Goal: Task Accomplishment & Management: Complete application form

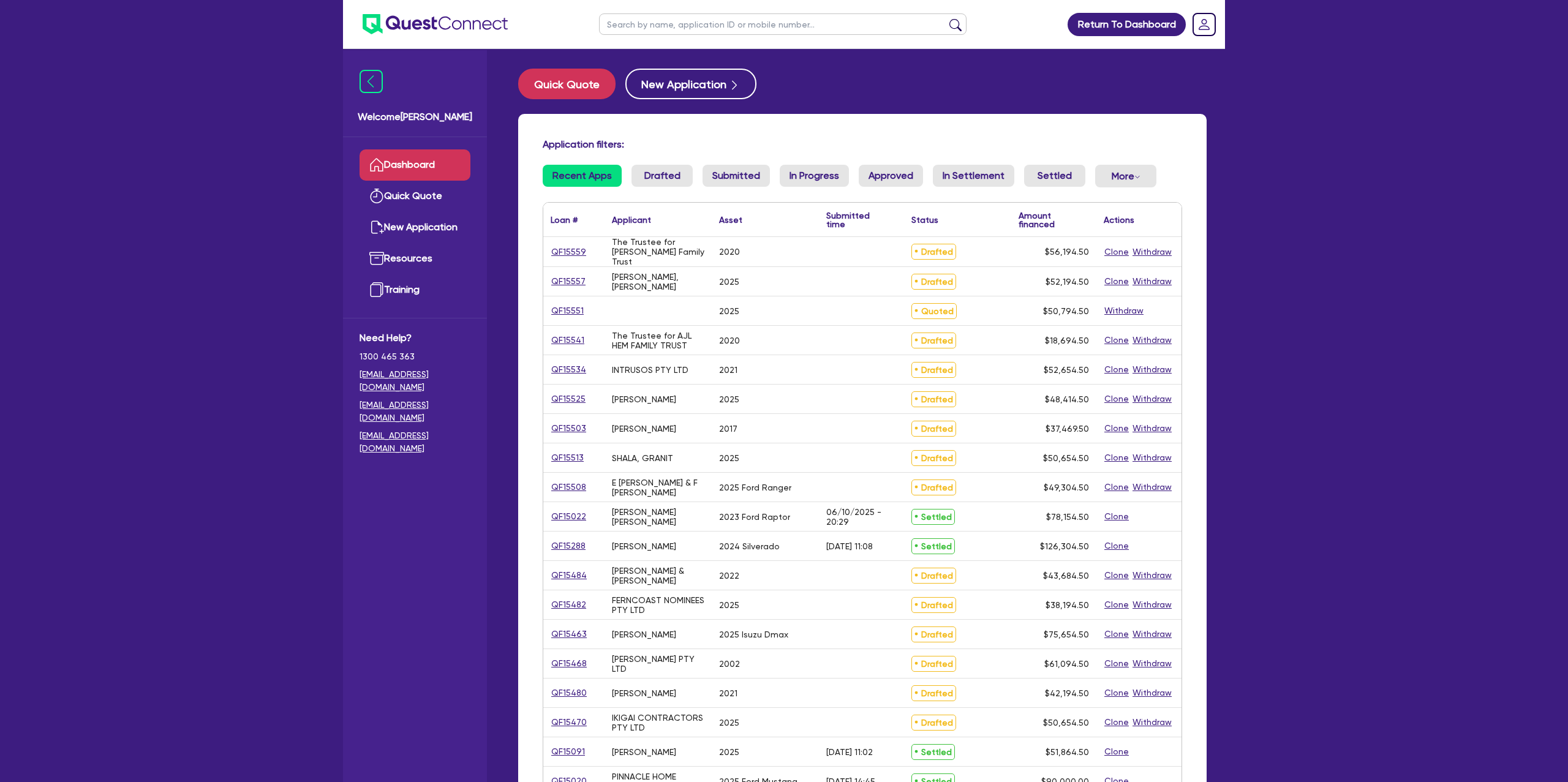
click at [662, 17] on input "text" at bounding box center [782, 24] width 367 height 21
type input "lucas"
click at [945, 18] on button "submit" at bounding box center [955, 26] width 20 height 17
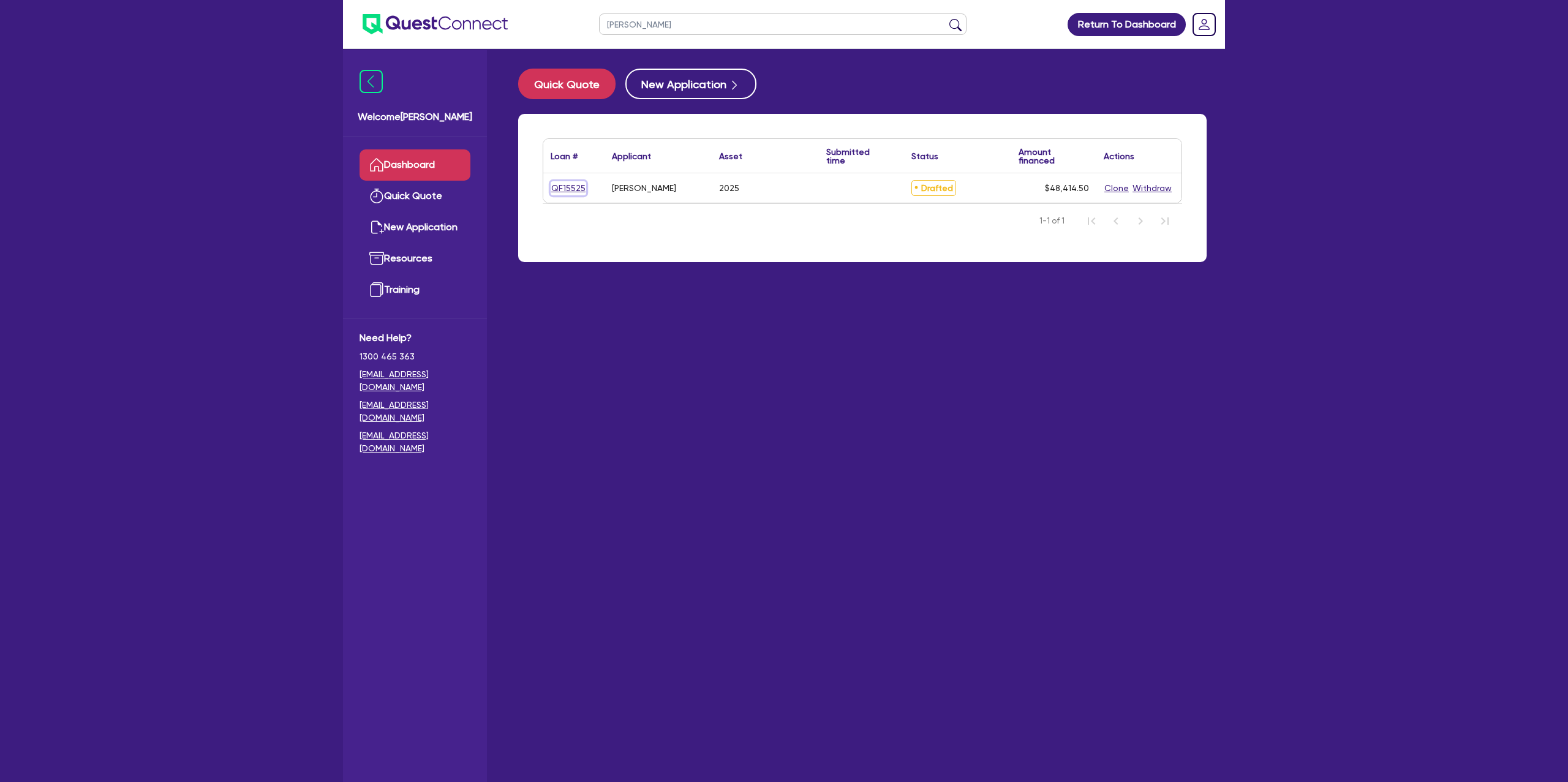
click at [583, 191] on link "QF15525" at bounding box center [567, 188] width 35 height 14
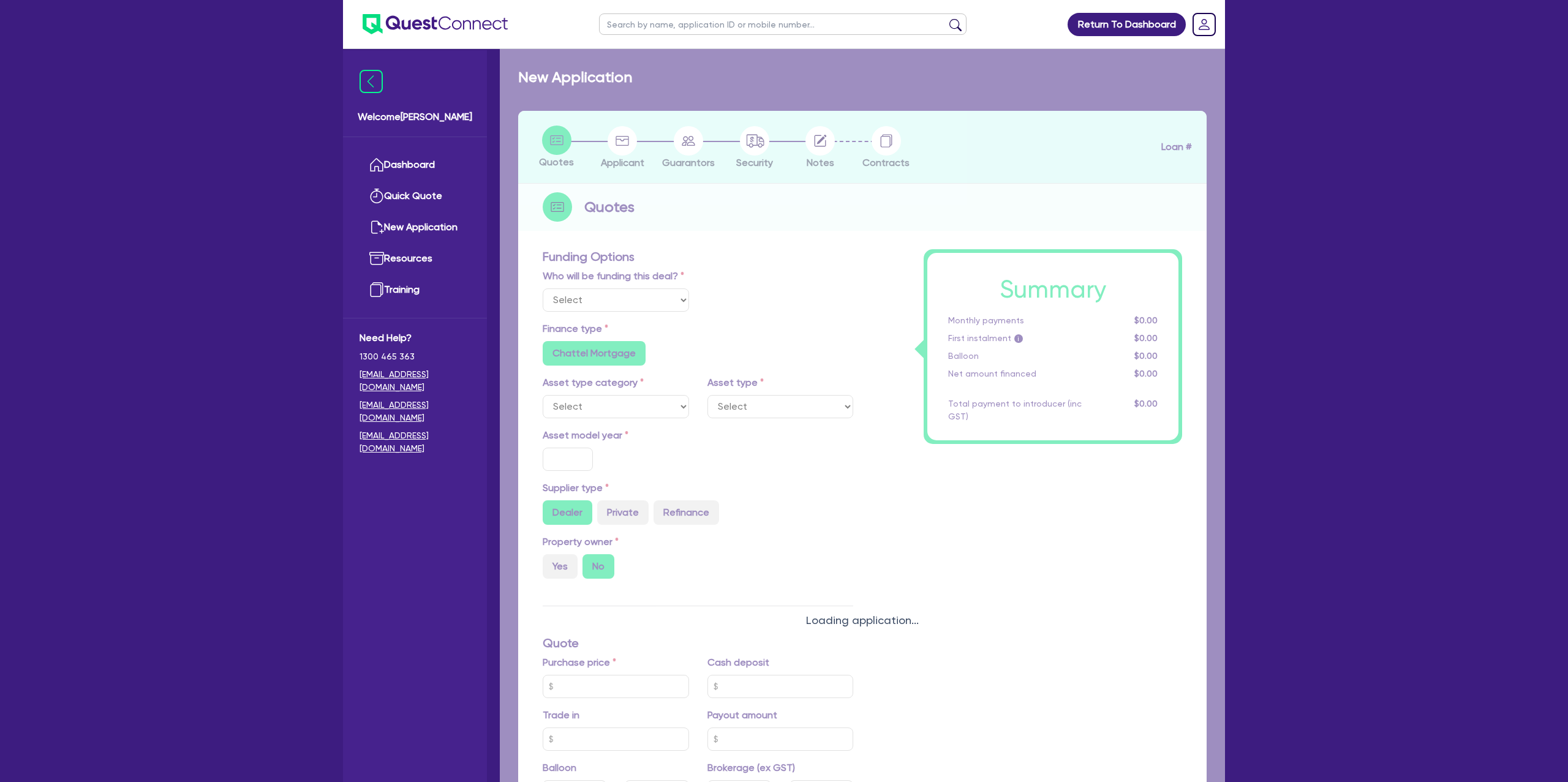
select select "Other"
select select "CARS_AND_LIGHT_TRUCKS"
type input "2025"
radio input "true"
type input "75,000"
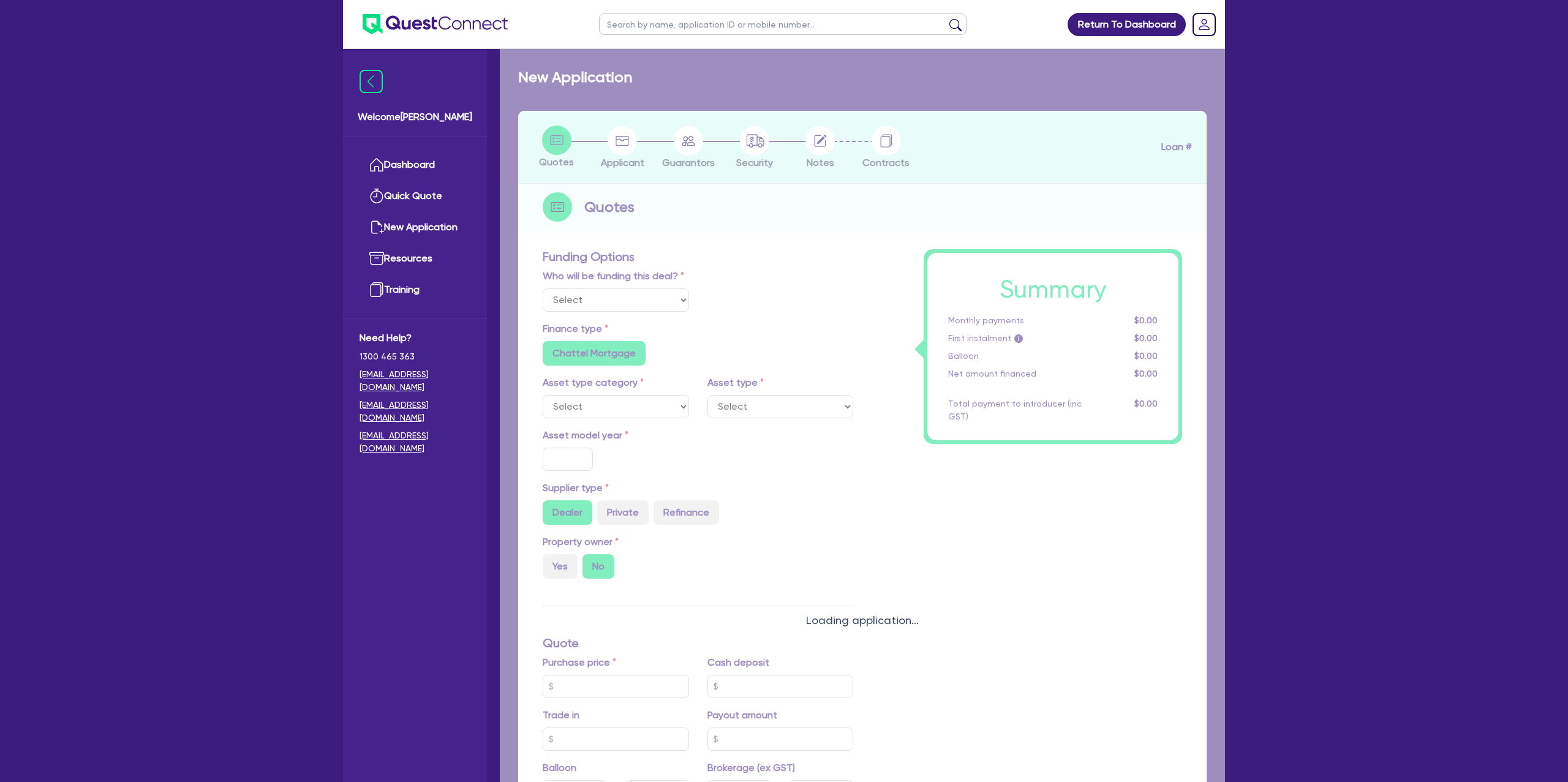
type input "4,000"
type input "25,000"
radio input "false"
type input "17.99"
radio input "false"
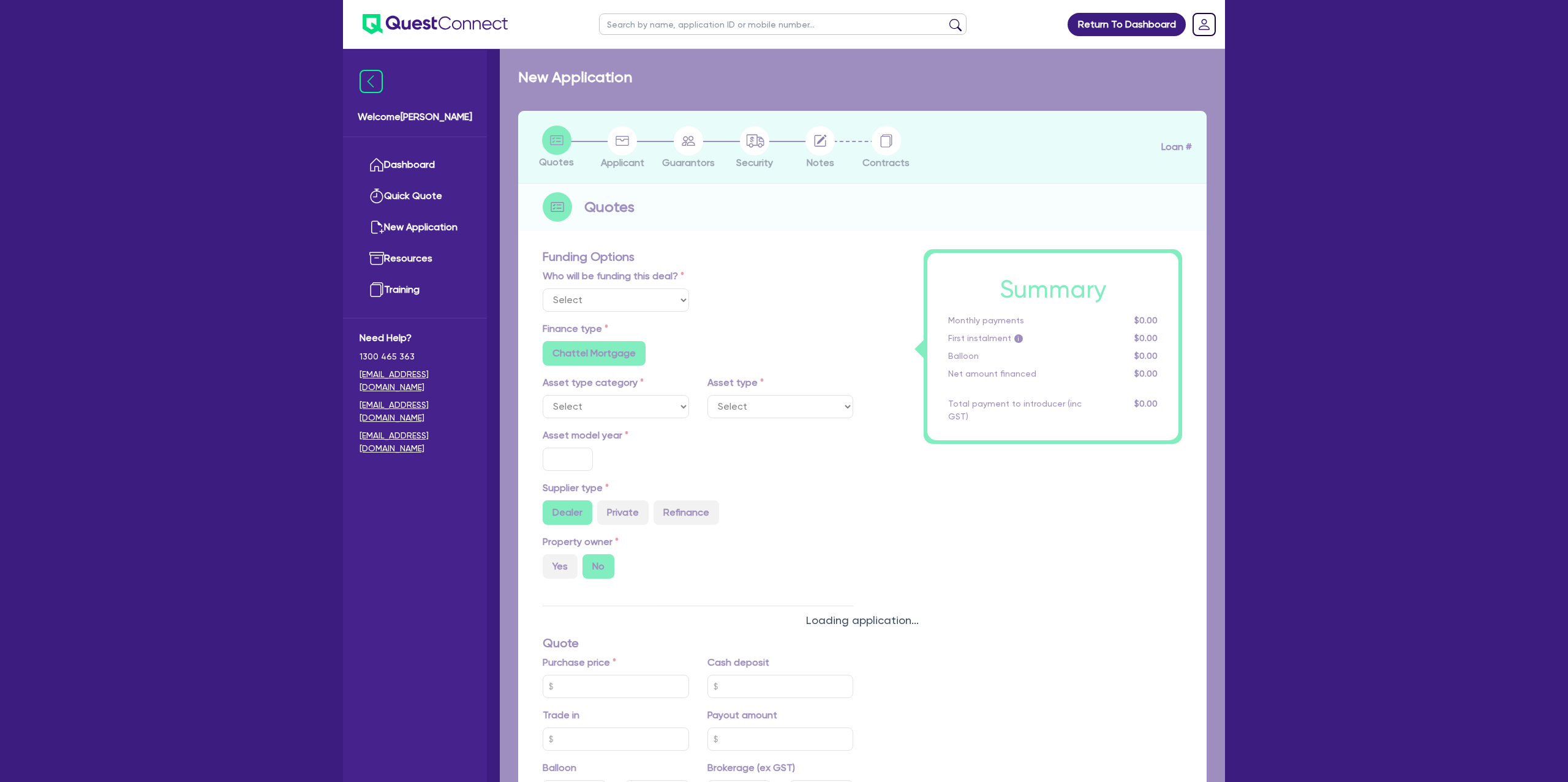
type input "1,600"
radio input "true"
select select "PASSENGER_VEHICLES"
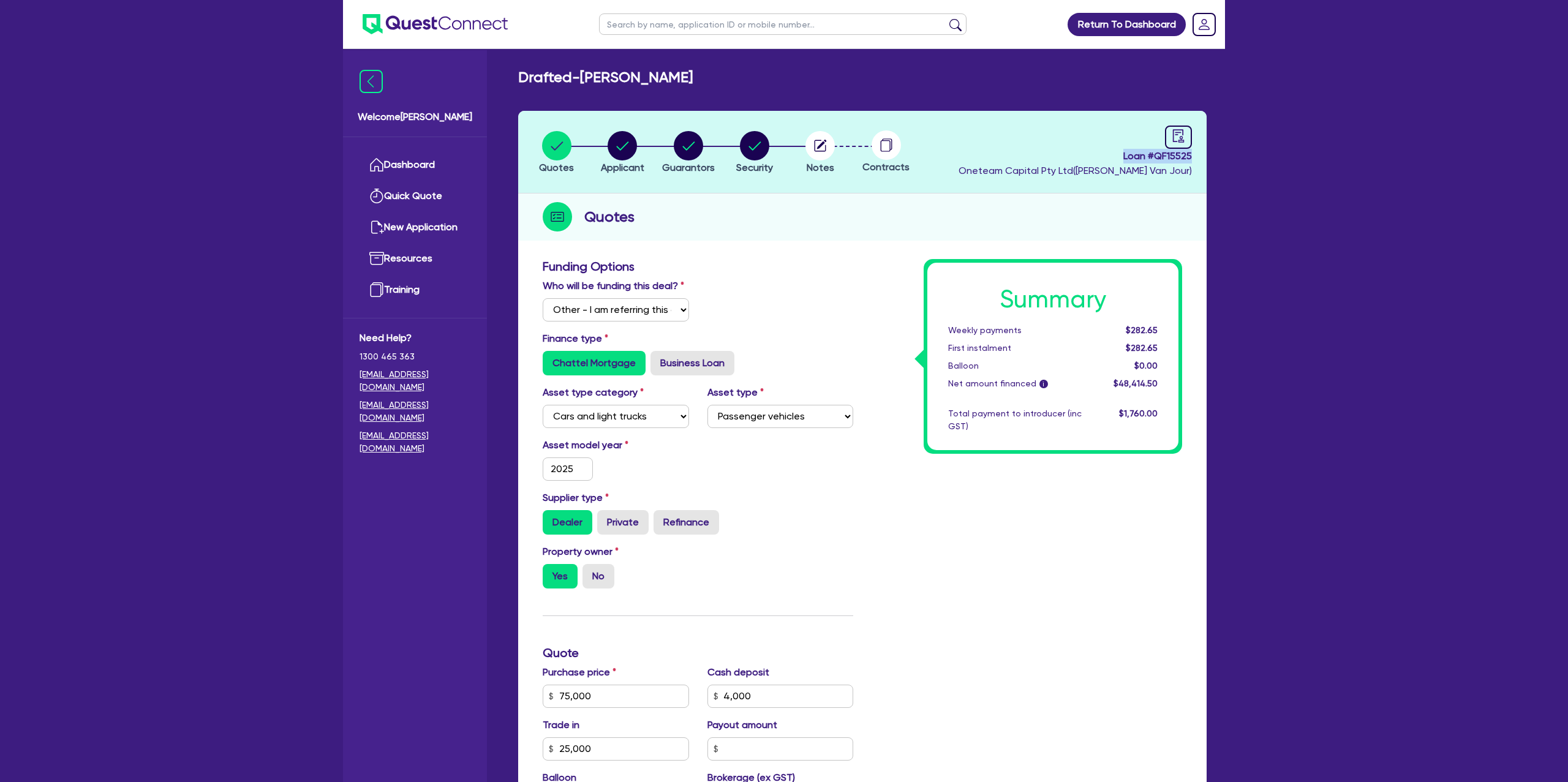
drag, startPoint x: 1121, startPoint y: 155, endPoint x: 1212, endPoint y: 159, distance: 91.1
click at [1212, 159] on div "Quotes Applicant Guarantors Security Notes Contracts Loan # QF15525 Oneteam Cap…" at bounding box center [862, 617] width 707 height 1013
copy span "Loan # QF15525"
click at [414, 169] on link "Dashboard" at bounding box center [414, 165] width 111 height 31
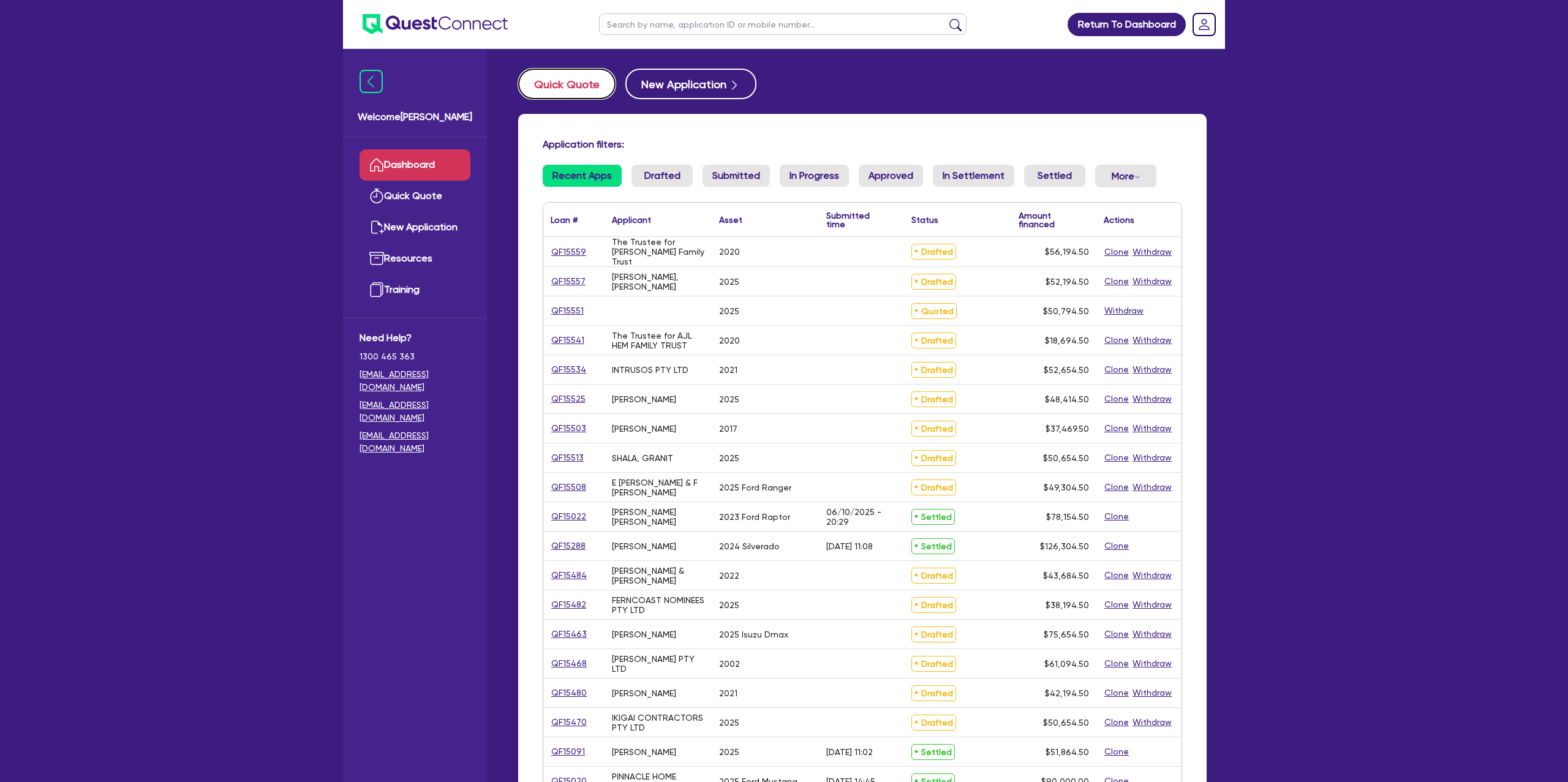
click at [556, 82] on button "Quick Quote" at bounding box center [567, 83] width 97 height 30
select select "Other"
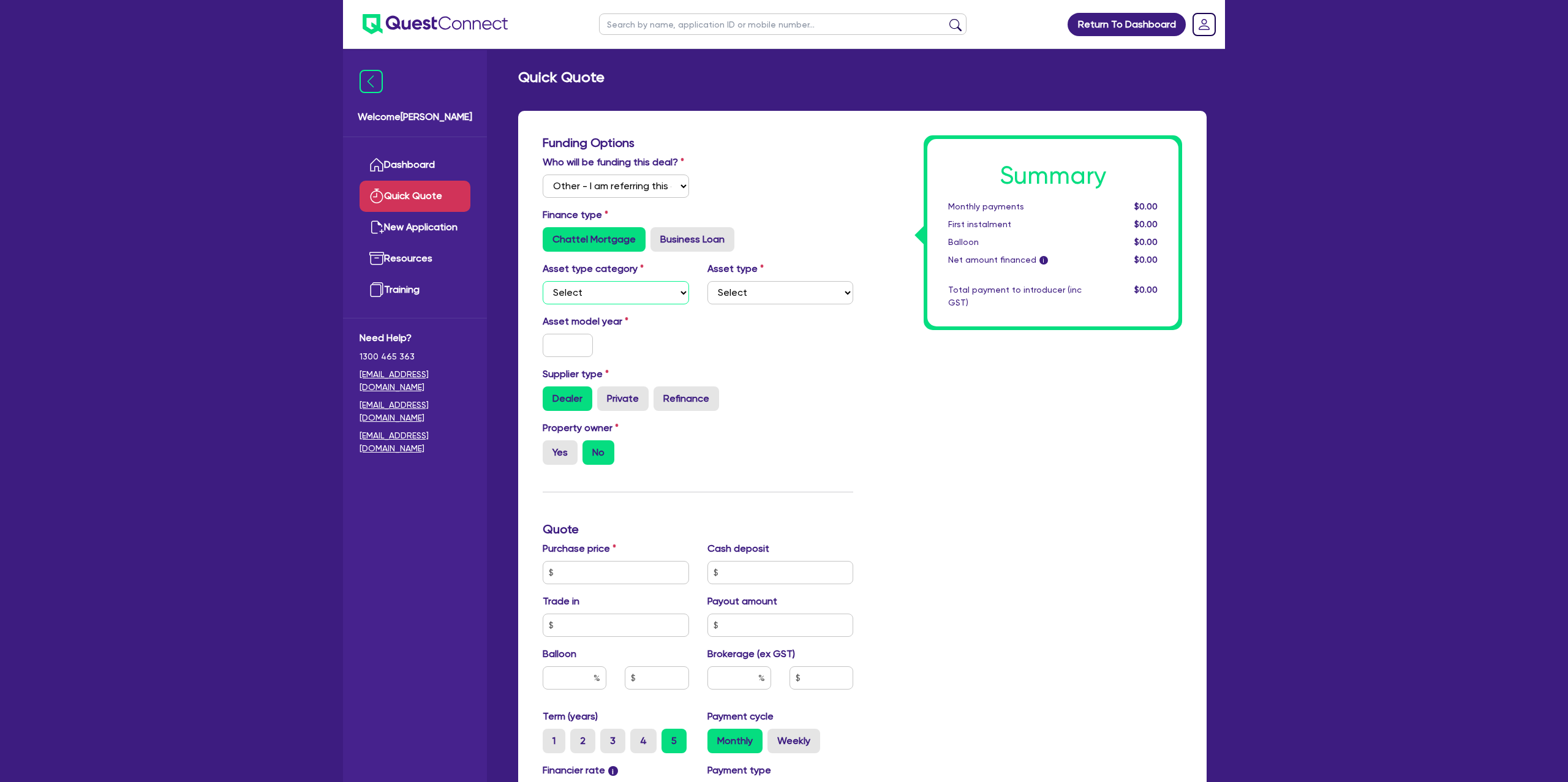
click at [610, 300] on select "Select Cars and light trucks Primary assets Secondary assets Tertiary assets" at bounding box center [616, 292] width 147 height 23
select select "CARS_AND_LIGHT_TRUCKS"
click at [543, 281] on select "Select Cars and light trucks Primary assets Secondary assets Tertiary assets" at bounding box center [616, 292] width 147 height 23
click at [782, 290] on select "Select Passenger vehicles Vans and utes Light trucks up to 4.5 tonne" at bounding box center [781, 292] width 147 height 23
select select "PASSENGER_VEHICLES"
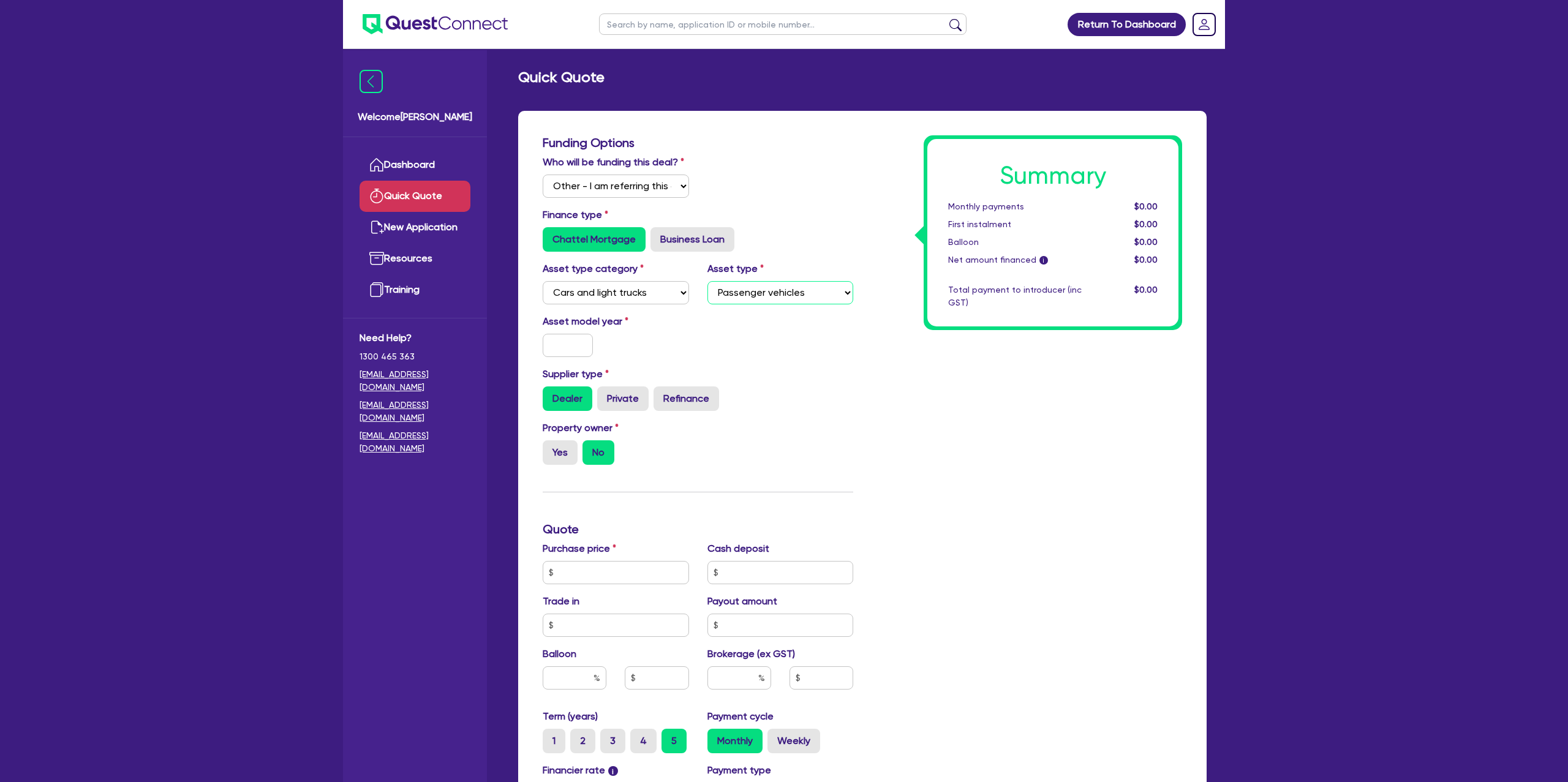
click at [707, 281] on select "Select Passenger vehicles Vans and utes Light trucks up to 4.5 tonne" at bounding box center [781, 292] width 147 height 23
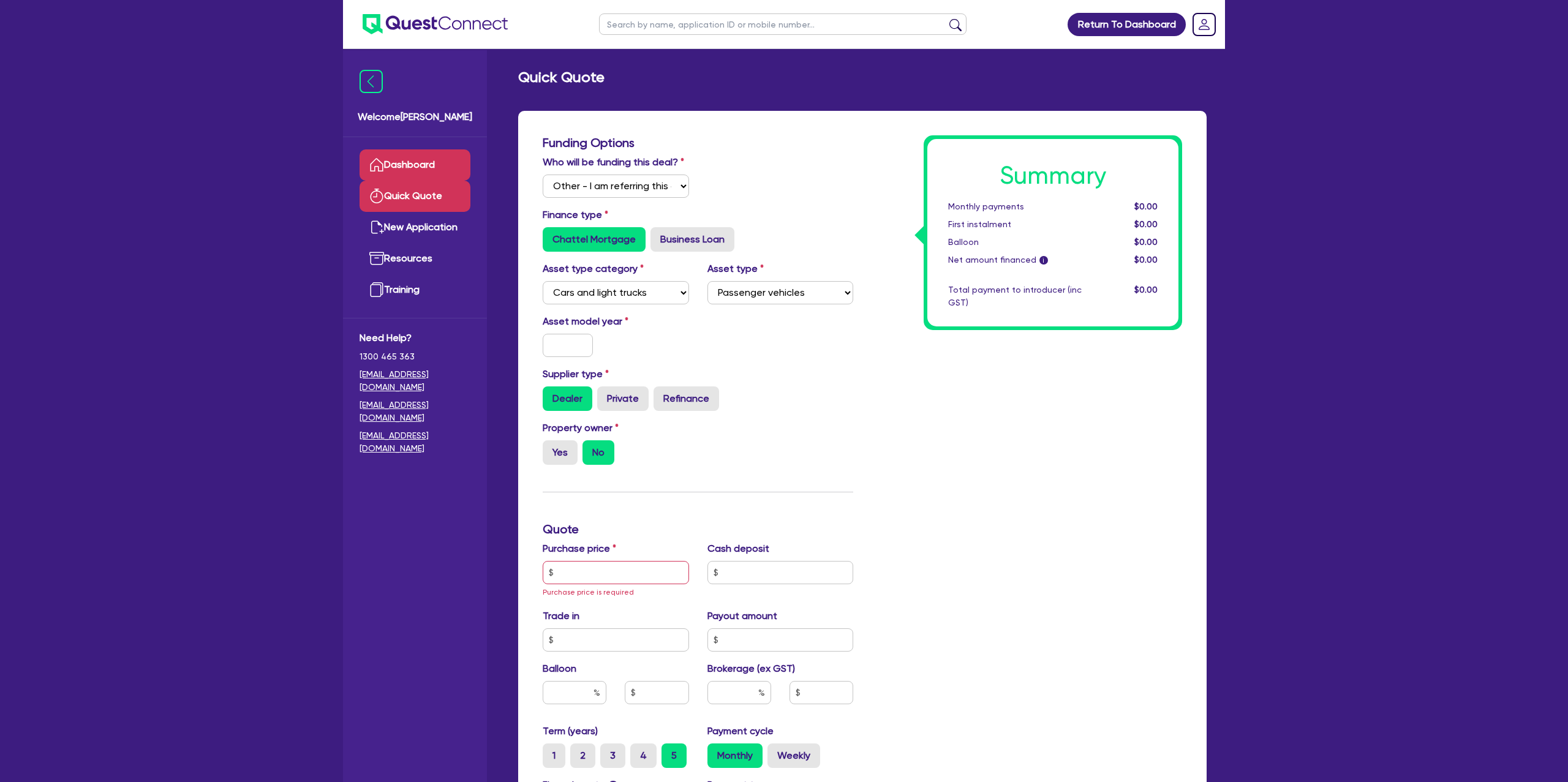
click at [424, 171] on link "Dashboard" at bounding box center [414, 165] width 111 height 31
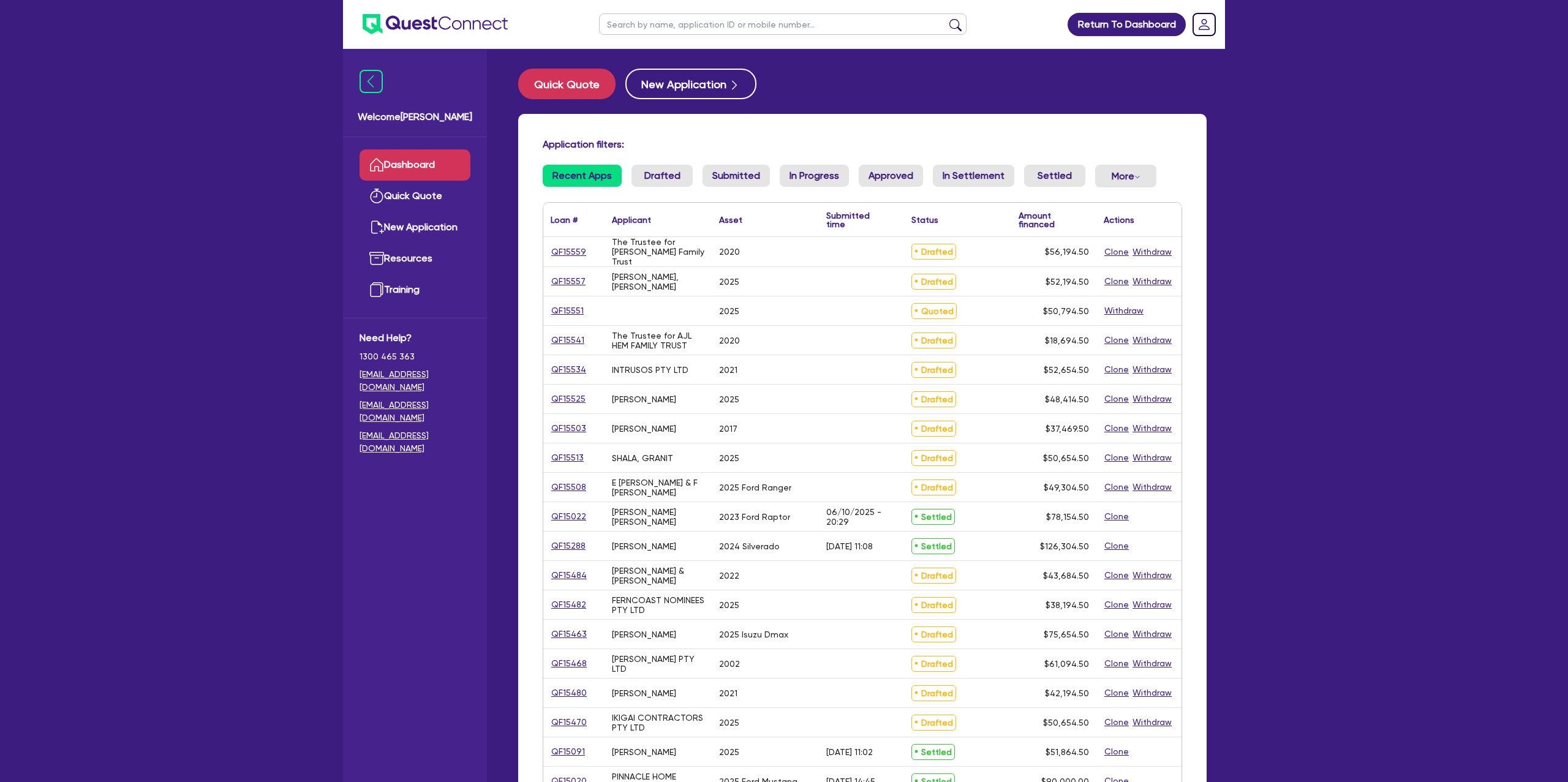
click at [642, 18] on input "text" at bounding box center [782, 24] width 367 height 21
type input "[PERSON_NAME]"
click at [945, 18] on button "submit" at bounding box center [955, 26] width 20 height 17
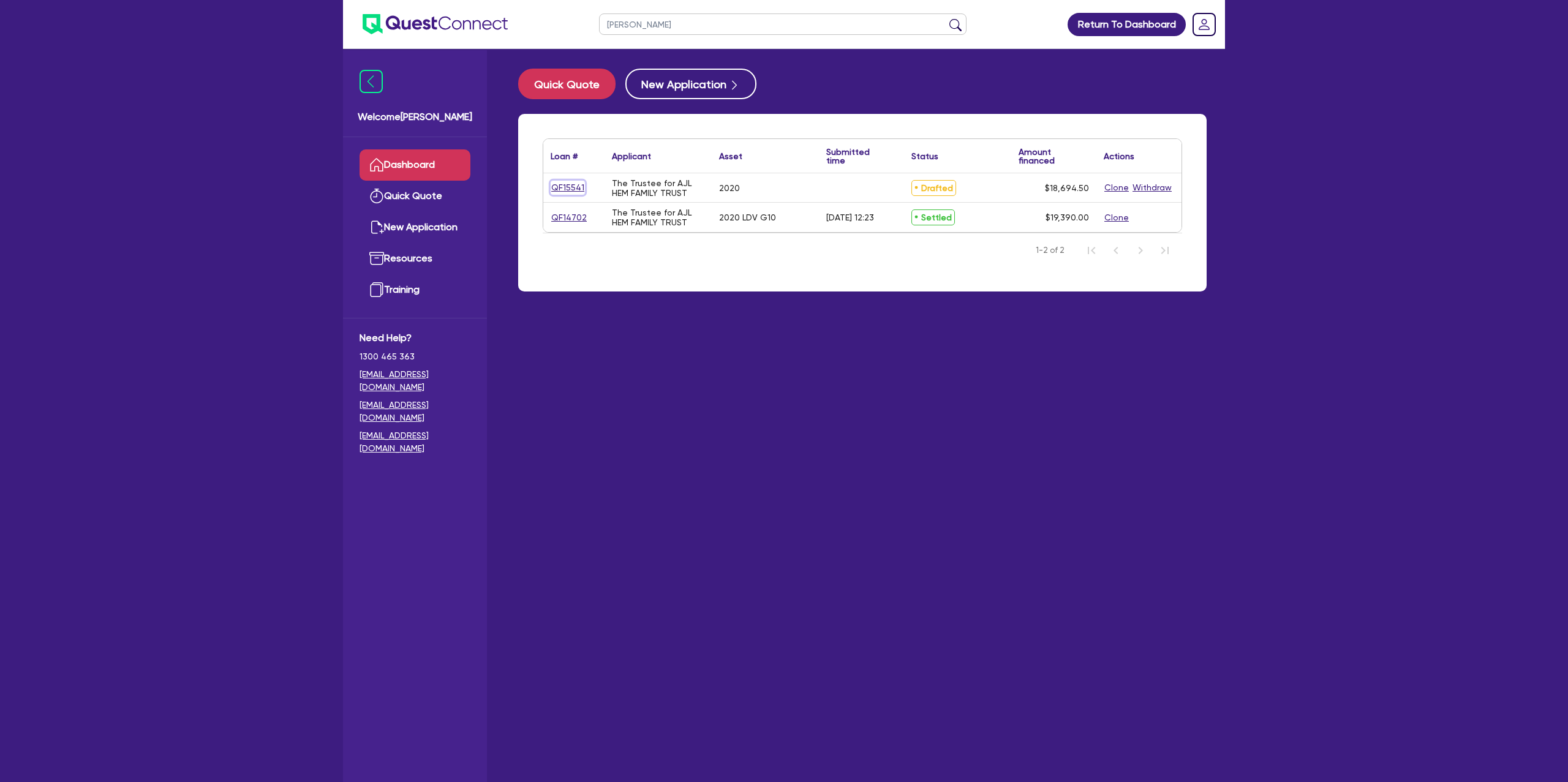
click at [566, 193] on link "QF15541" at bounding box center [567, 187] width 35 height 14
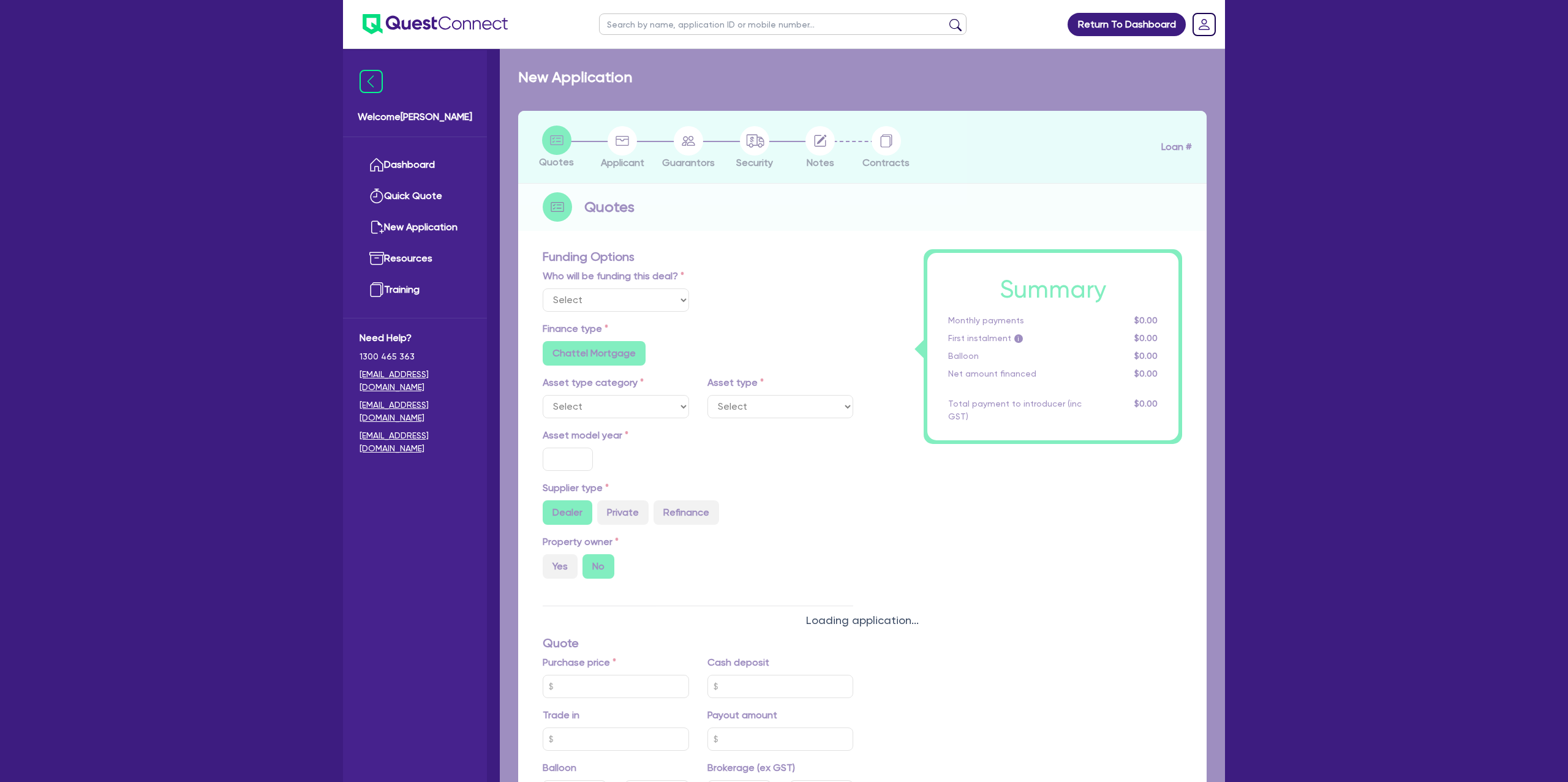
select select "Other"
select select "CARS_AND_LIGHT_TRUCKS"
type input "2020"
radio input "false"
radio input "true"
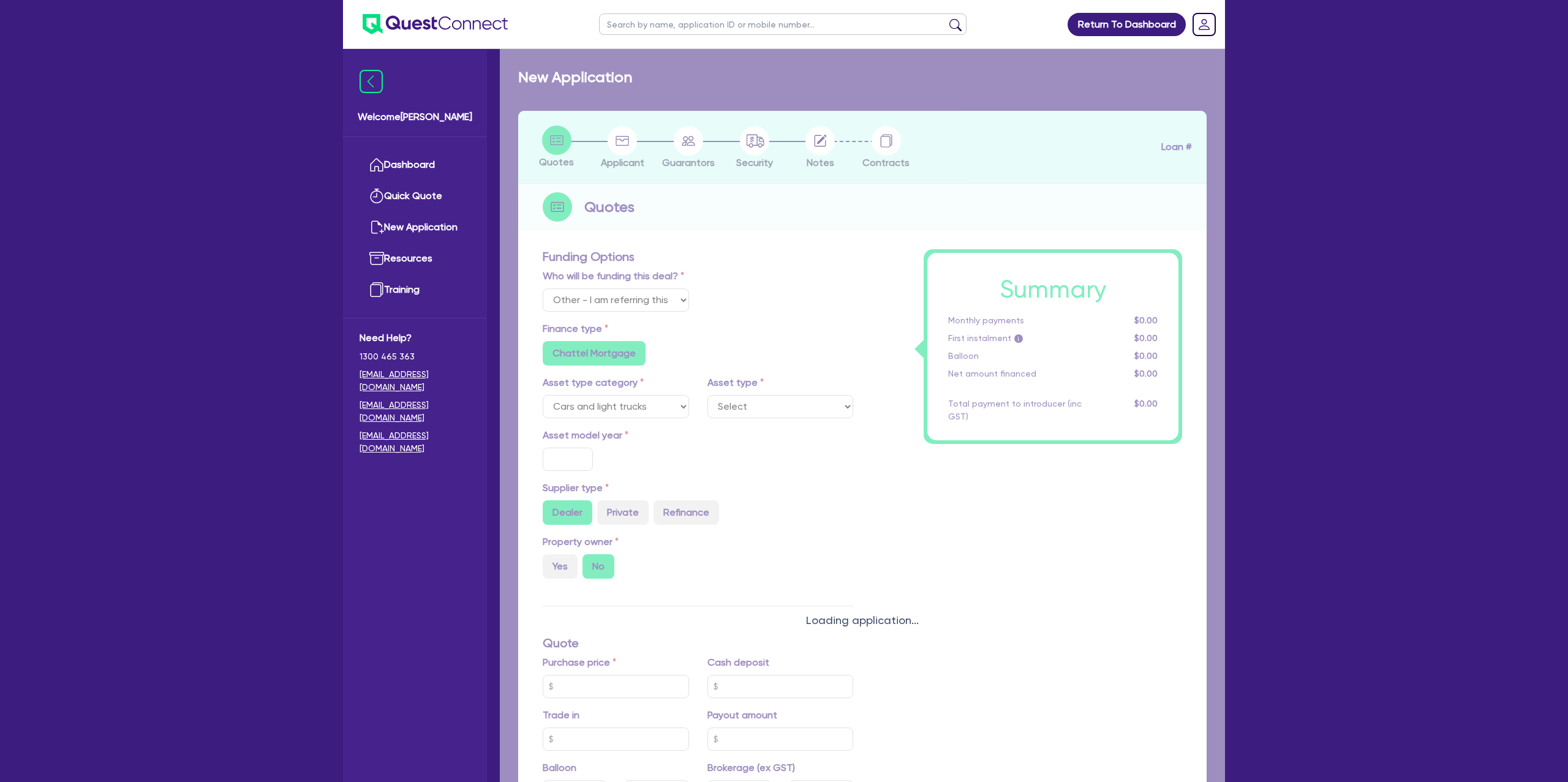
radio input "true"
type input "16,500"
type input "8"
type input "1,495.56"
type input "7.99"
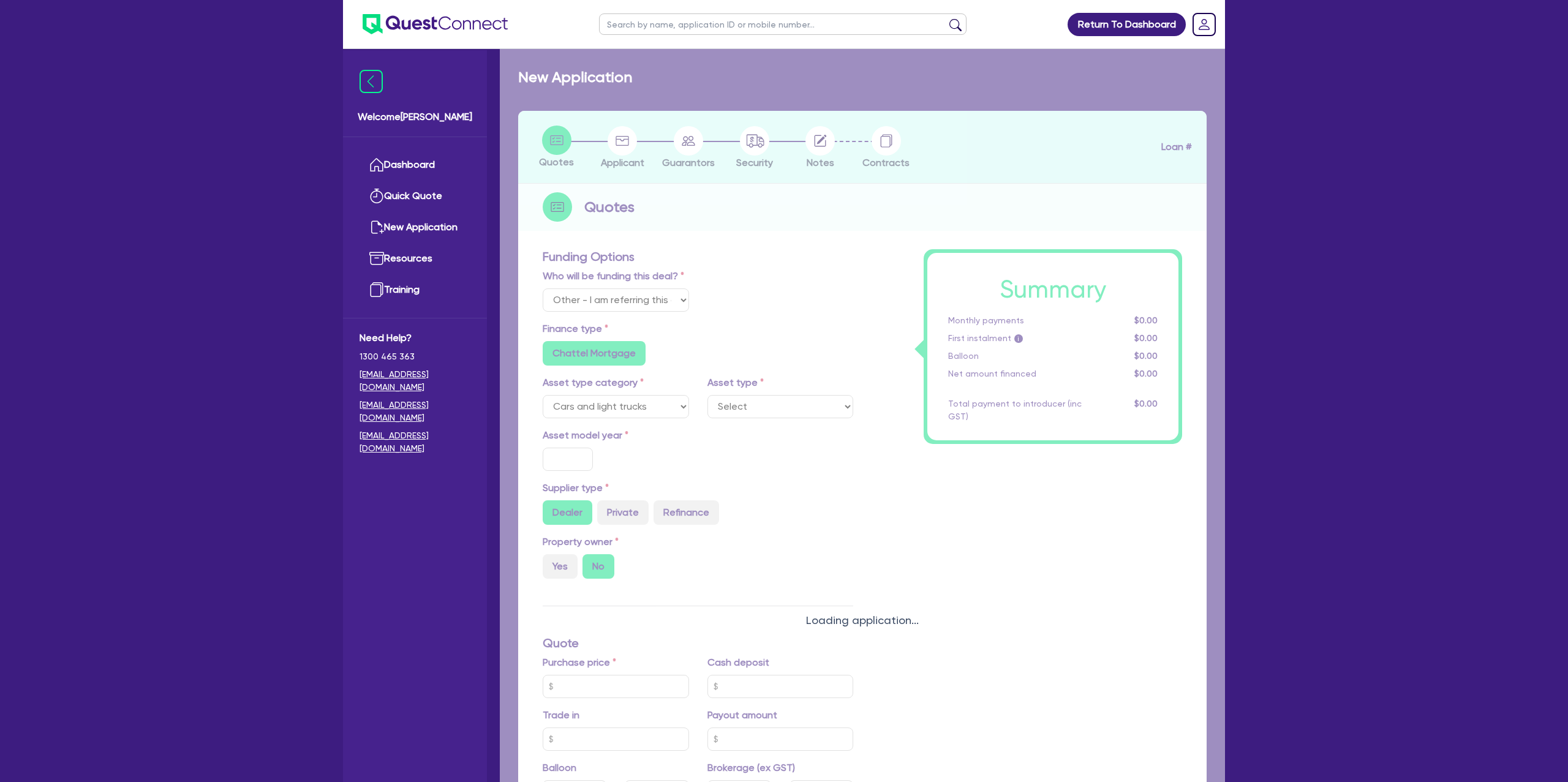
type input "1,400"
radio input "true"
select select "PASSENGER_VEHICLES"
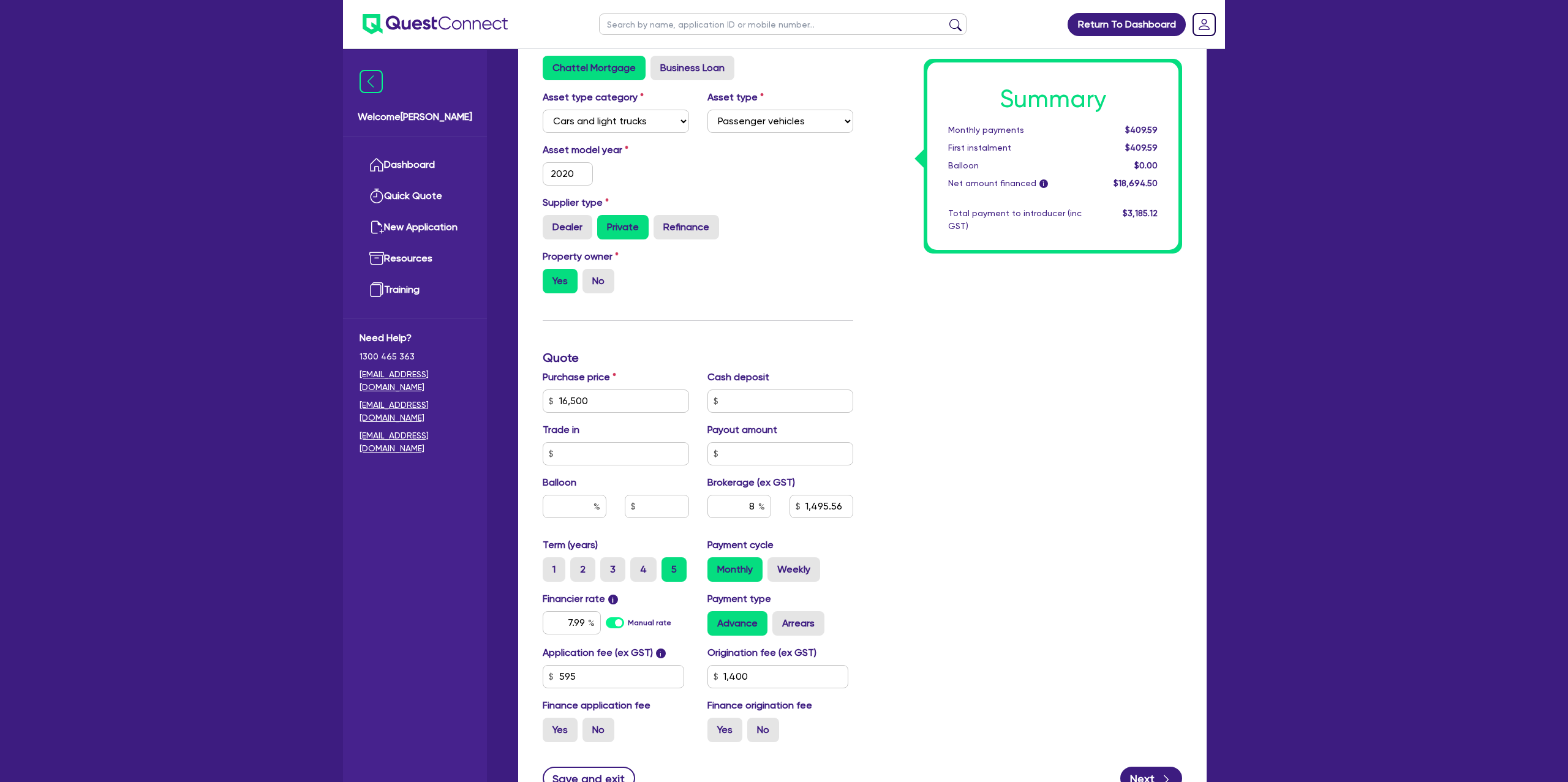
scroll to position [402, 0]
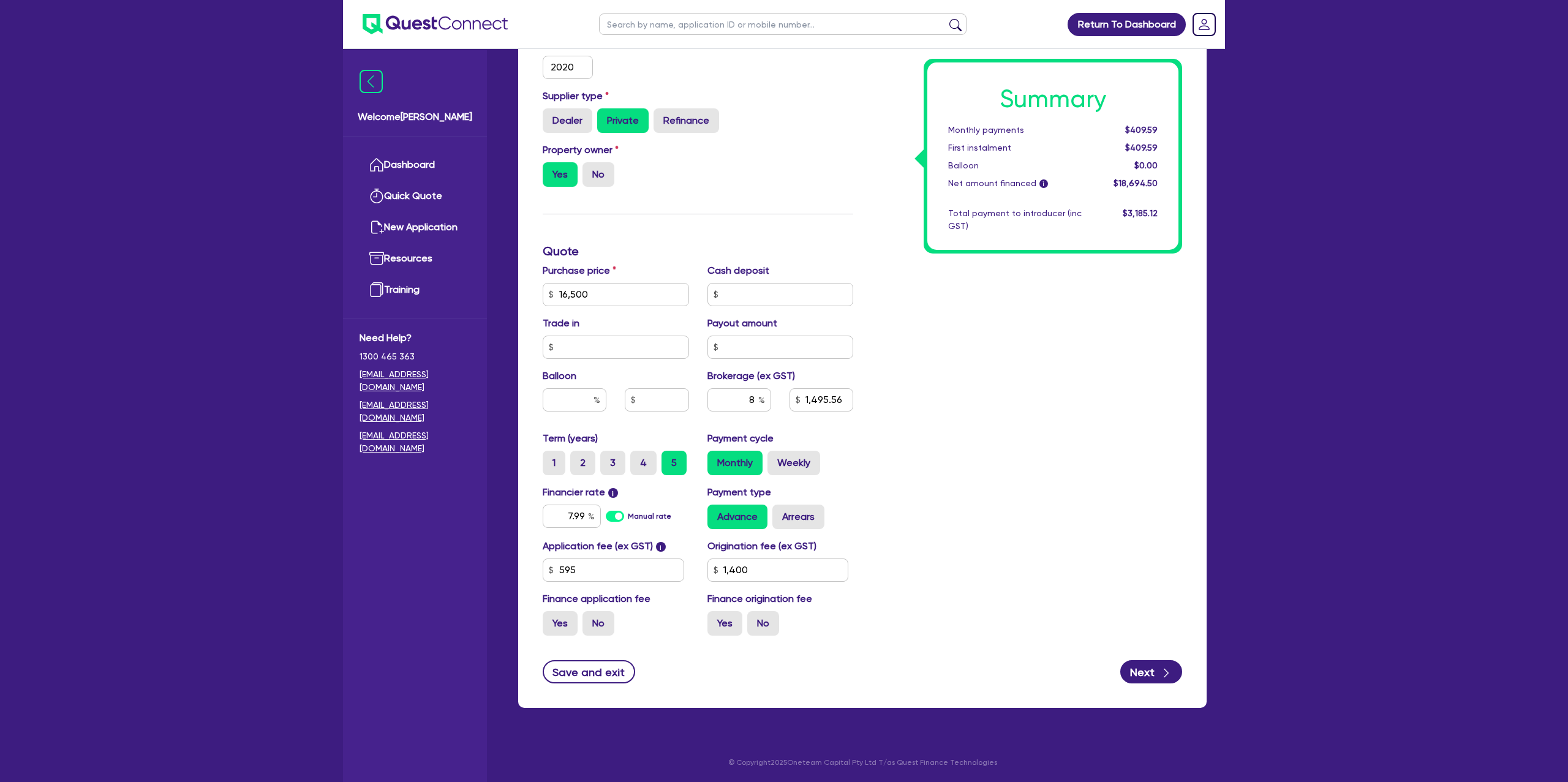
click at [1128, 133] on span "$409.59" at bounding box center [1141, 130] width 32 height 10
drag, startPoint x: 1132, startPoint y: 133, endPoint x: 1216, endPoint y: 120, distance: 85.0
click at [1216, 120] on div "Drafted - The Trustee for AJL HEM FAMILY TRUST Quotes Applicant [GEOGRAPHIC_DAT…" at bounding box center [862, 194] width 725 height 1055
click at [1099, 355] on div "Summary Monthly payments $409.59 First instalment $409.59 Balloon $0.00 Net amo…" at bounding box center [1026, 251] width 329 height 788
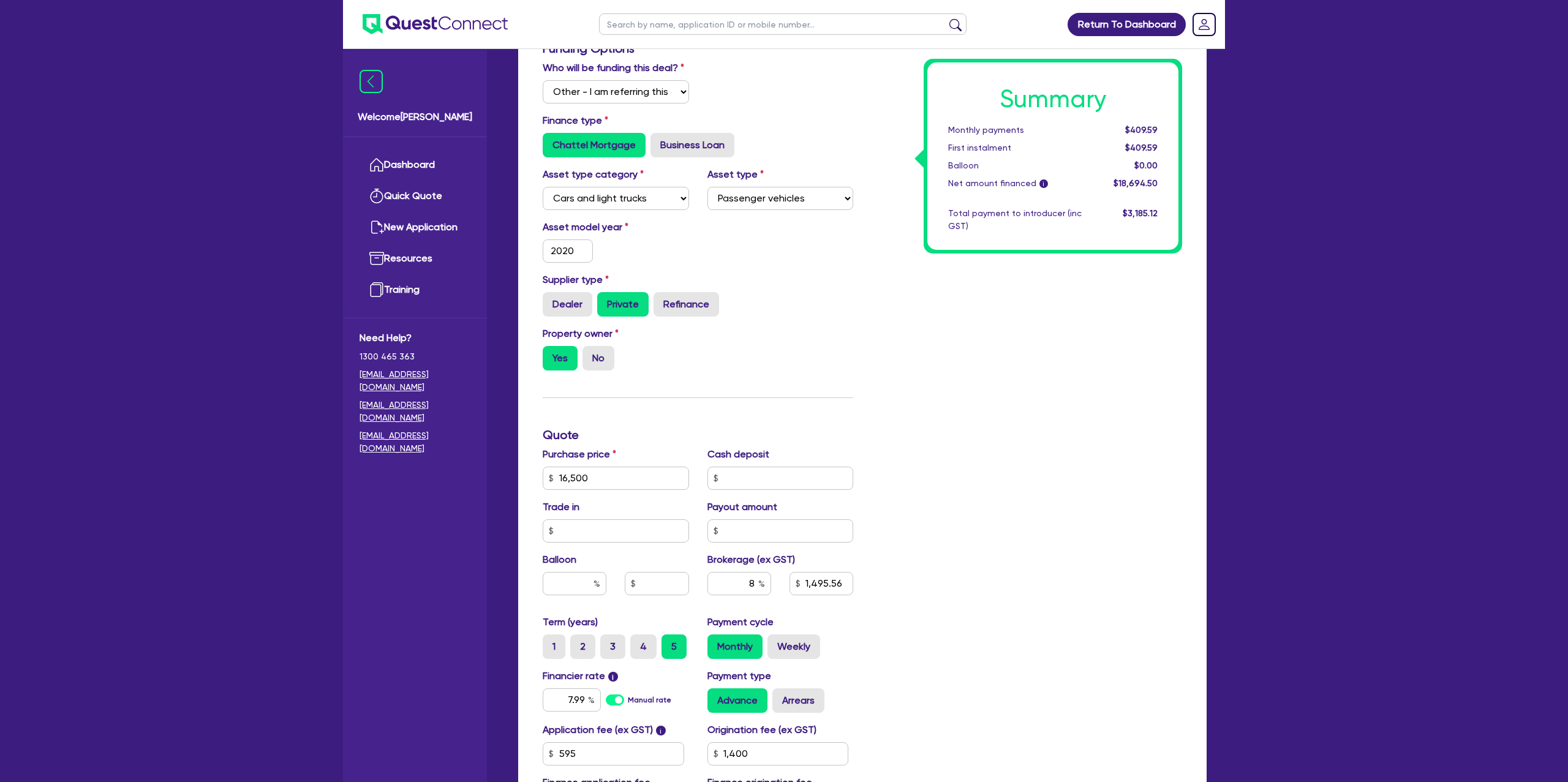
scroll to position [0, 0]
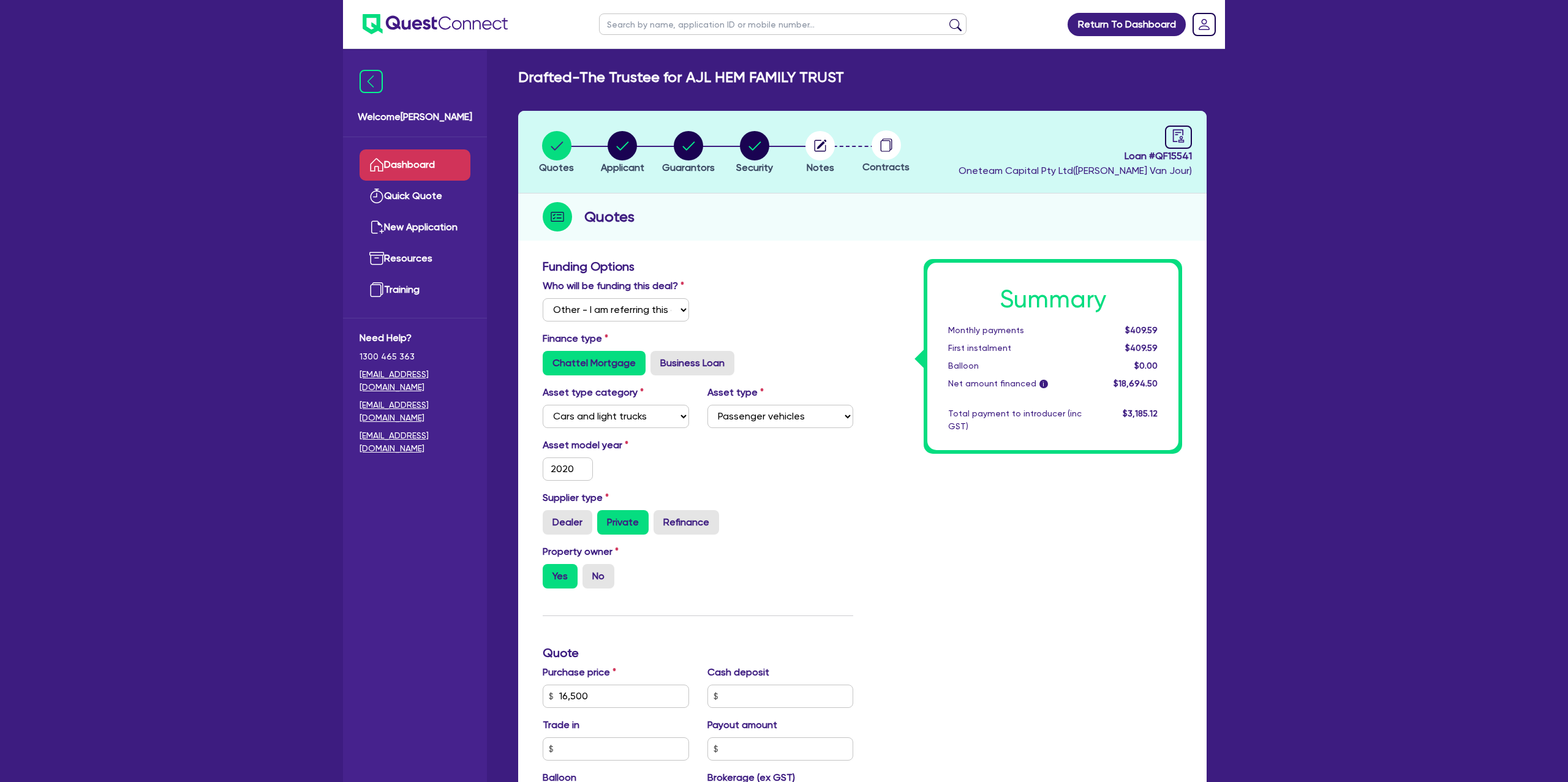
click at [450, 165] on link "Dashboard" at bounding box center [414, 165] width 111 height 31
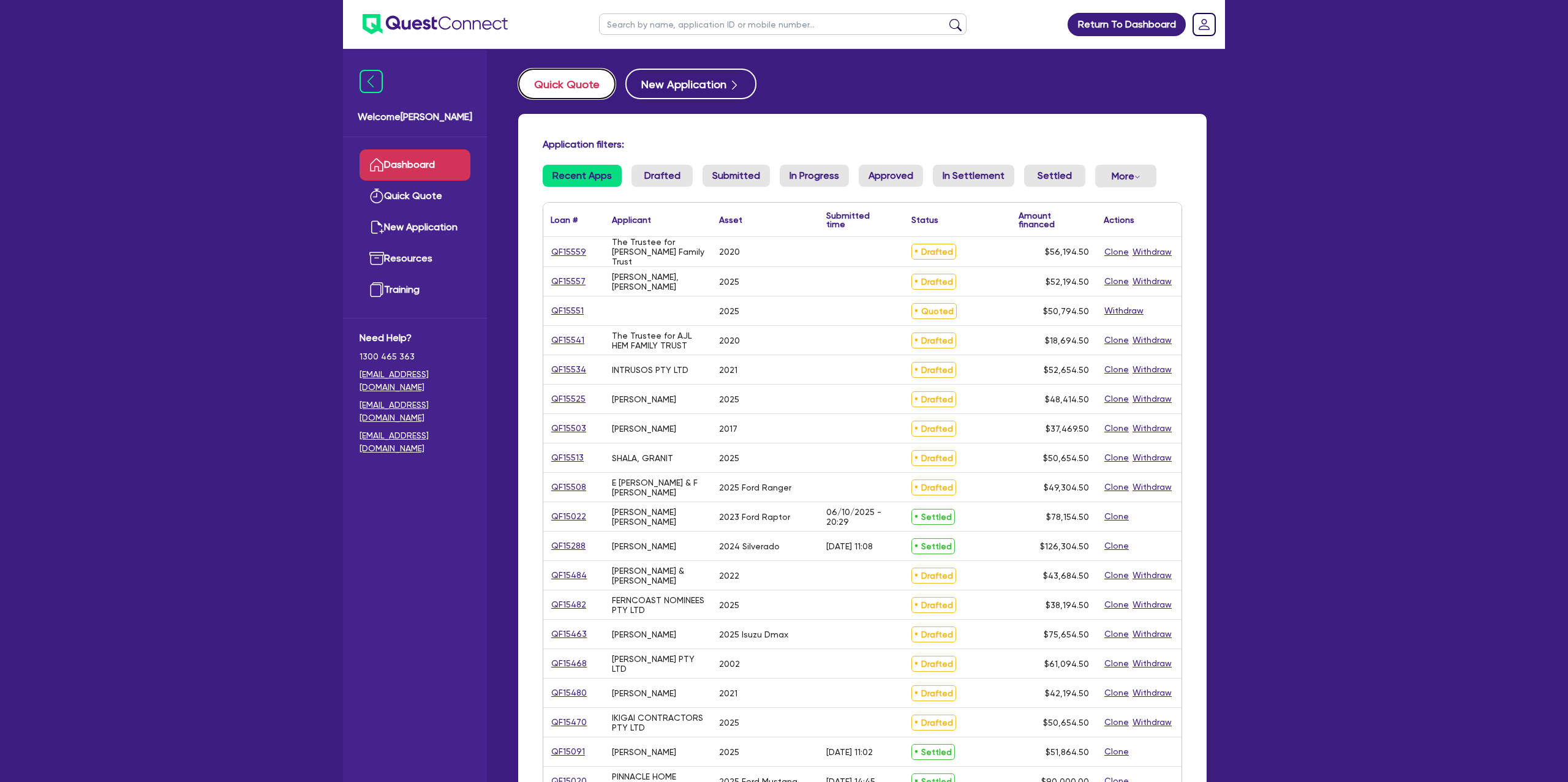
click at [568, 85] on button "Quick Quote" at bounding box center [567, 83] width 97 height 30
select select "Other"
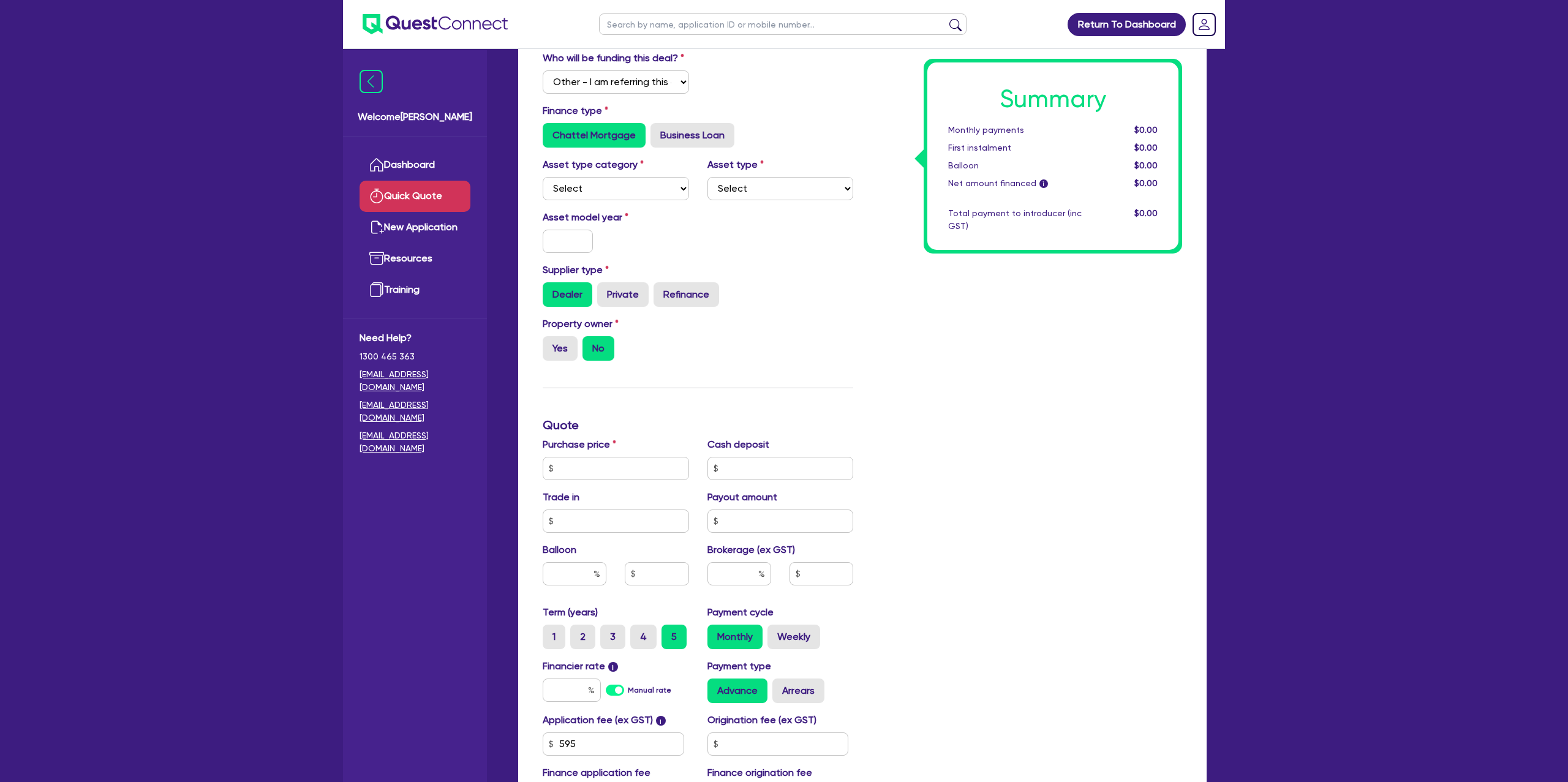
scroll to position [108, 0]
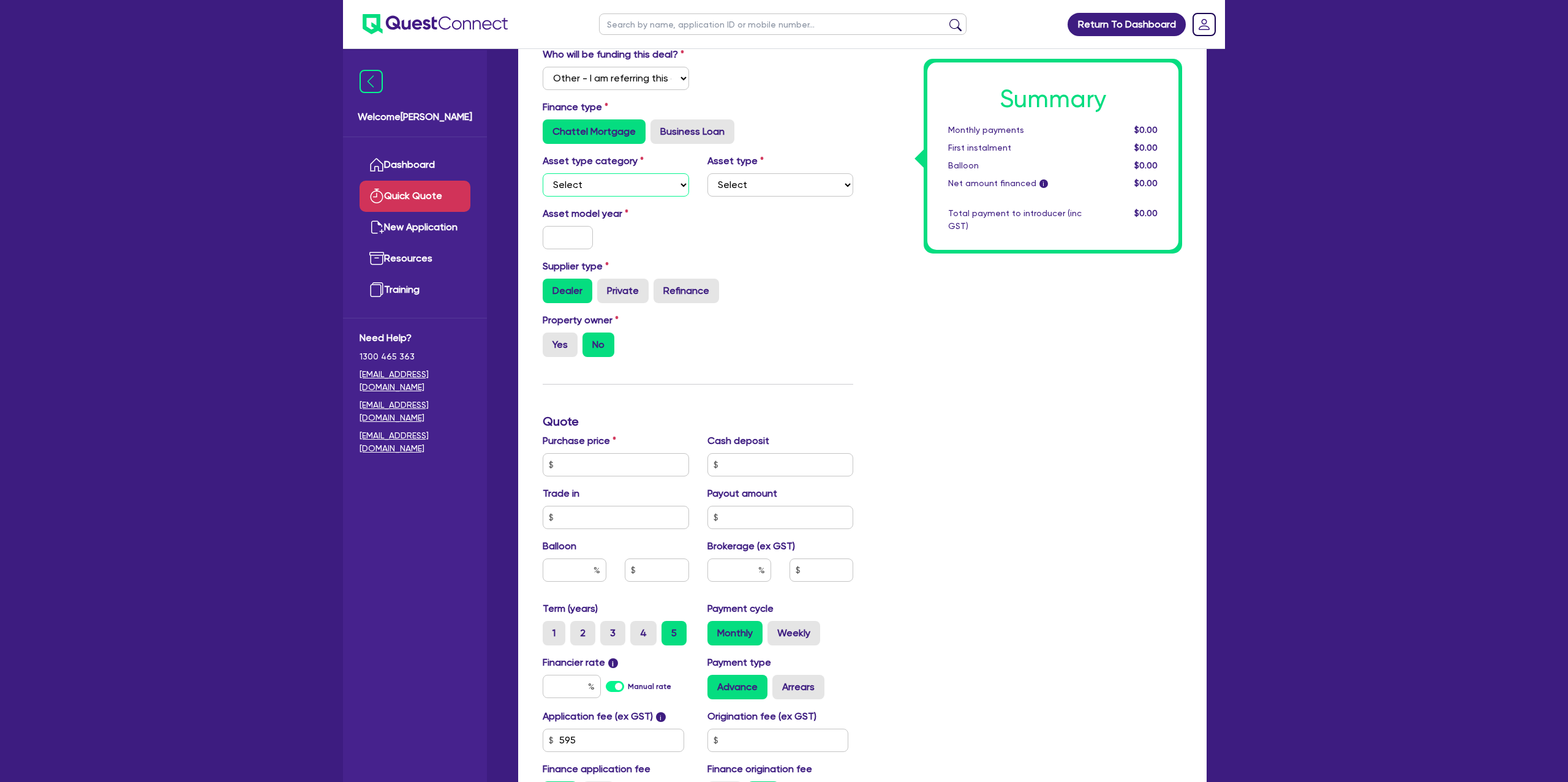
click at [600, 176] on select "Select Cars and light trucks Primary assets Secondary assets Tertiary assets" at bounding box center [616, 184] width 147 height 23
select select "CARS_AND_LIGHT_TRUCKS"
click at [543, 173] on select "Select Cars and light trucks Primary assets Secondary assets Tertiary assets" at bounding box center [616, 184] width 147 height 23
click at [745, 179] on select "Select Passenger vehicles Vans and utes Light trucks up to 4.5 tonne" at bounding box center [781, 184] width 147 height 23
select select "PASSENGER_VEHICLES"
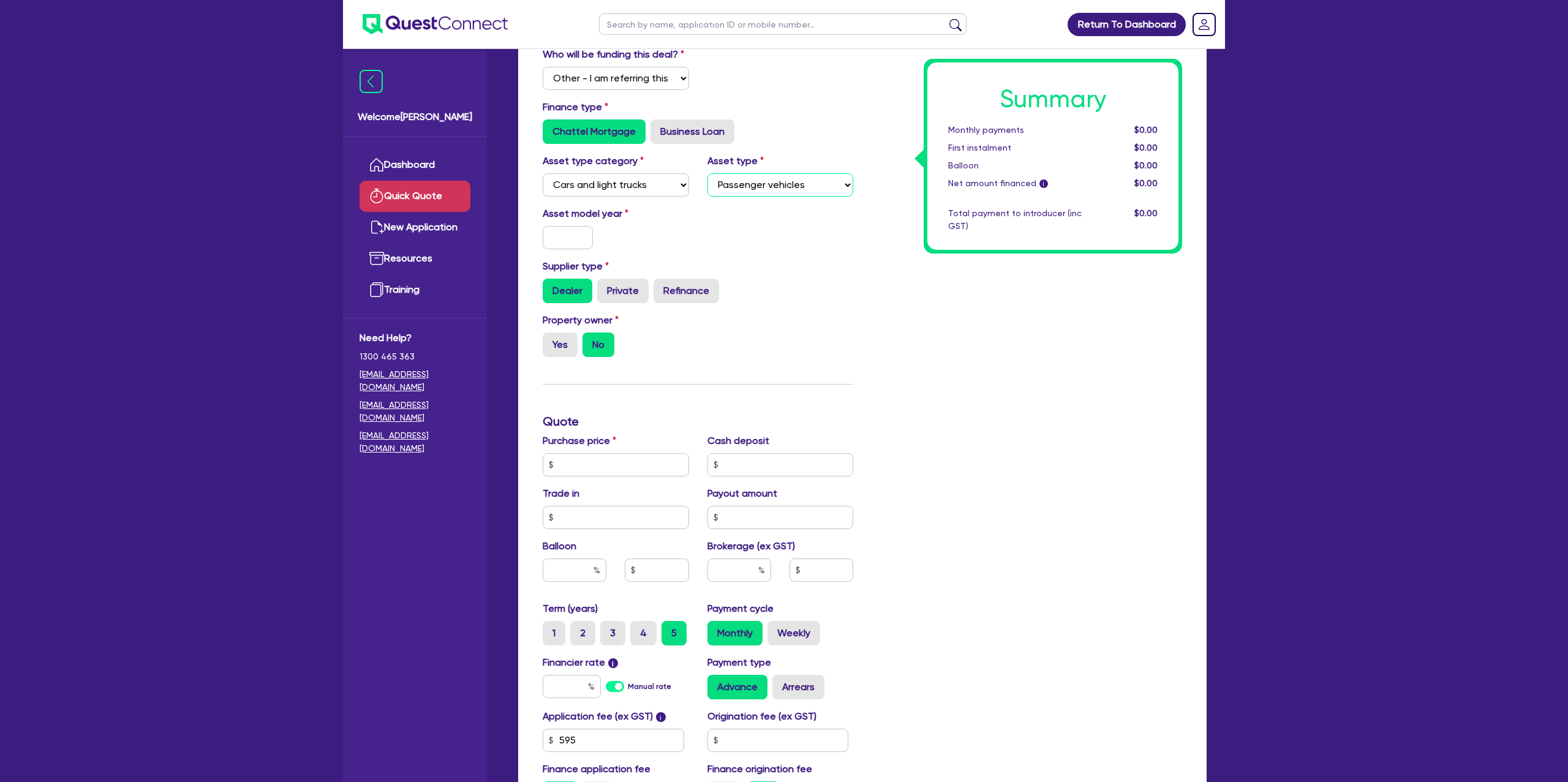
click at [707, 173] on select "Select Passenger vehicles Vans and utes Light trucks up to 4.5 tonne" at bounding box center [781, 184] width 147 height 23
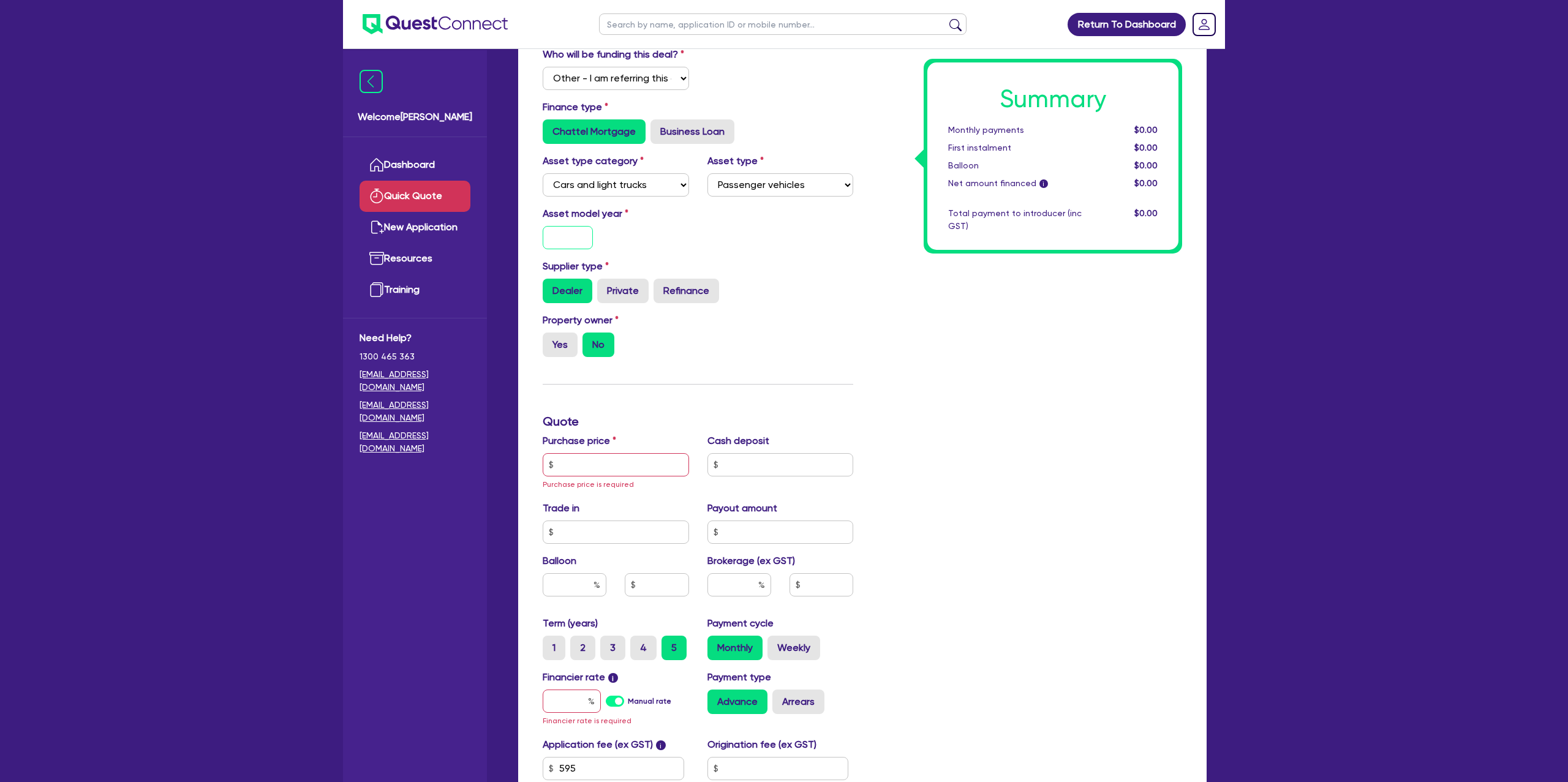
click at [581, 236] on input "text" at bounding box center [567, 237] width 50 height 23
type input "2025"
click at [786, 254] on div "Asset model year [DATE]" at bounding box center [698, 233] width 329 height 53
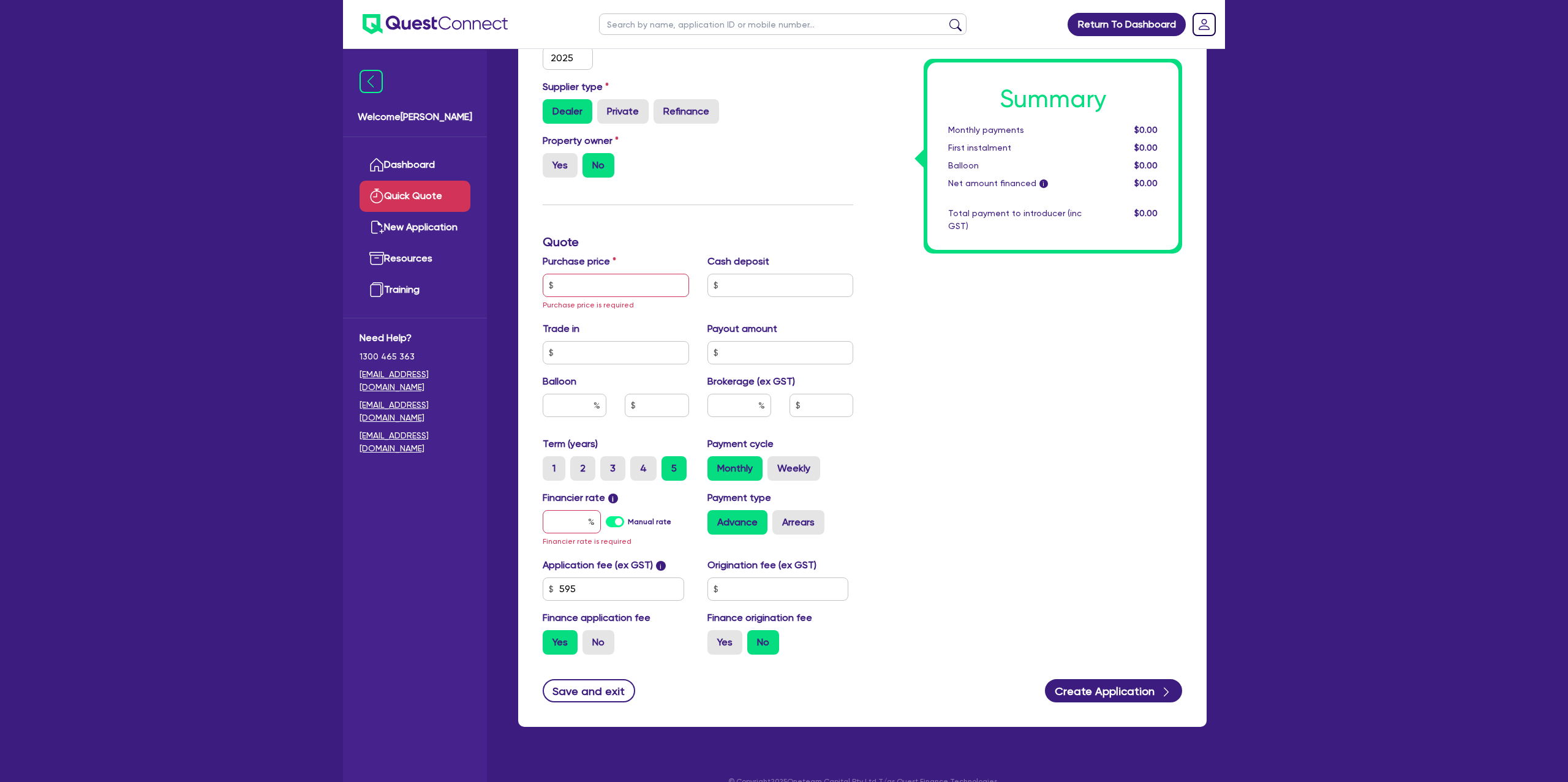
scroll to position [290, 0]
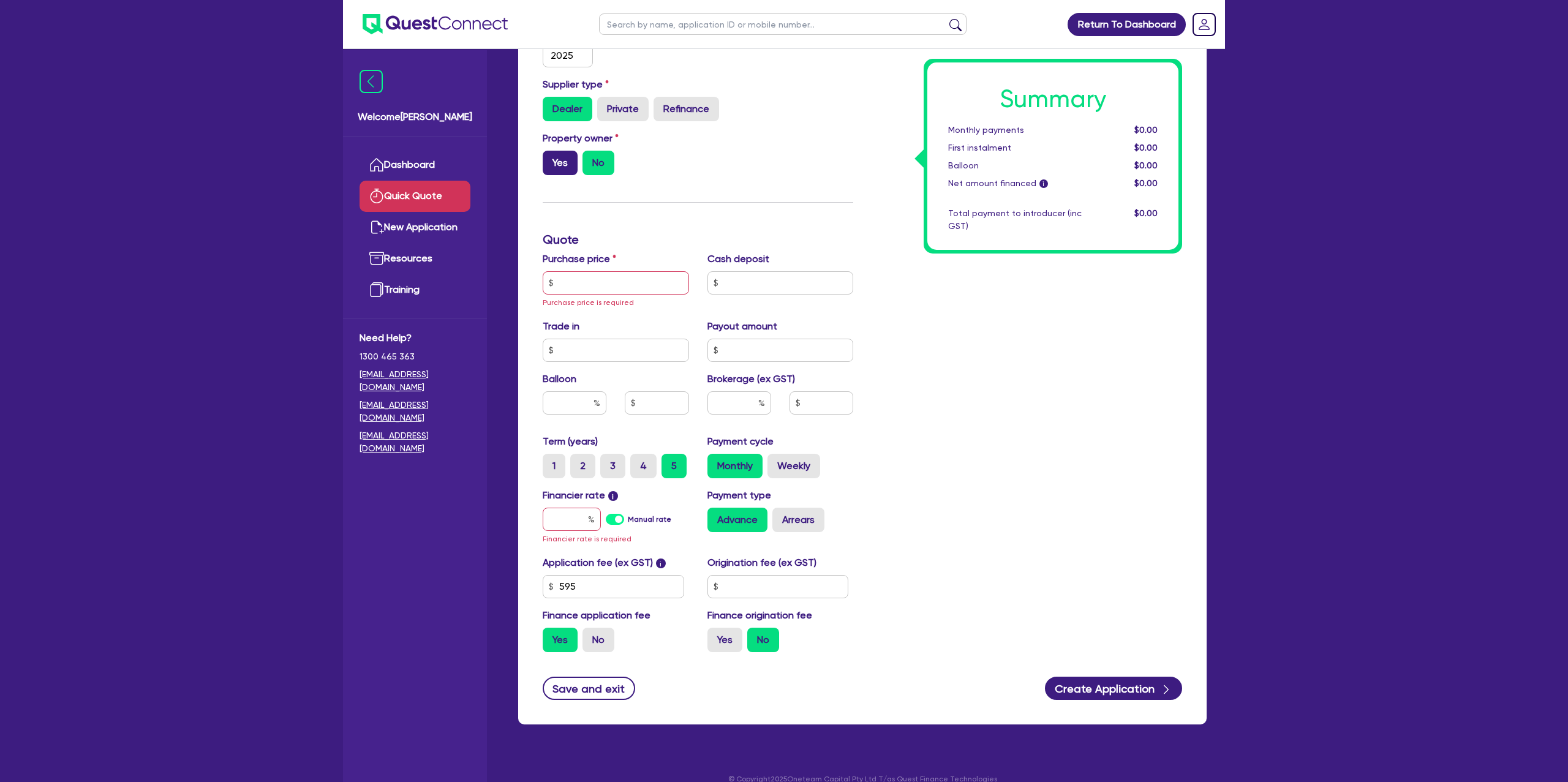
click at [563, 161] on label "Yes" at bounding box center [560, 163] width 35 height 25
click at [550, 159] on input "Yes" at bounding box center [547, 155] width 8 height 8
radio input "true"
click at [618, 281] on input "text" at bounding box center [616, 282] width 147 height 23
click at [698, 212] on div "Funding Options Who will be funding this deal? Select I will fund 100% I will c…" at bounding box center [698, 254] width 329 height 816
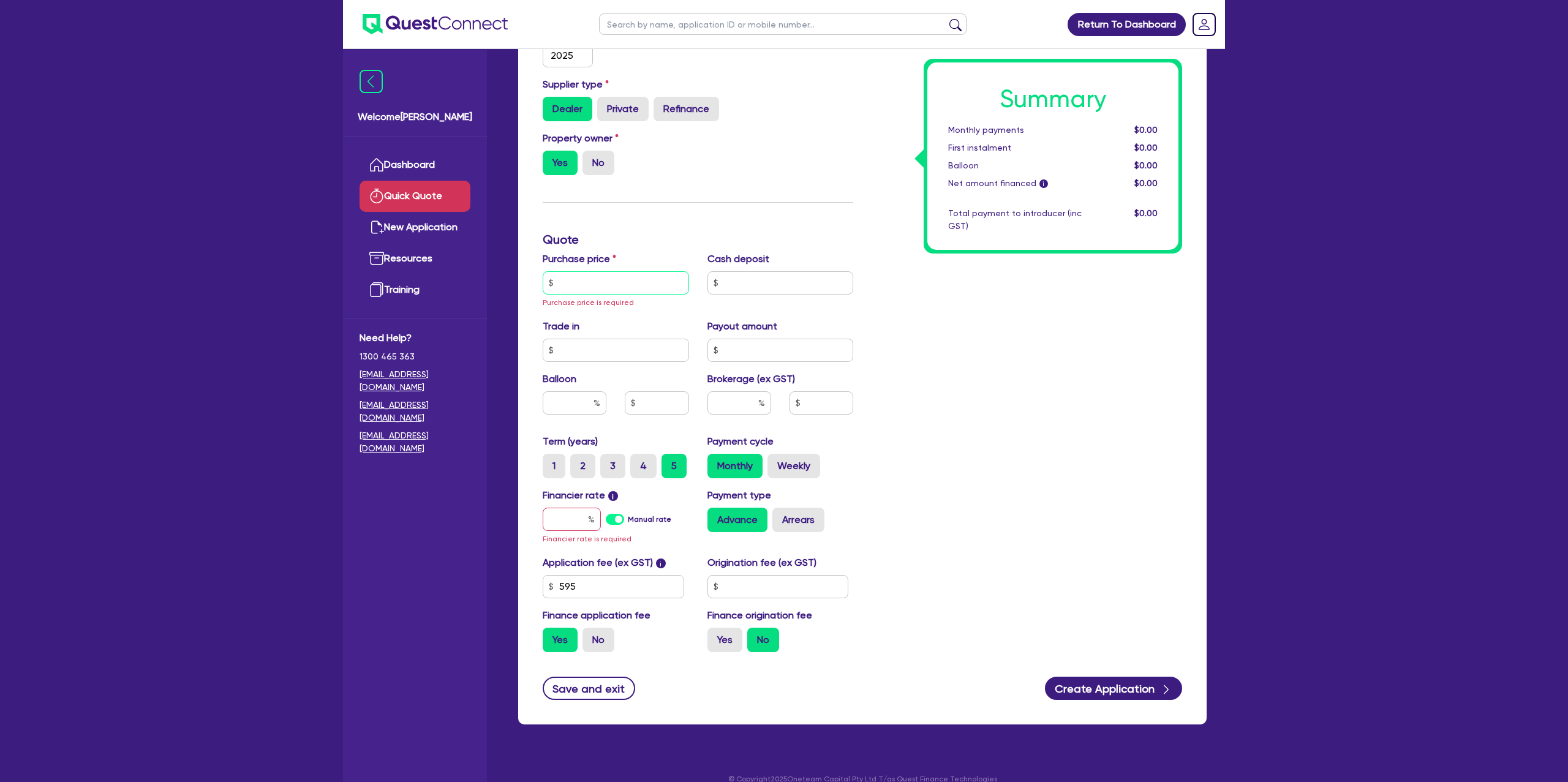
click at [594, 286] on input "text" at bounding box center [616, 282] width 147 height 23
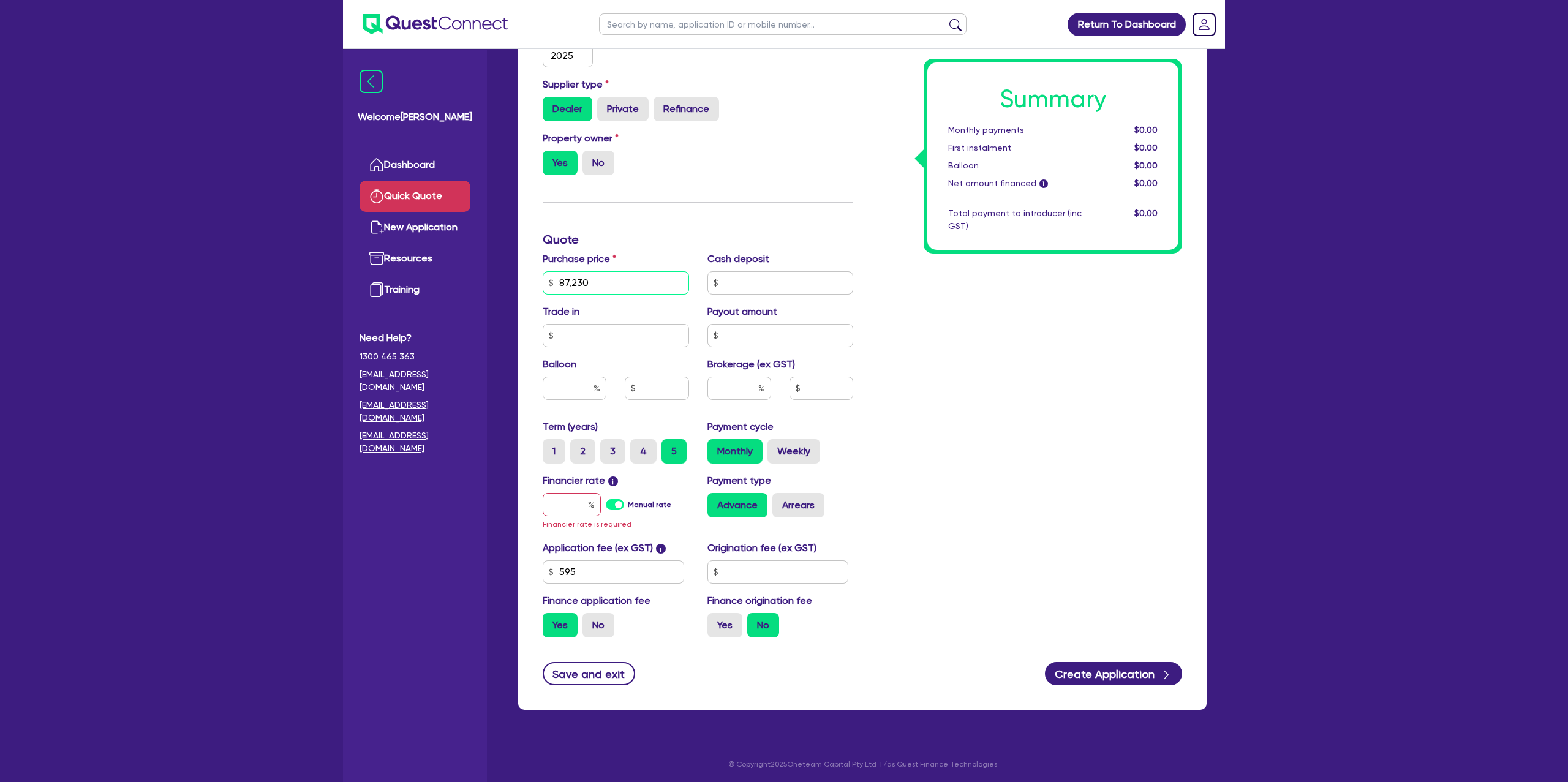
type input "87,230"
click at [1012, 328] on div "Summary Monthly payments $0.00 First instalment $0.00 Balloon $0.00 Net amount …" at bounding box center [1026, 246] width 329 height 801
drag, startPoint x: 579, startPoint y: 498, endPoint x: 622, endPoint y: 499, distance: 43.0
click at [586, 500] on input "text" at bounding box center [572, 505] width 58 height 23
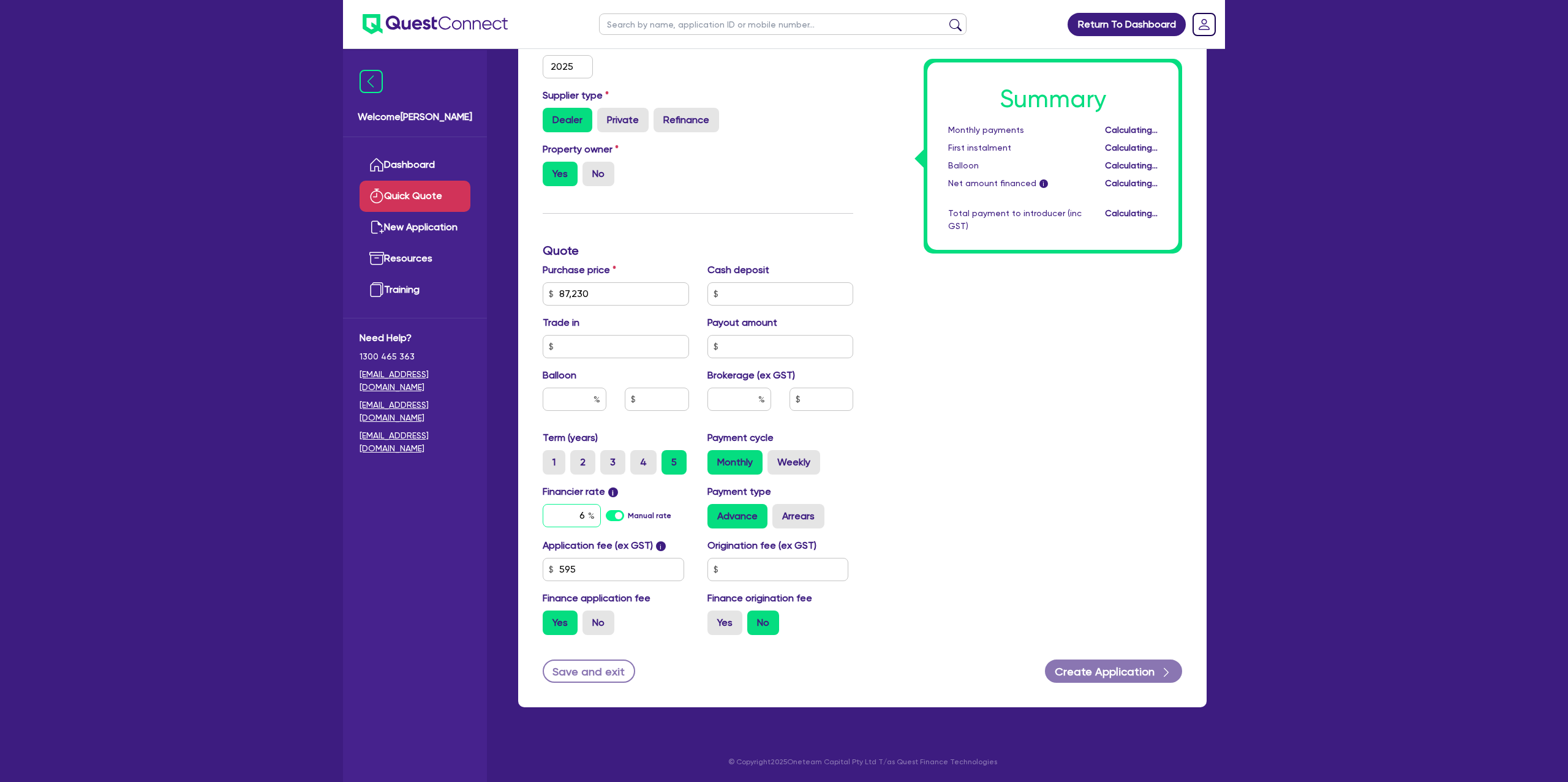
scroll to position [278, 0]
click at [1045, 406] on div "Summary Monthly payments Calculating... First instalment Calculating... Balloon…" at bounding box center [1026, 251] width 329 height 788
click at [766, 561] on input "text" at bounding box center [778, 570] width 142 height 23
click at [585, 516] on input "6.99" at bounding box center [572, 516] width 58 height 23
type input "6"
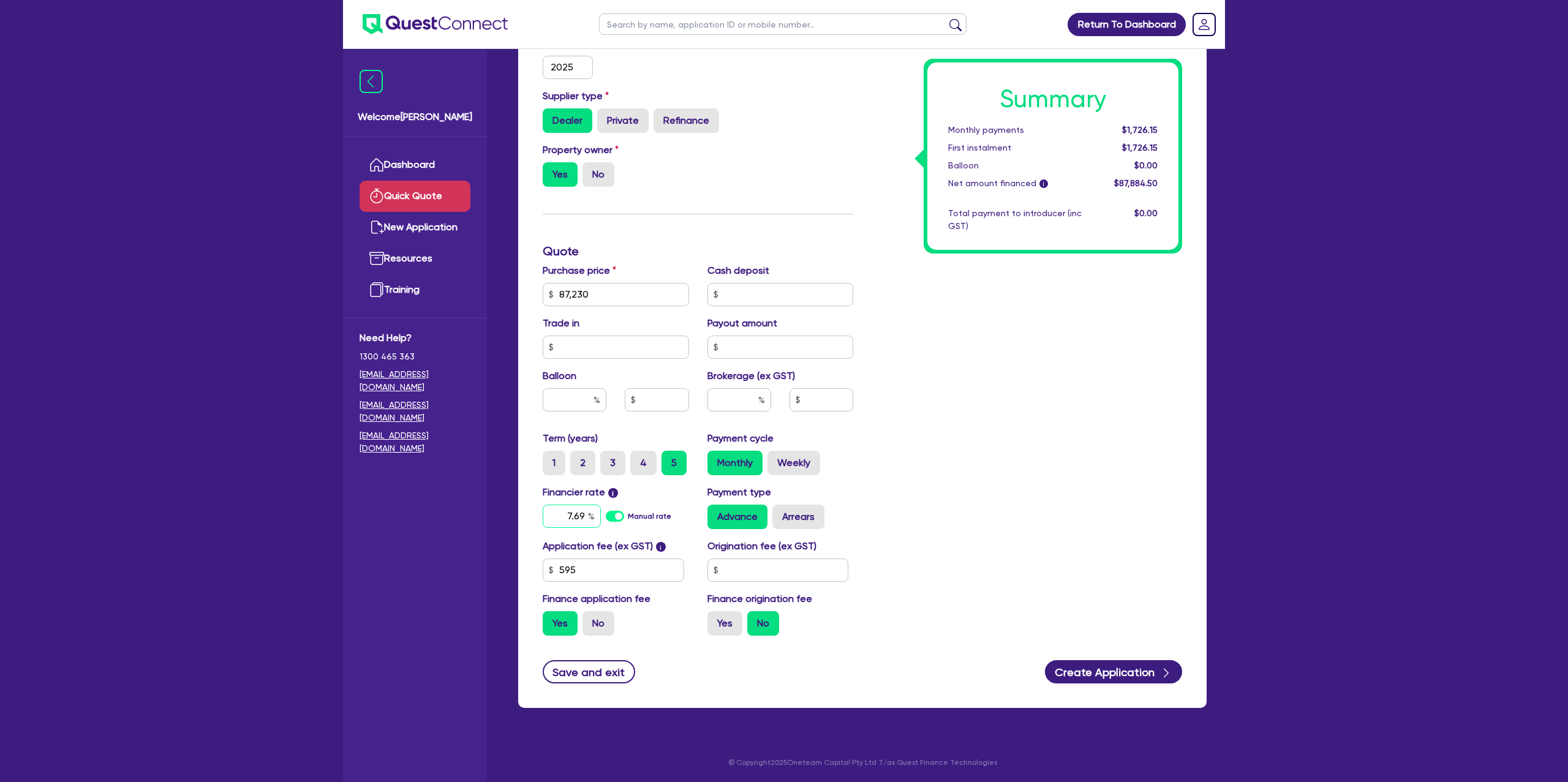
type input "7.69"
drag, startPoint x: 950, startPoint y: 496, endPoint x: 888, endPoint y: 541, distance: 76.6
click at [947, 496] on div "Summary Monthly payments $1,726.15 First instalment $1,726.15 Balloon $0.00 Net…" at bounding box center [1026, 251] width 329 height 788
drag, startPoint x: 772, startPoint y: 575, endPoint x: 981, endPoint y: 540, distance: 211.9
click at [772, 574] on input "text" at bounding box center [778, 570] width 142 height 23
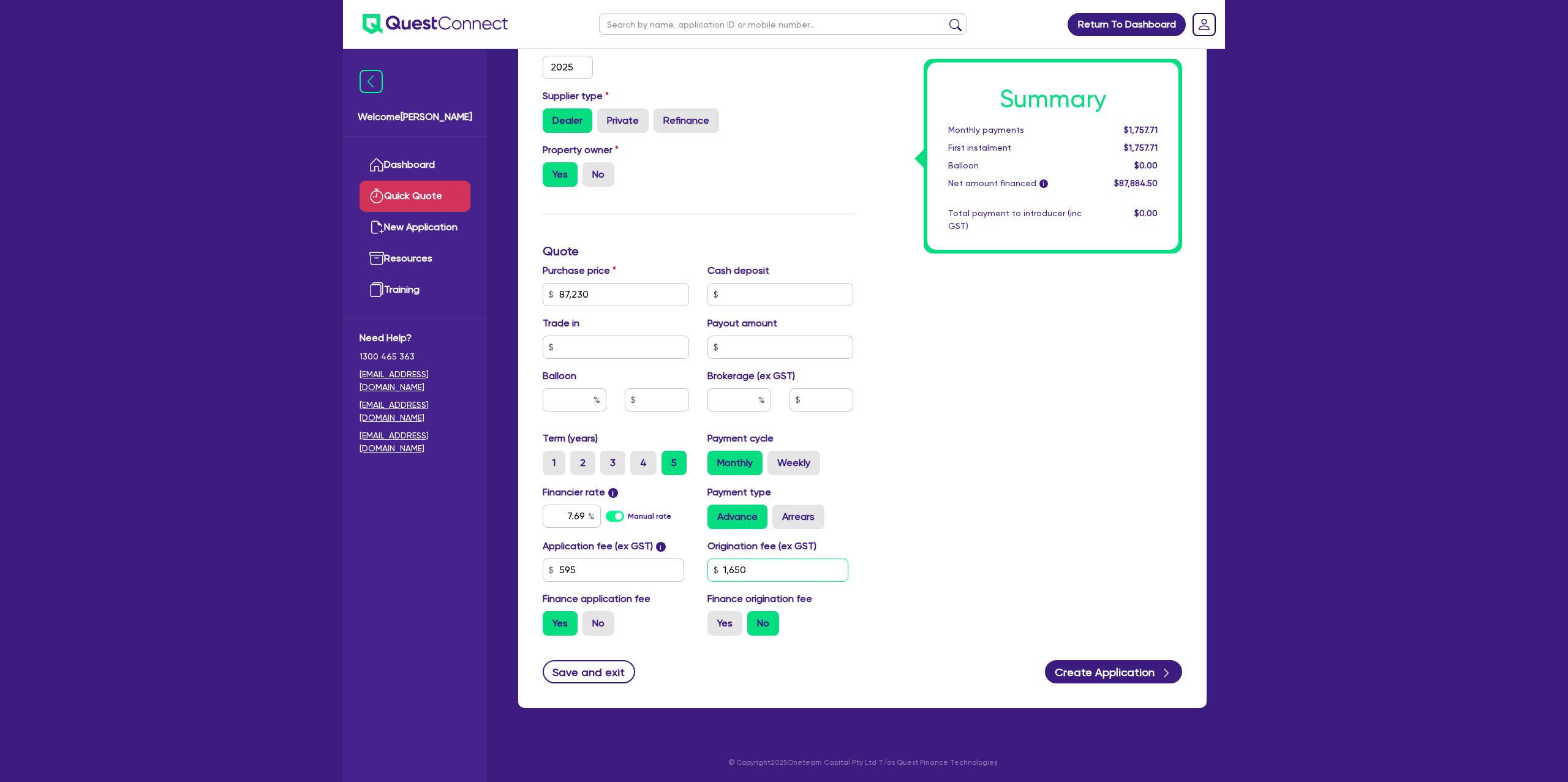
type input "1,650"
drag, startPoint x: 1140, startPoint y: 480, endPoint x: 775, endPoint y: 687, distance: 419.6
click at [1126, 480] on div "Summary Monthly payments $1,757.71 First instalment $1,757.71 Balloon $0.00 Net…" at bounding box center [1026, 251] width 329 height 788
click at [718, 607] on div "Finance origination fee Yes No" at bounding box center [781, 613] width 165 height 44
click at [718, 619] on label "Yes" at bounding box center [725, 623] width 35 height 25
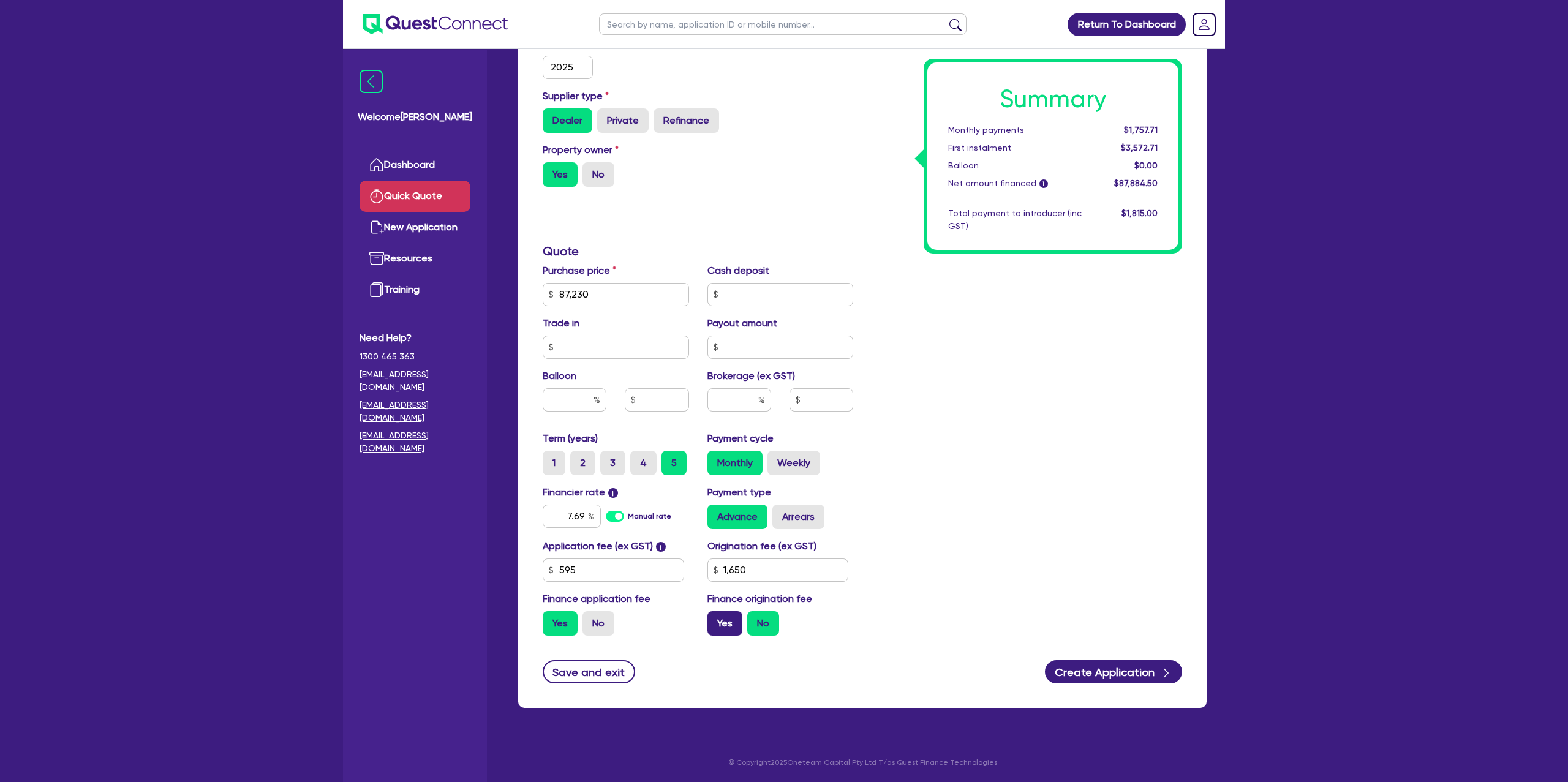
click at [716, 619] on input "Yes" at bounding box center [712, 615] width 8 height 8
radio input "true"
click at [792, 520] on label "Arrears" at bounding box center [798, 517] width 52 height 25
click at [780, 512] on input "Arrears" at bounding box center [777, 509] width 8 height 8
radio input "true"
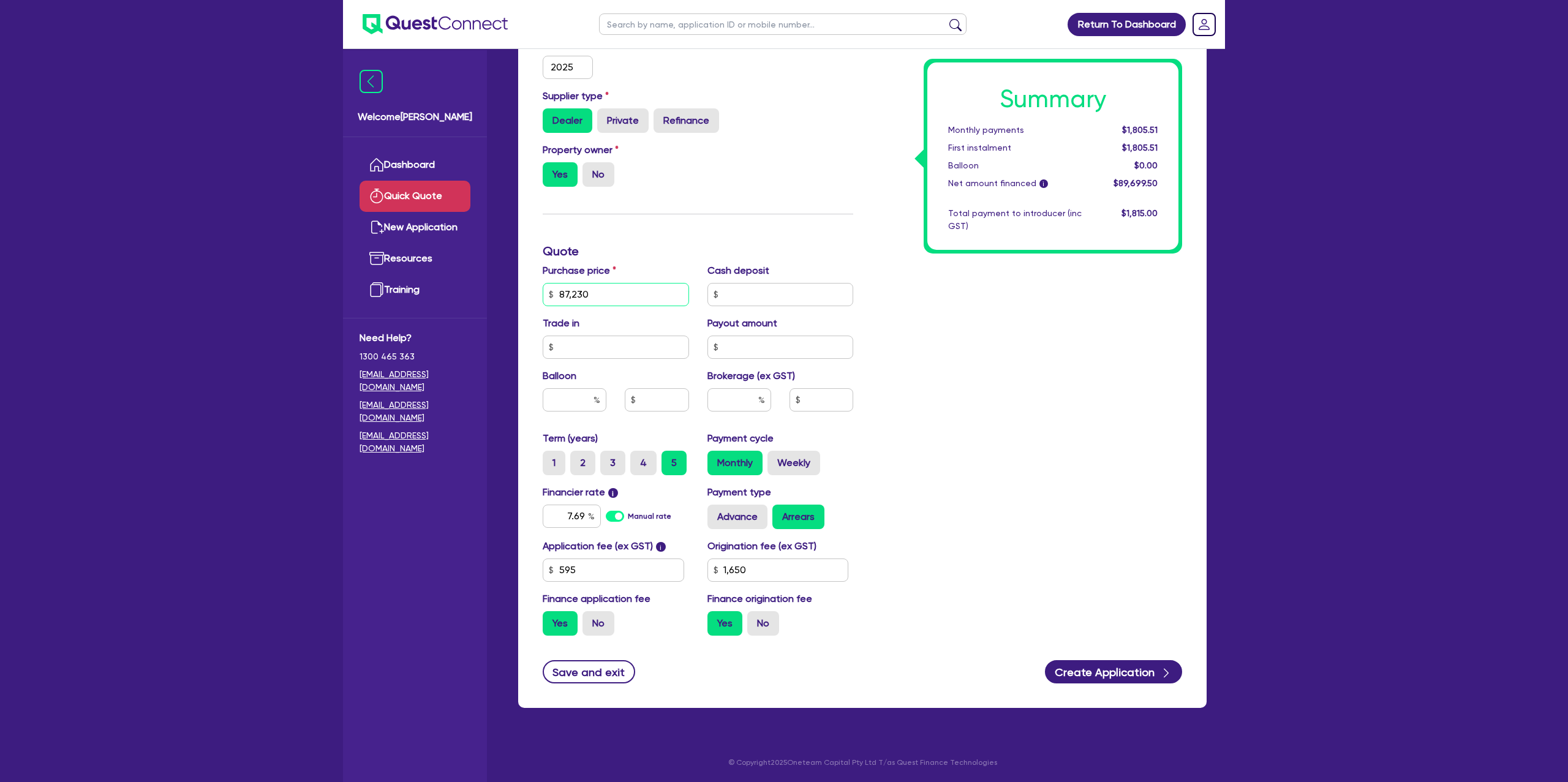
drag, startPoint x: 594, startPoint y: 293, endPoint x: 515, endPoint y: 288, distance: 79.2
click at [515, 288] on div "Funding Options Who will be funding this deal? Select I will fund 100% I will c…" at bounding box center [862, 277] width 707 height 889
click at [782, 466] on label "Weekly" at bounding box center [794, 463] width 53 height 25
click at [775, 458] on input "Weekly" at bounding box center [772, 454] width 8 height 8
radio input "true"
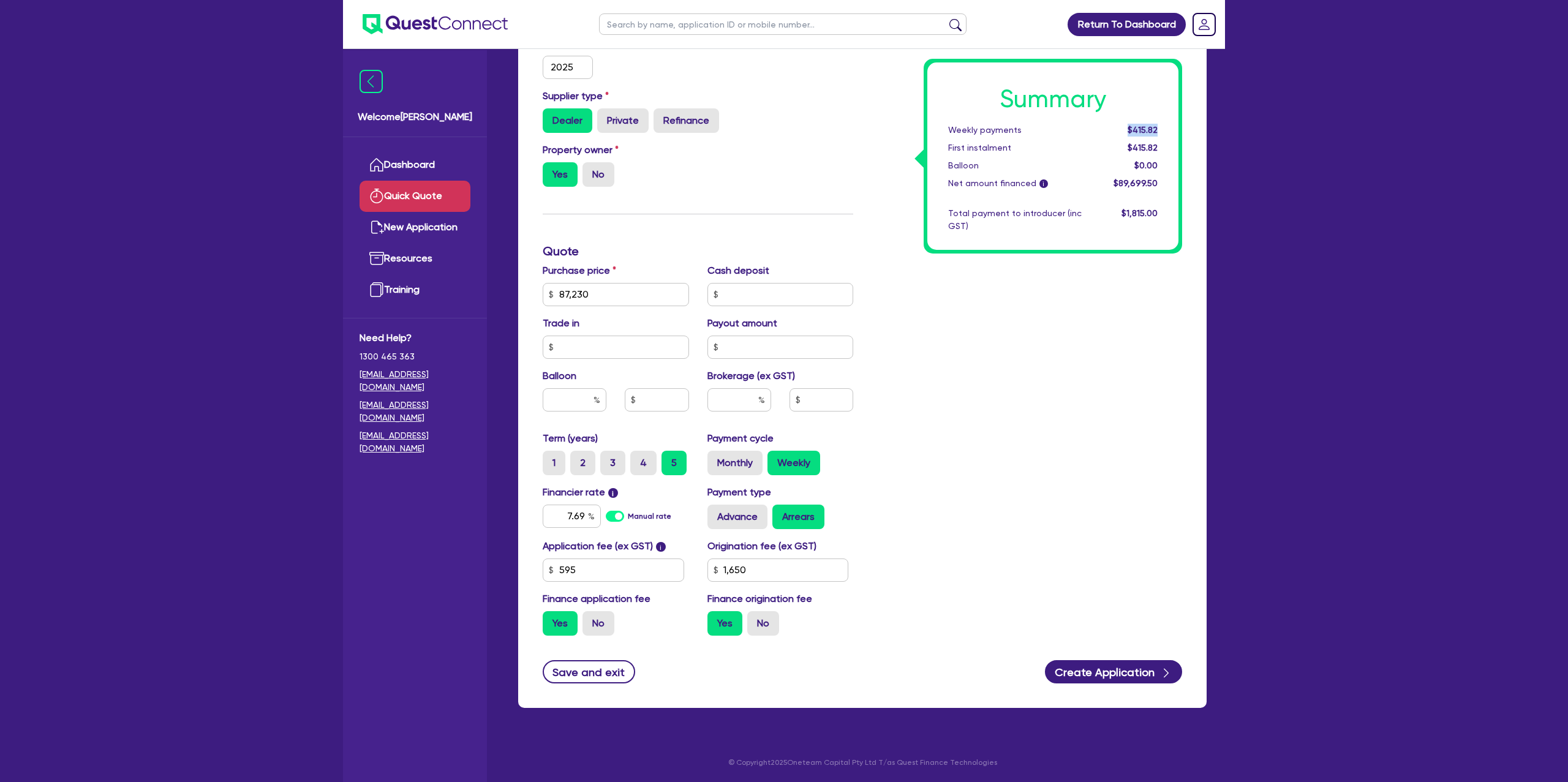
drag, startPoint x: 1131, startPoint y: 129, endPoint x: 1176, endPoint y: 128, distance: 45.0
click at [1176, 128] on div "Summary Weekly payments $415.82 First instalment $415.82 Balloon $0.00 Net amou…" at bounding box center [1052, 156] width 251 height 188
click at [1123, 128] on div "$415.82" at bounding box center [1128, 130] width 76 height 13
click at [751, 456] on label "Monthly" at bounding box center [735, 463] width 55 height 25
click at [716, 456] on input "Monthly" at bounding box center [712, 454] width 8 height 8
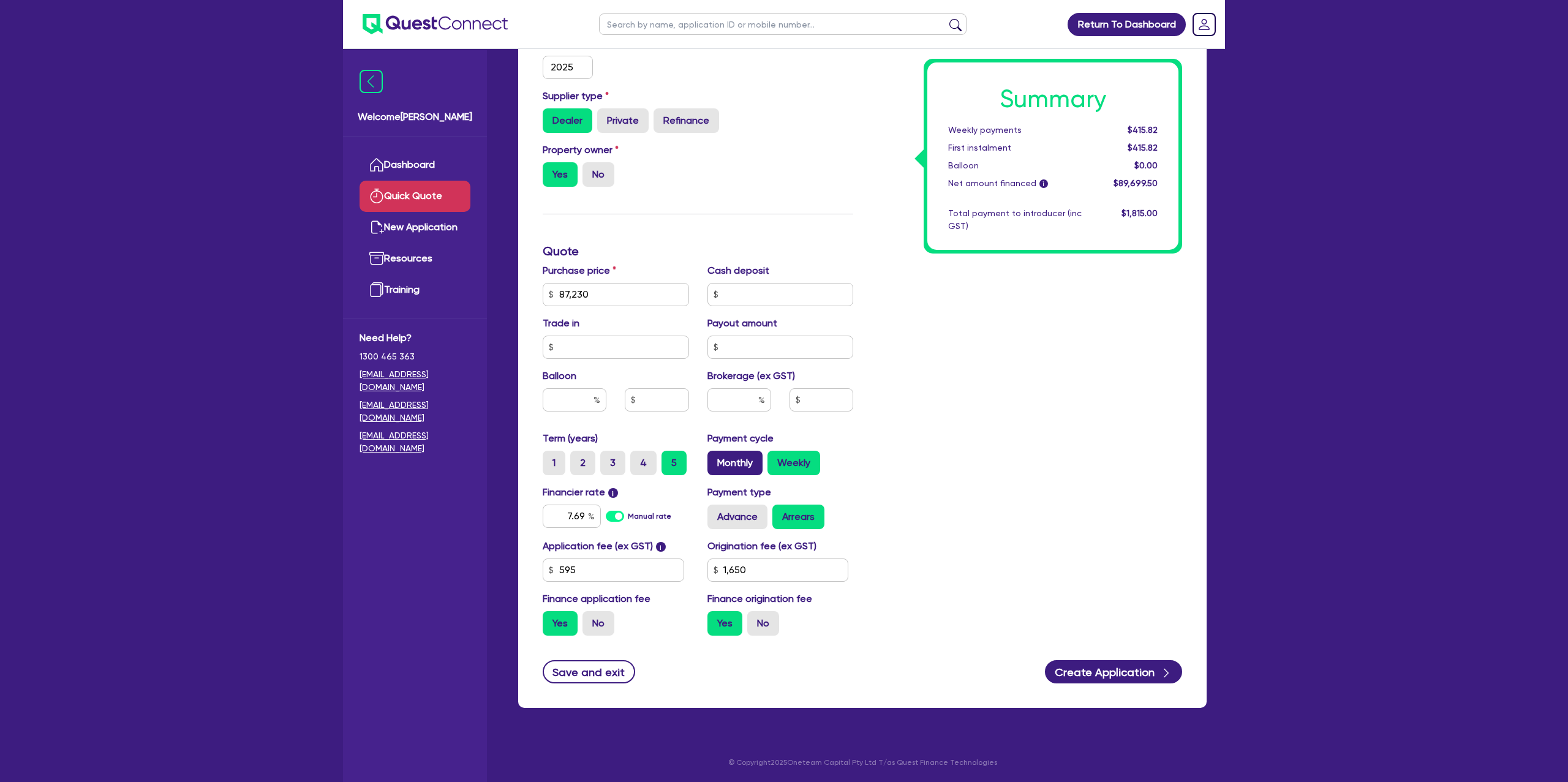
radio input "true"
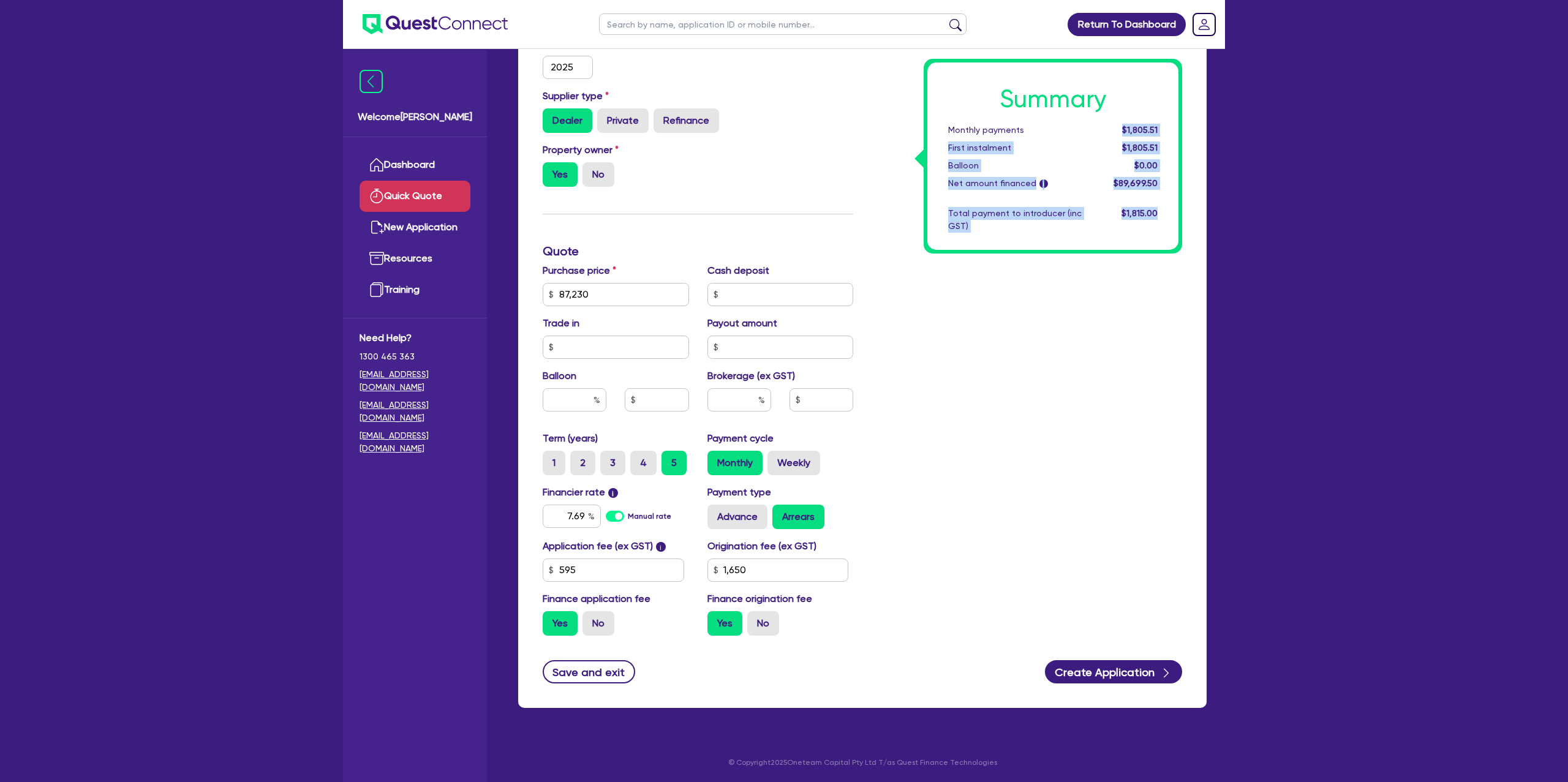
drag, startPoint x: 1122, startPoint y: 129, endPoint x: 1206, endPoint y: 123, distance: 84.2
click at [1206, 123] on div "Funding Options Who will be funding this deal? Select I will fund 100% I will c…" at bounding box center [862, 277] width 707 height 889
click at [1152, 123] on div "Summary Monthly payments $1,805.51 First instalment $1,805.51 Balloon $0.00 Net…" at bounding box center [1052, 156] width 251 height 188
drag, startPoint x: 584, startPoint y: 516, endPoint x: 566, endPoint y: 513, distance: 18.2
click at [562, 514] on input "7.69" at bounding box center [572, 516] width 58 height 23
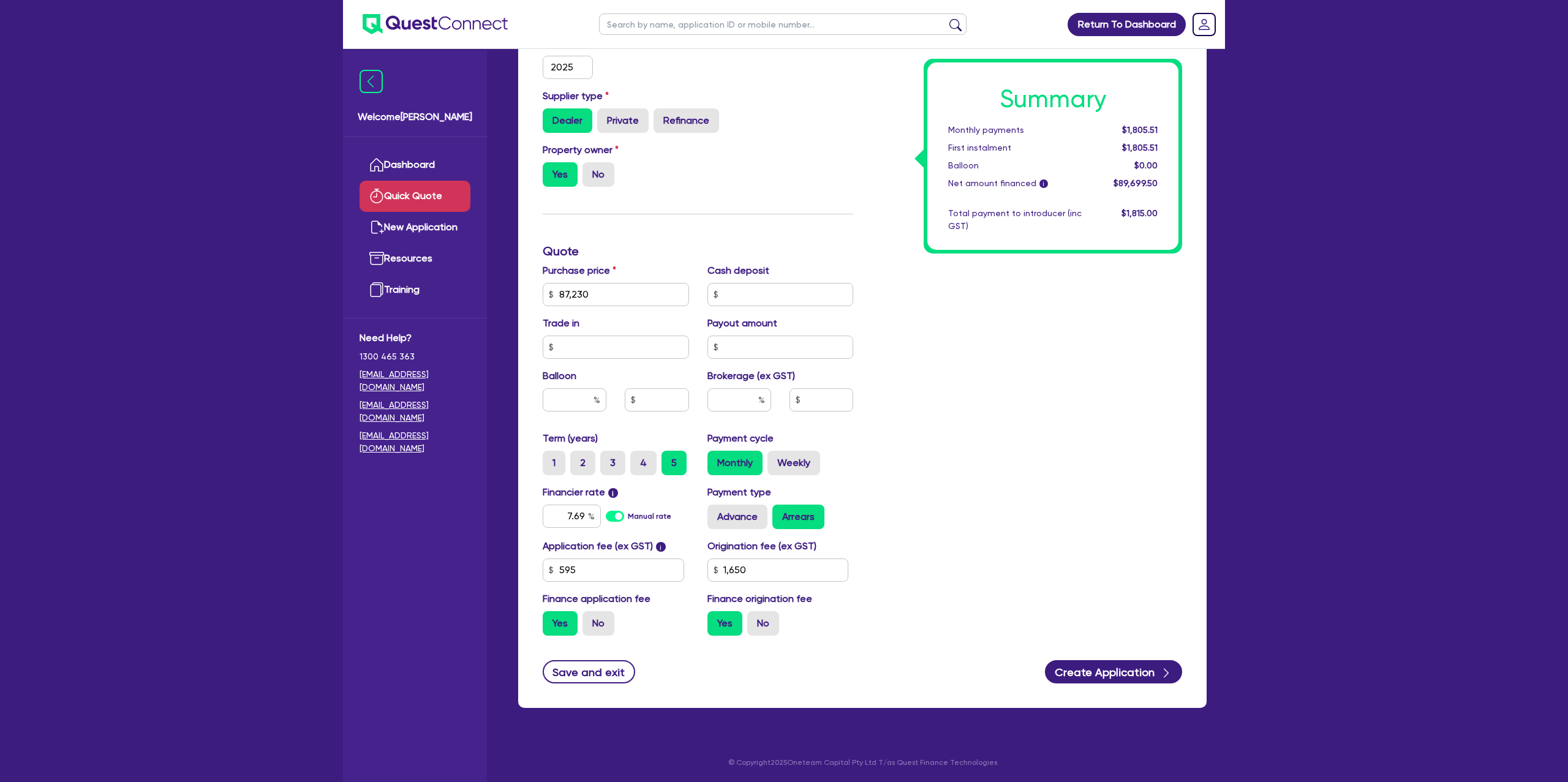
click at [982, 463] on div "Summary Monthly payments $1,805.51 First instalment $1,805.51 Balloon $0.00 Net…" at bounding box center [1026, 251] width 329 height 788
drag, startPoint x: 567, startPoint y: 516, endPoint x: 592, endPoint y: 516, distance: 25.0
click at [592, 516] on div "7.69" at bounding box center [572, 516] width 58 height 23
click at [587, 512] on input "7.69" at bounding box center [572, 516] width 58 height 23
drag, startPoint x: 585, startPoint y: 512, endPoint x: 567, endPoint y: 511, distance: 18.0
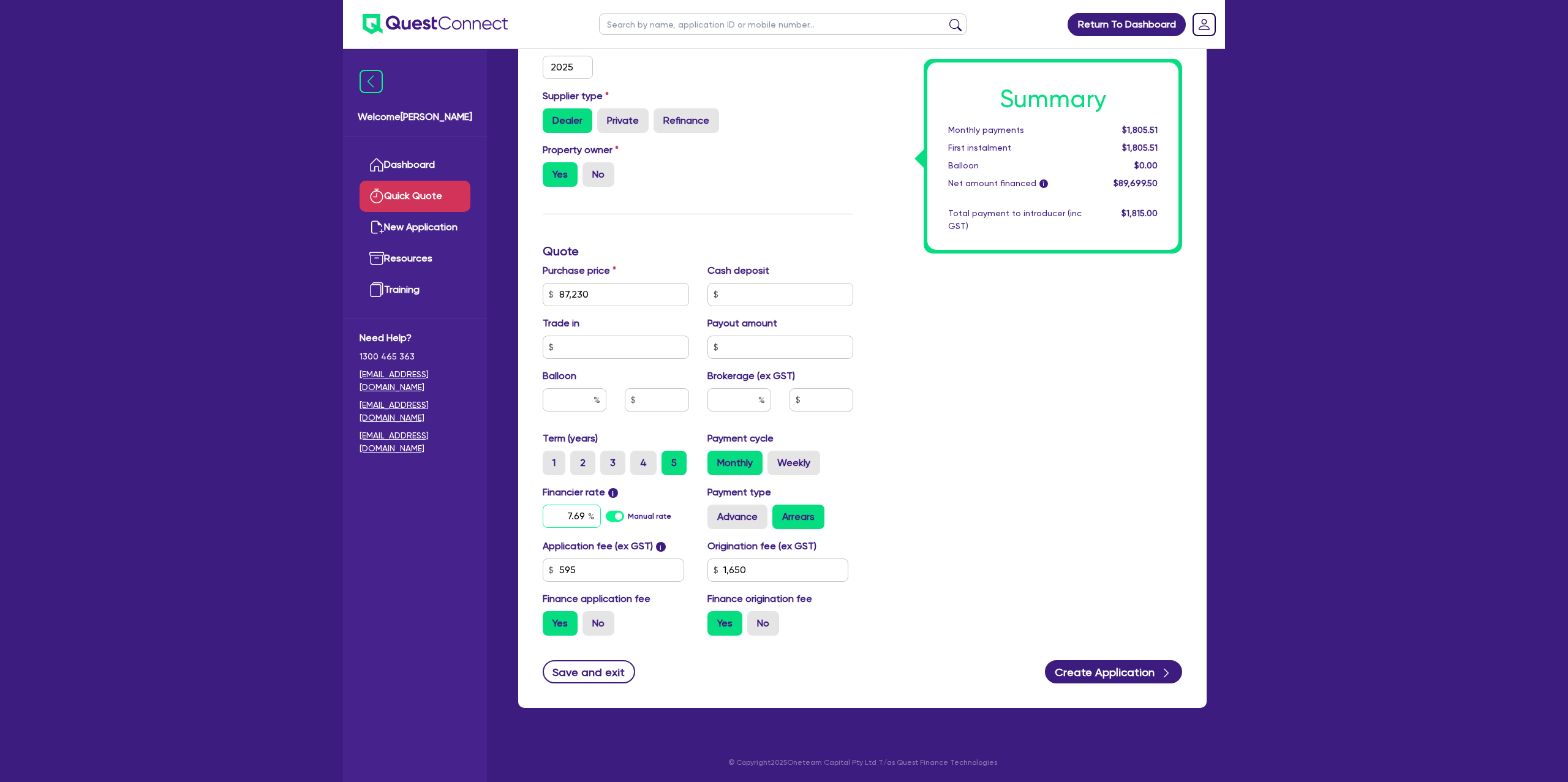
click at [567, 511] on input "7.69" at bounding box center [572, 516] width 58 height 23
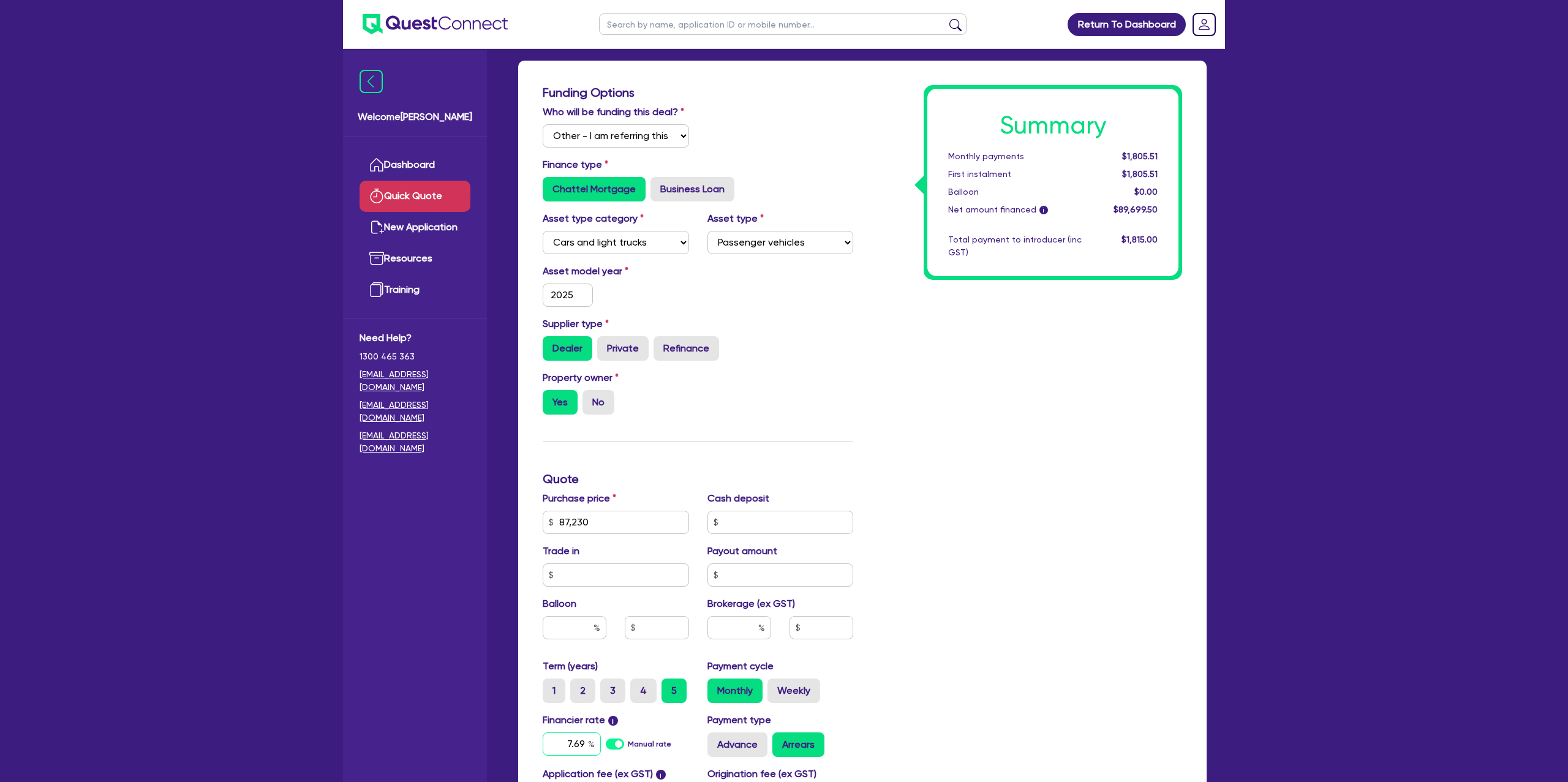
scroll to position [0, 0]
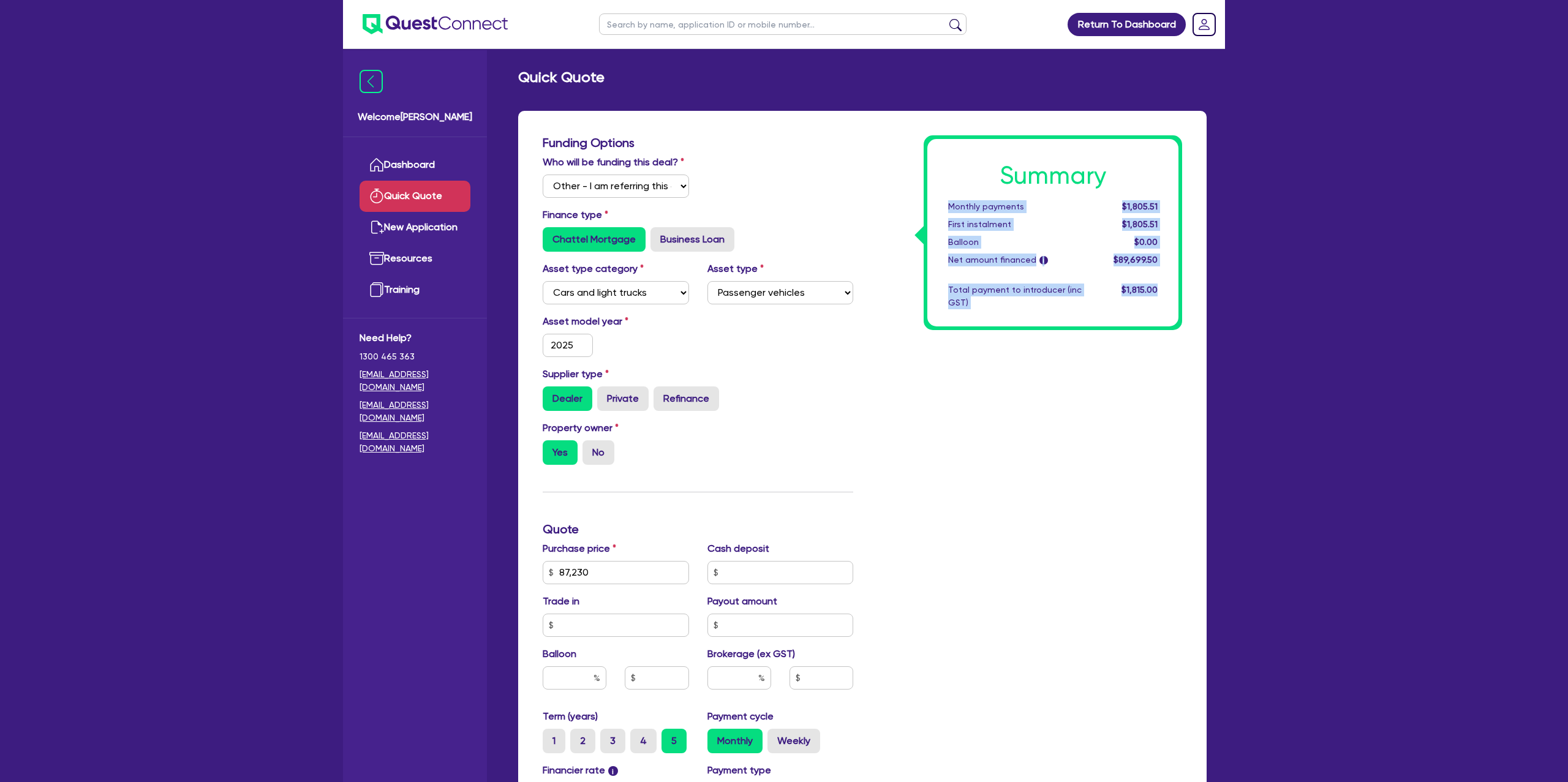
drag, startPoint x: 947, startPoint y: 207, endPoint x: 1160, endPoint y: 286, distance: 227.2
click at [1160, 286] on div "Summary Monthly payments $1,805.51 First instalment $1,805.51 Balloon $0.00 Net…" at bounding box center [1052, 233] width 251 height 188
click at [1160, 286] on div "$1,815.00" at bounding box center [1128, 296] width 76 height 26
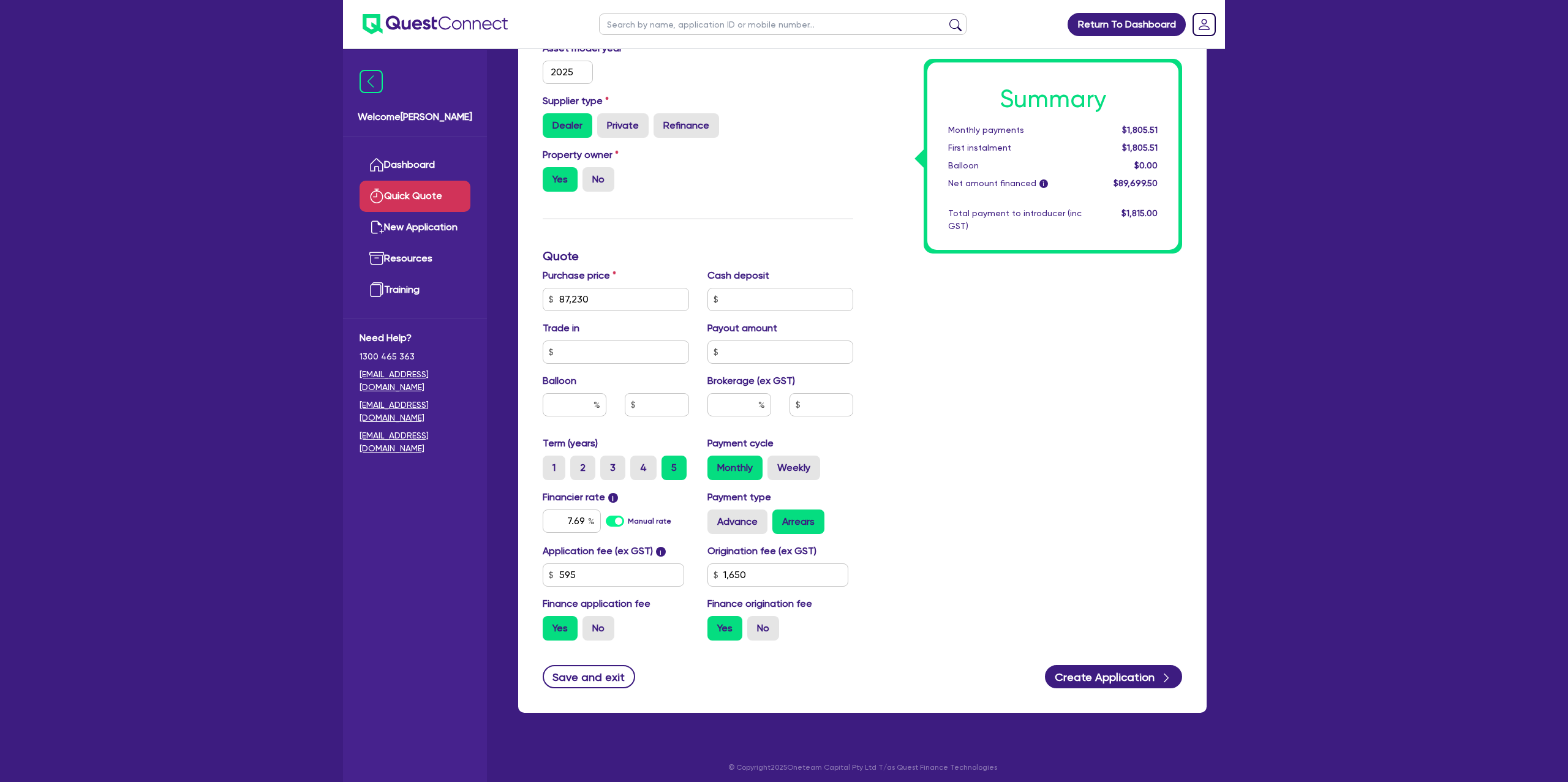
scroll to position [278, 0]
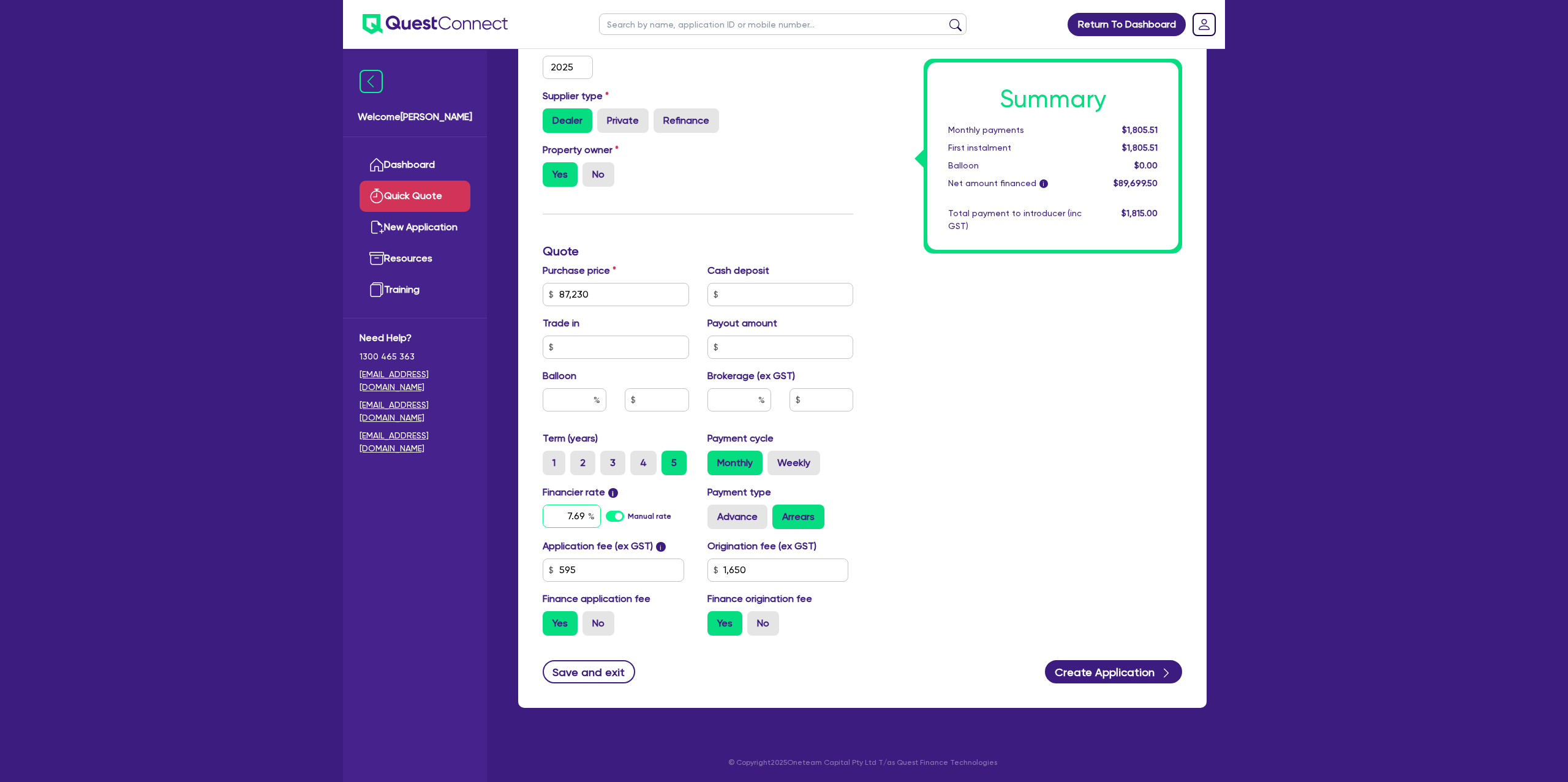
drag, startPoint x: 567, startPoint y: 518, endPoint x: 652, endPoint y: 518, distance: 85.0
click at [655, 518] on div "7.69 Manual rate" at bounding box center [616, 516] width 147 height 23
click at [562, 513] on input "7.69" at bounding box center [572, 516] width 58 height 23
drag, startPoint x: 565, startPoint y: 514, endPoint x: 655, endPoint y: 517, distance: 90.0
click at [655, 517] on div "7.69 Manual rate" at bounding box center [616, 516] width 147 height 23
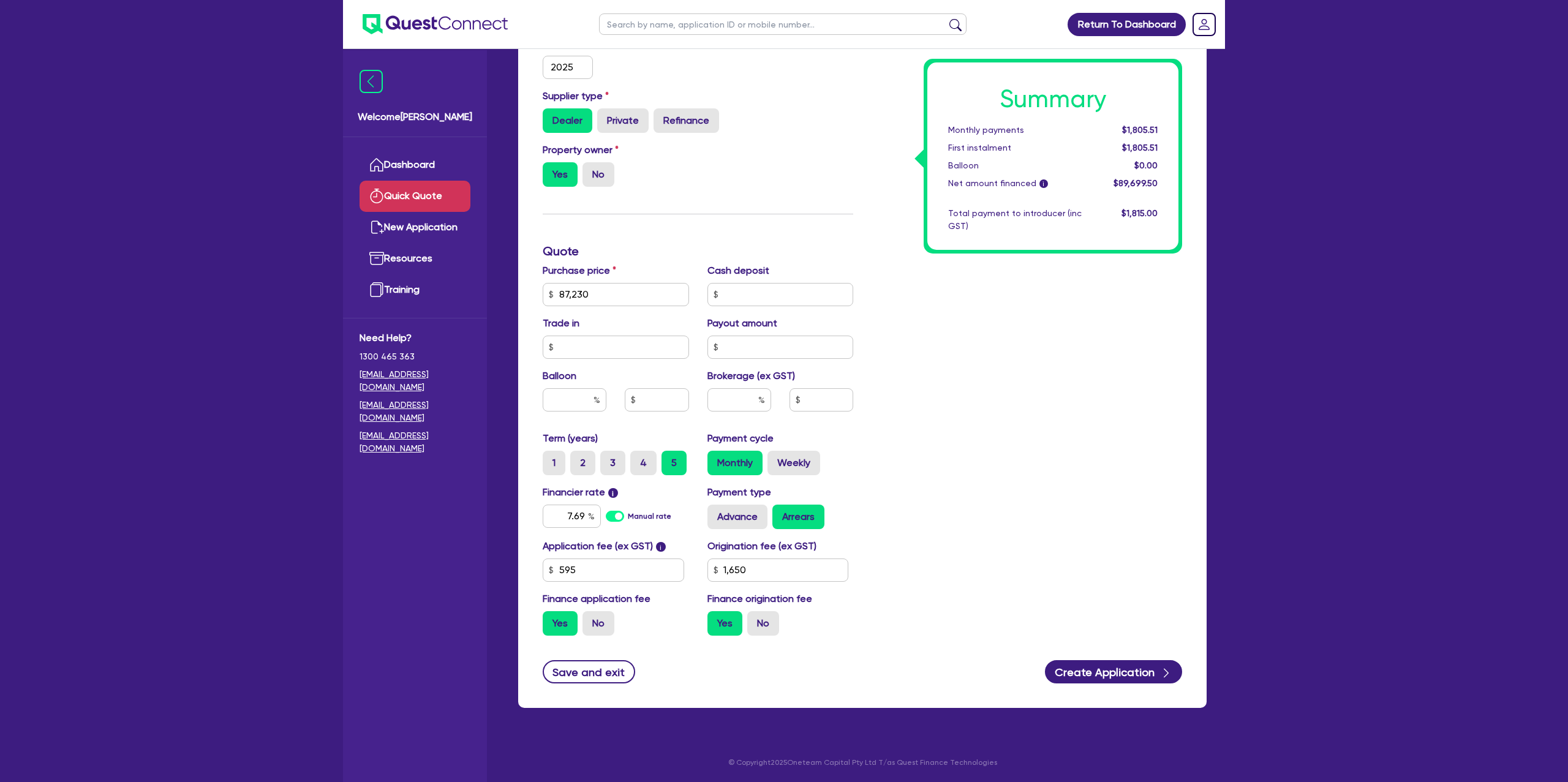
click at [1281, 340] on div "Return To Dashboard Edit Profile Logout Welcome [PERSON_NAME] Quick Quote New A…" at bounding box center [784, 252] width 1568 height 1060
drag, startPoint x: 568, startPoint y: 516, endPoint x: 609, endPoint y: 514, distance: 41.0
click at [609, 514] on div "7.69 Manual rate" at bounding box center [616, 516] width 147 height 23
click at [584, 514] on input "7.69" at bounding box center [572, 516] width 58 height 23
drag, startPoint x: 586, startPoint y: 514, endPoint x: 563, endPoint y: 514, distance: 23.0
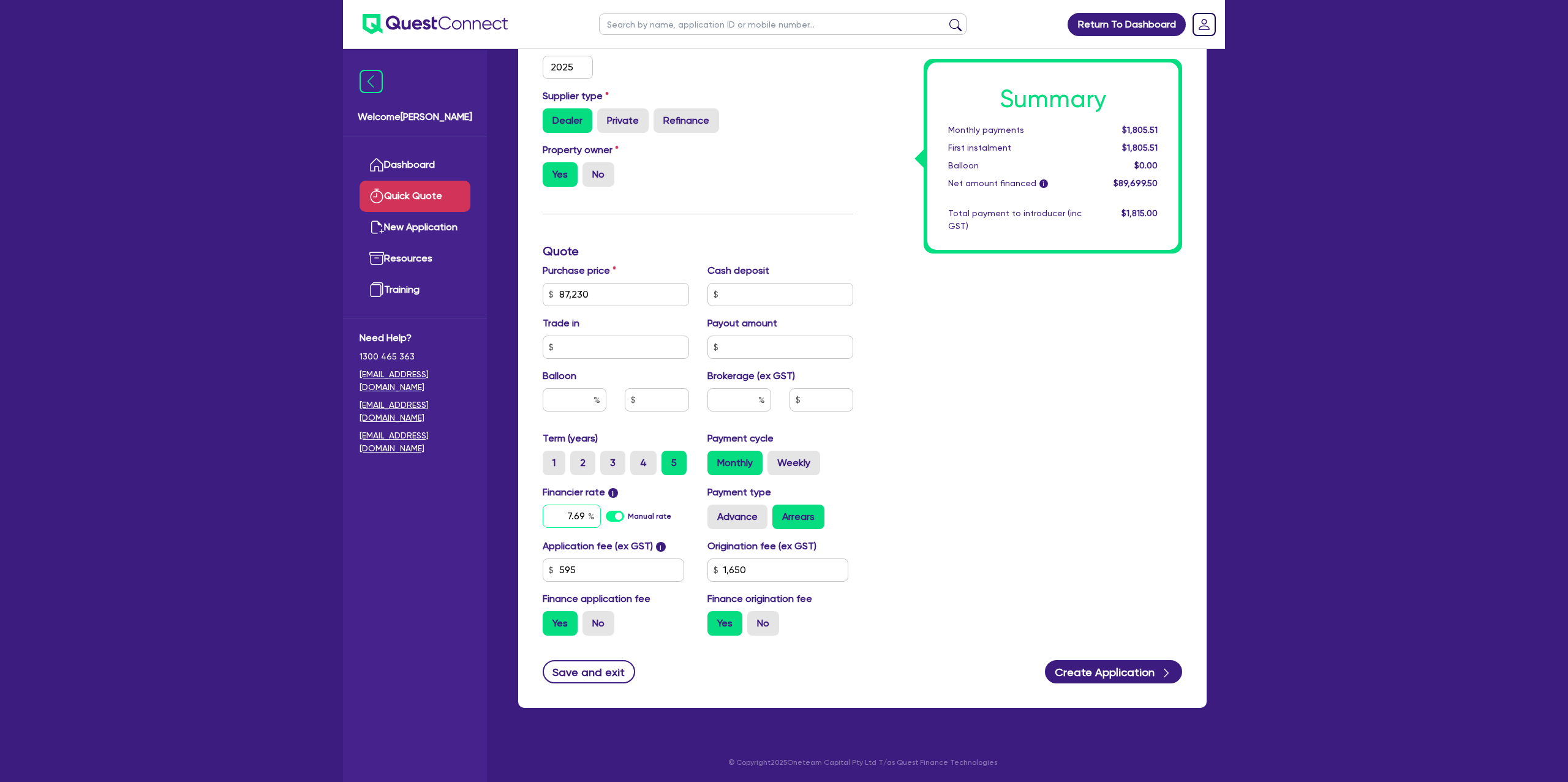
click at [562, 514] on input "7.69" at bounding box center [572, 516] width 58 height 23
click at [565, 514] on input "7.69" at bounding box center [572, 516] width 58 height 23
drag, startPoint x: 566, startPoint y: 514, endPoint x: 594, endPoint y: 518, distance: 28.3
click at [594, 518] on div "7.69" at bounding box center [572, 516] width 58 height 23
click at [585, 517] on input "7.69" at bounding box center [572, 516] width 58 height 23
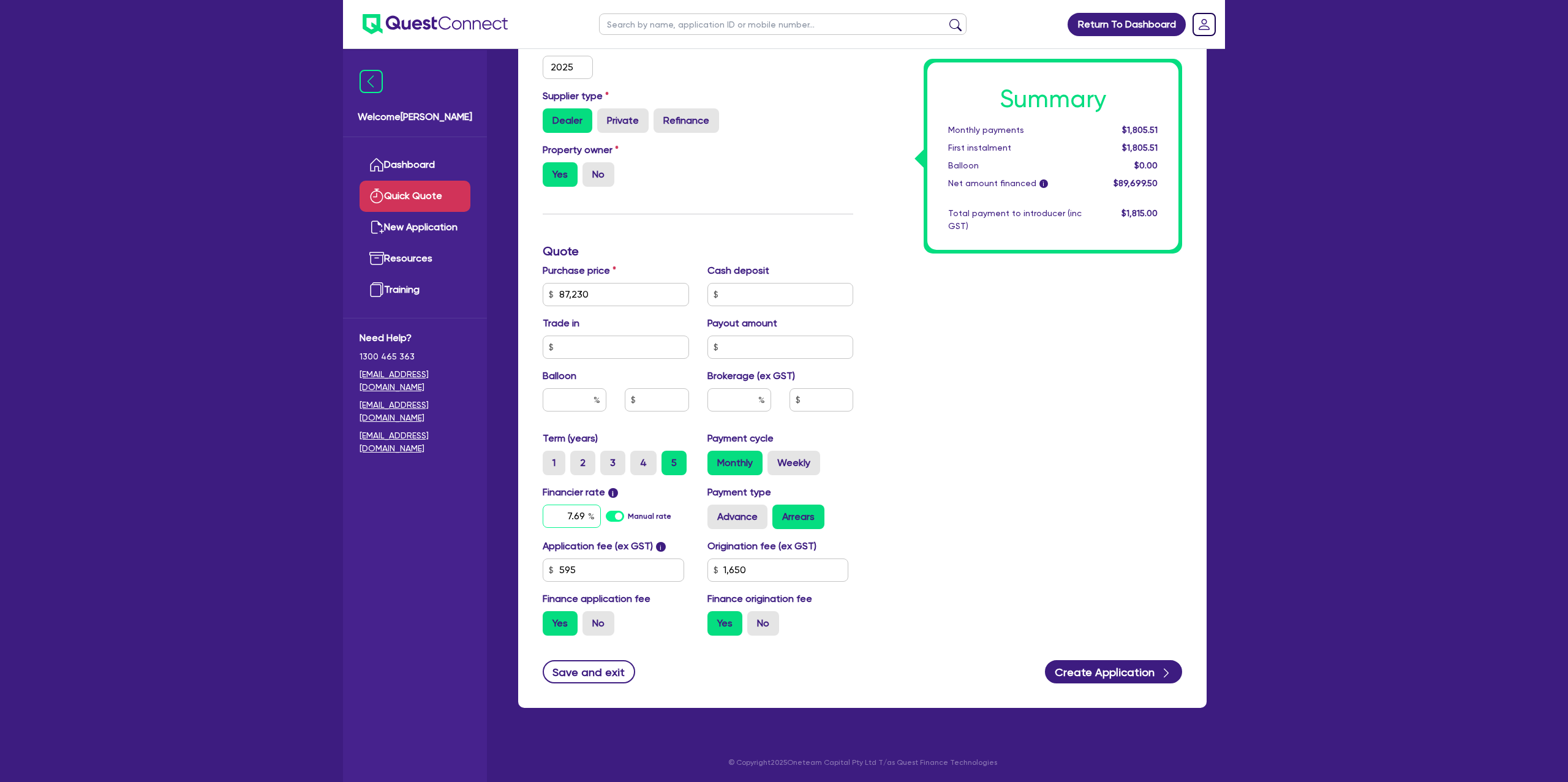
drag, startPoint x: 567, startPoint y: 514, endPoint x: 555, endPoint y: 514, distance: 12.0
click at [555, 514] on input "7.69" at bounding box center [572, 516] width 58 height 23
click at [570, 517] on input "7.69" at bounding box center [572, 516] width 58 height 23
drag, startPoint x: 569, startPoint y: 516, endPoint x: 609, endPoint y: 519, distance: 40.1
click at [609, 518] on div "7.69 Manual rate" at bounding box center [616, 516] width 147 height 23
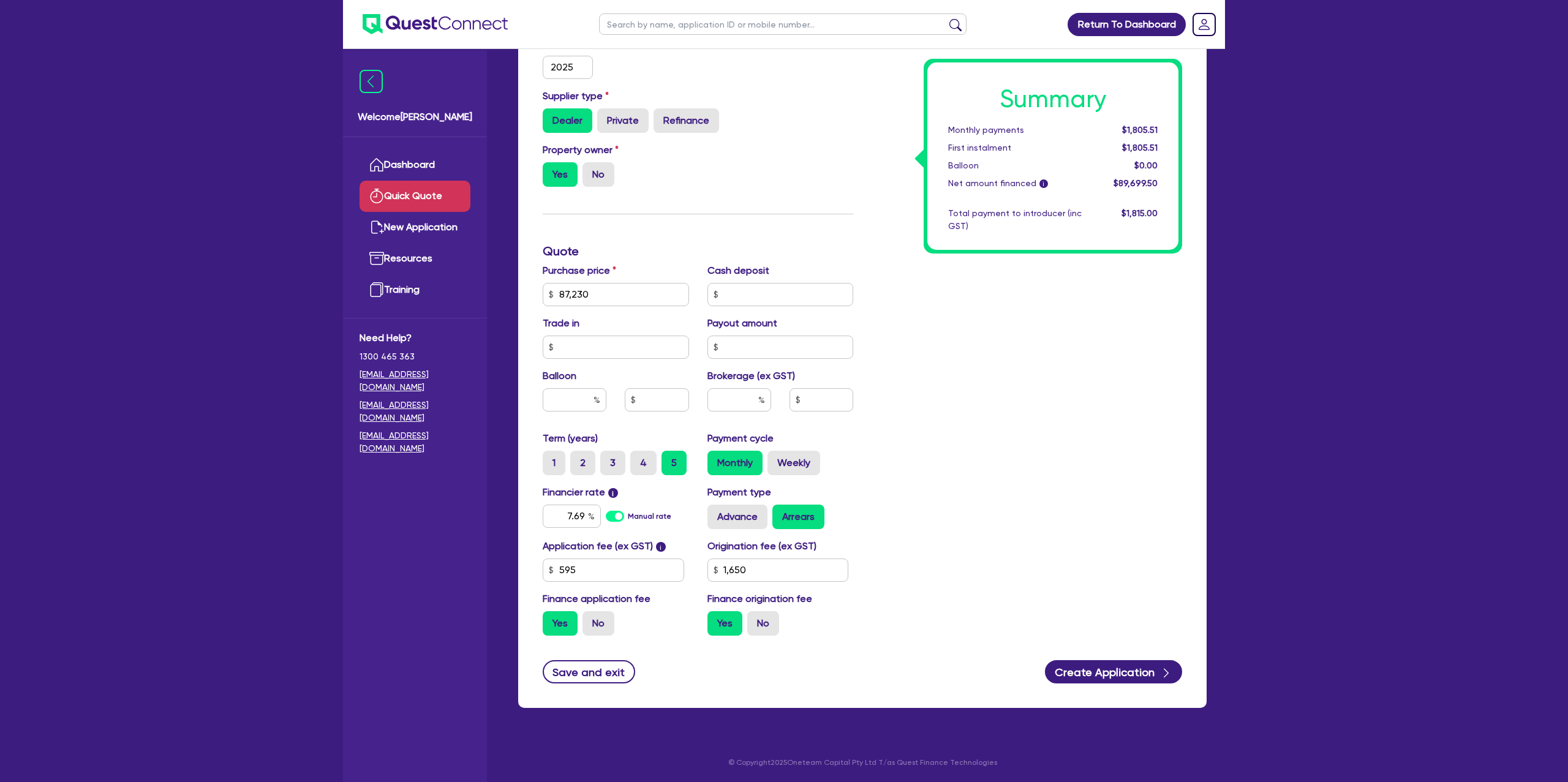
drag, startPoint x: 589, startPoint y: 518, endPoint x: 690, endPoint y: 521, distance: 101.0
click at [589, 518] on div "7.69" at bounding box center [572, 516] width 58 height 23
click at [977, 437] on div "Summary Monthly payments $1,805.51 First instalment $1,805.51 Balloon $0.00 Net…" at bounding box center [1026, 251] width 329 height 788
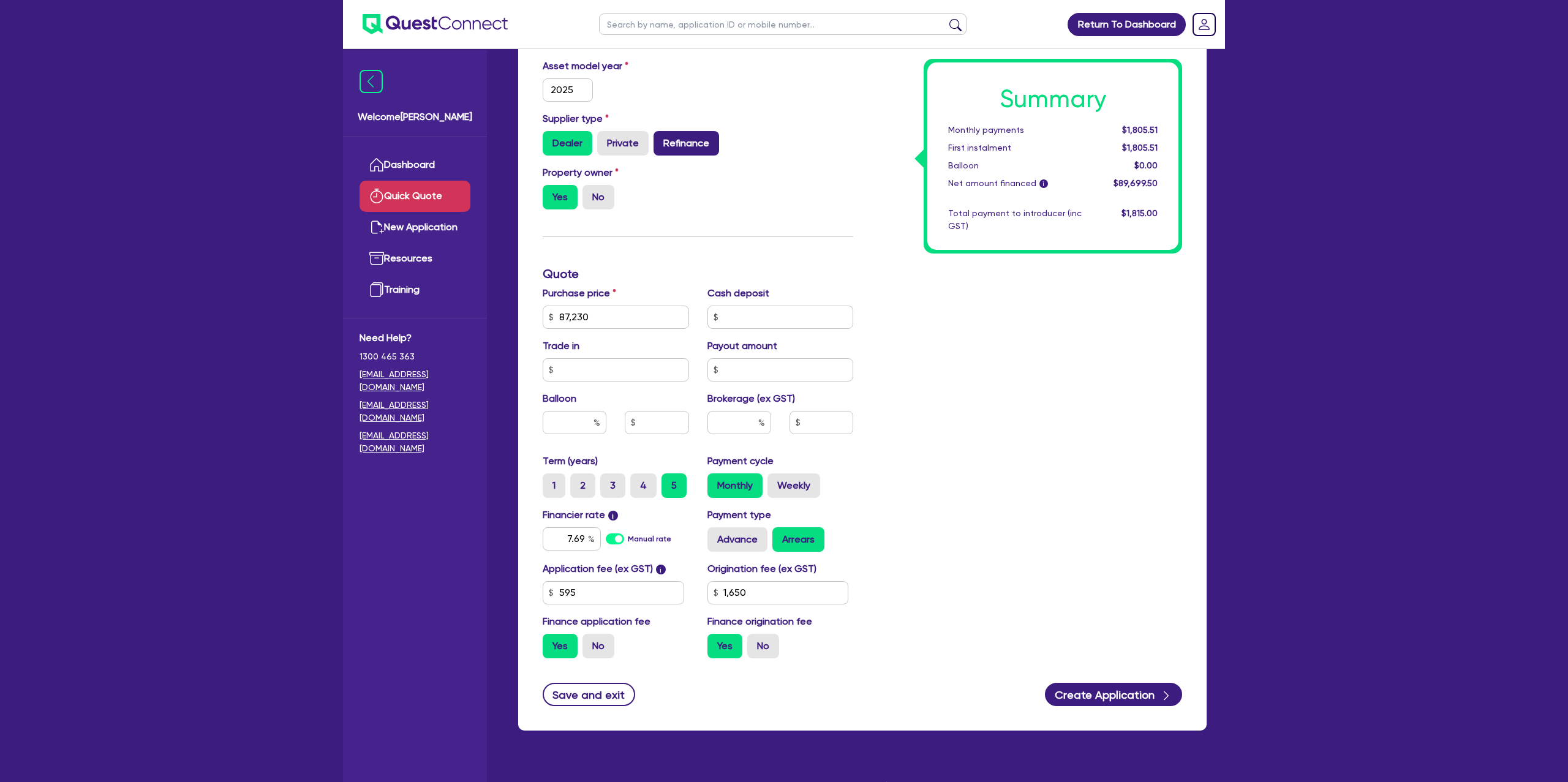
scroll to position [249, 0]
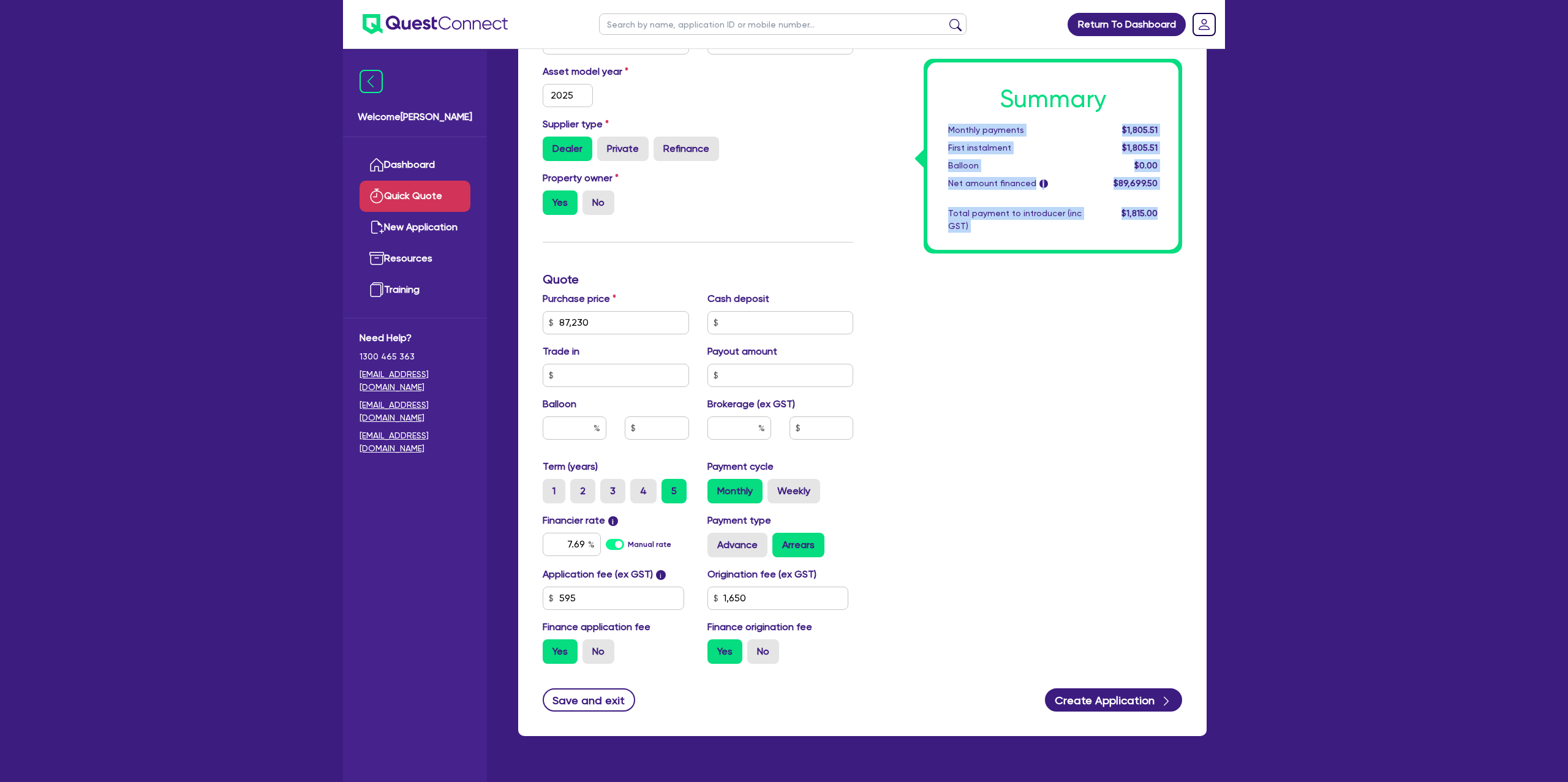
drag, startPoint x: 990, startPoint y: 125, endPoint x: 1178, endPoint y: 212, distance: 207.2
click at [1178, 212] on div "Summary Monthly payments $1,805.51 First instalment $1,805.51 Balloon $0.00 Net…" at bounding box center [1052, 156] width 251 height 188
click at [966, 228] on div "Total payment to introducer (inc GST)" at bounding box center [1015, 219] width 152 height 26
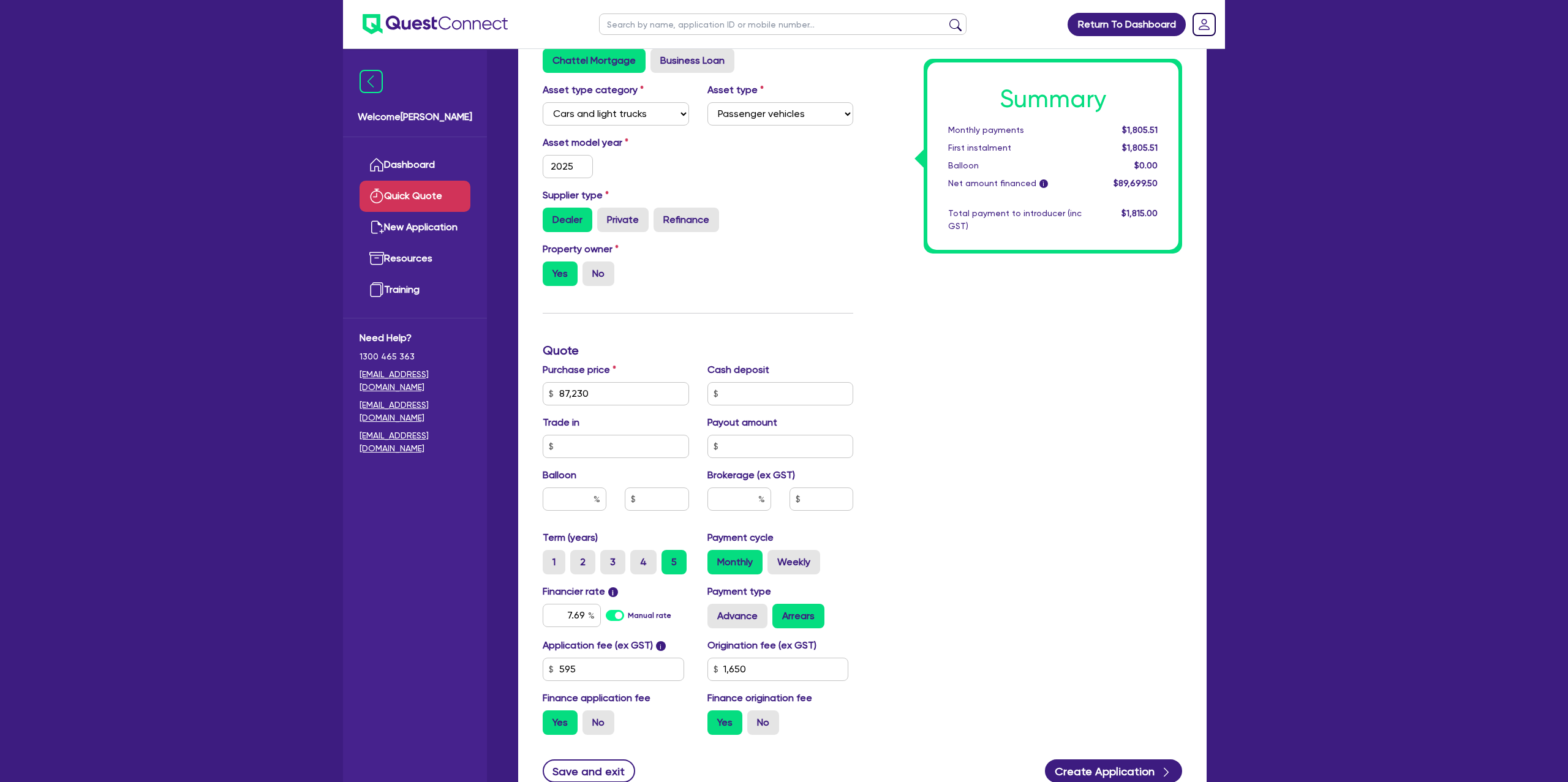
scroll to position [278, 0]
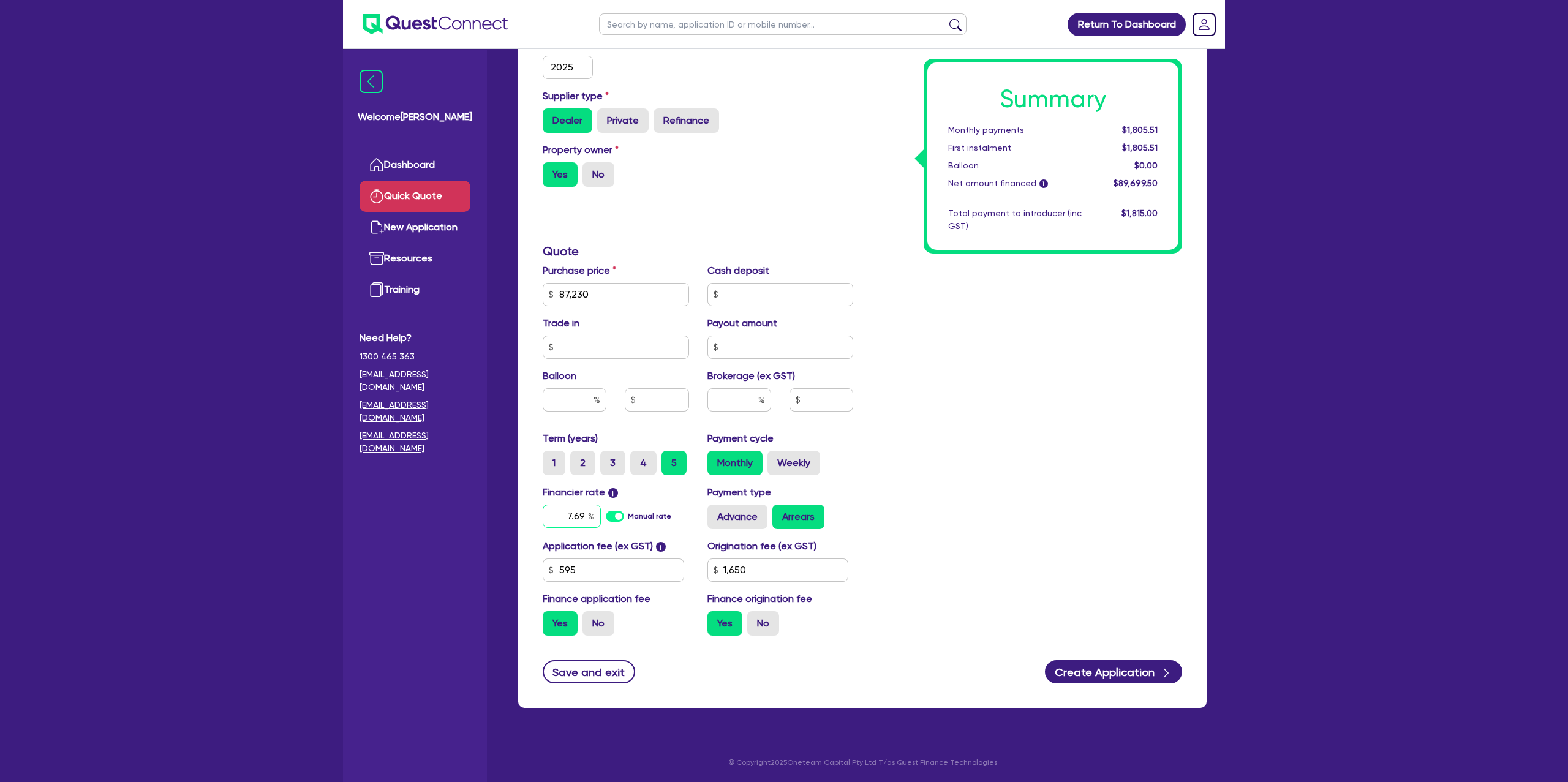
click at [586, 516] on input "7.69" at bounding box center [572, 516] width 58 height 23
type input "7"
type input "6.99"
drag, startPoint x: 1166, startPoint y: 273, endPoint x: 1168, endPoint y: 280, distance: 7.3
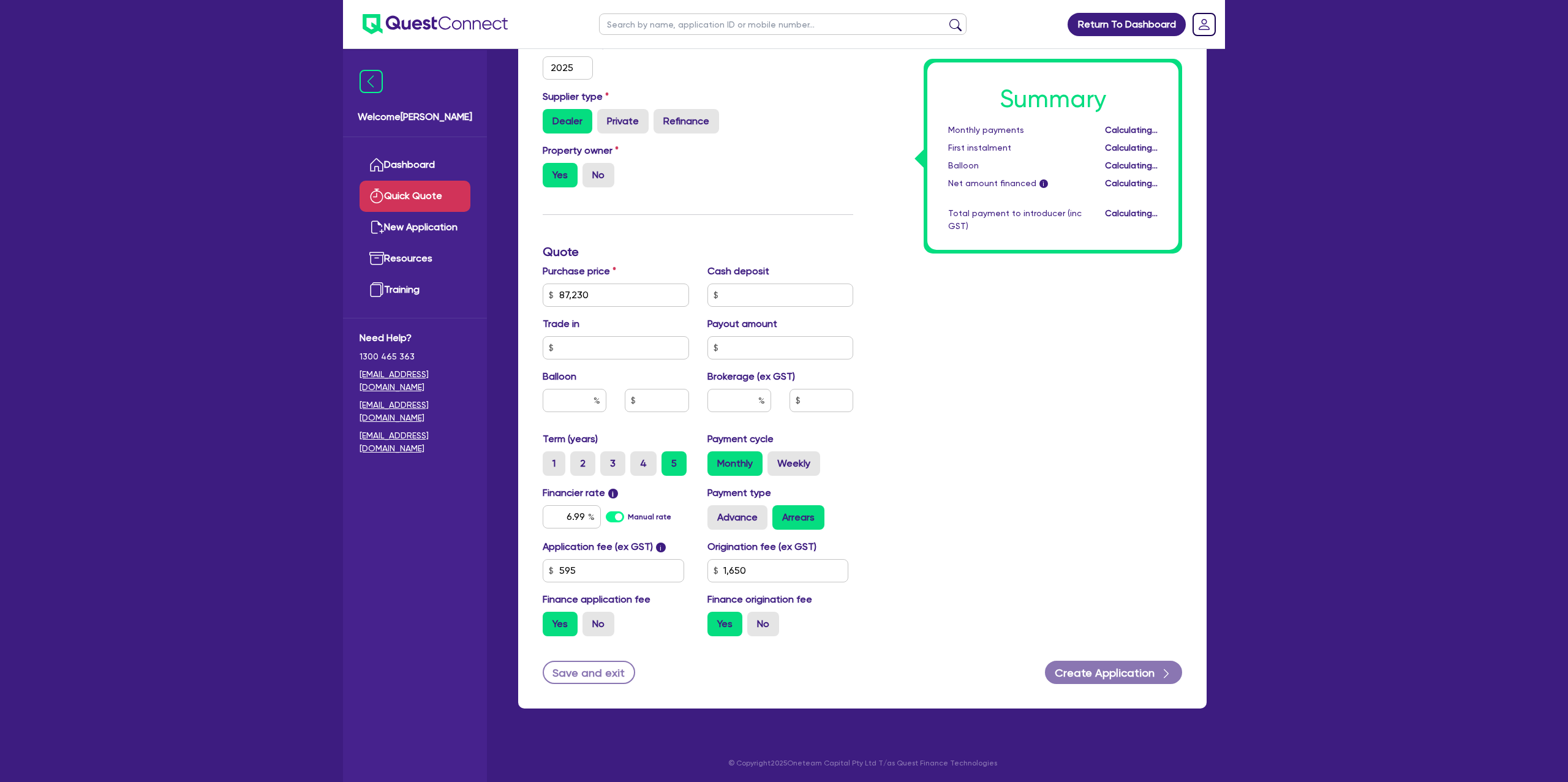
click at [1168, 279] on div "Summary Monthly payments Calculating... First instalment Calculating... Balloon…" at bounding box center [1026, 251] width 329 height 788
click at [1123, 128] on div "$1,775.74" at bounding box center [1128, 130] width 76 height 13
drag, startPoint x: 1123, startPoint y: 126, endPoint x: 1167, endPoint y: 125, distance: 44.0
click at [1172, 122] on div "Summary Monthly payments $1,775.74 First instalment $1,775.74 Balloon $0.00 Net…" at bounding box center [1052, 156] width 251 height 188
click at [1163, 128] on div "$1,775.74" at bounding box center [1128, 130] width 76 height 13
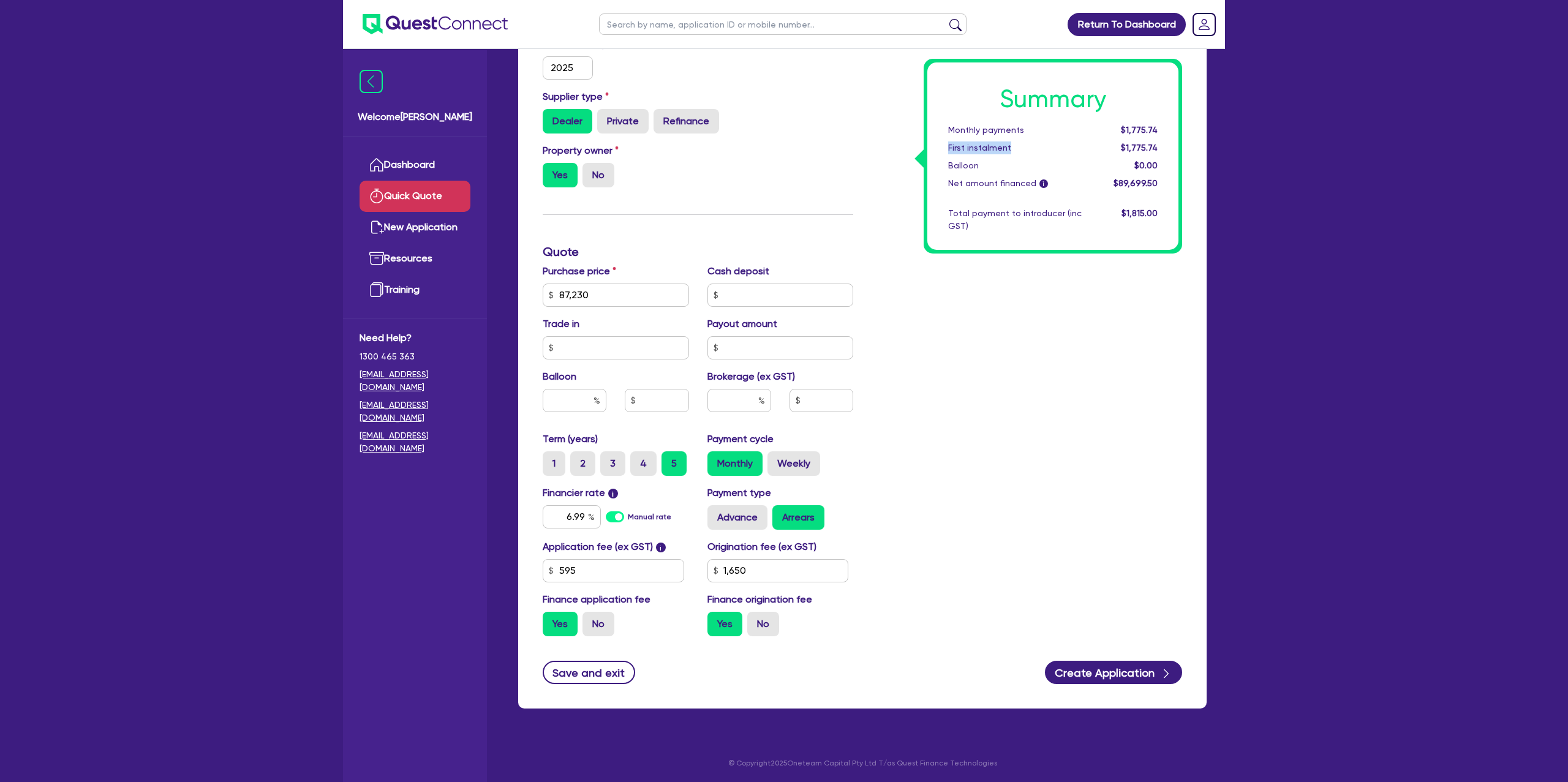
drag, startPoint x: 1165, startPoint y: 125, endPoint x: 1028, endPoint y: 154, distance: 140.0
click at [1031, 148] on div "Summary Monthly payments $1,775.74 First instalment $1,775.74 Balloon $0.00 Net…" at bounding box center [1052, 156] width 251 height 188
drag, startPoint x: 1123, startPoint y: 125, endPoint x: 1205, endPoint y: 130, distance: 82.2
click at [1205, 128] on div "Funding Options Who will be funding this deal? Select I will fund 100% I will c…" at bounding box center [862, 271] width 688 height 875
click at [1114, 166] on div "$0.00" at bounding box center [1128, 165] width 76 height 13
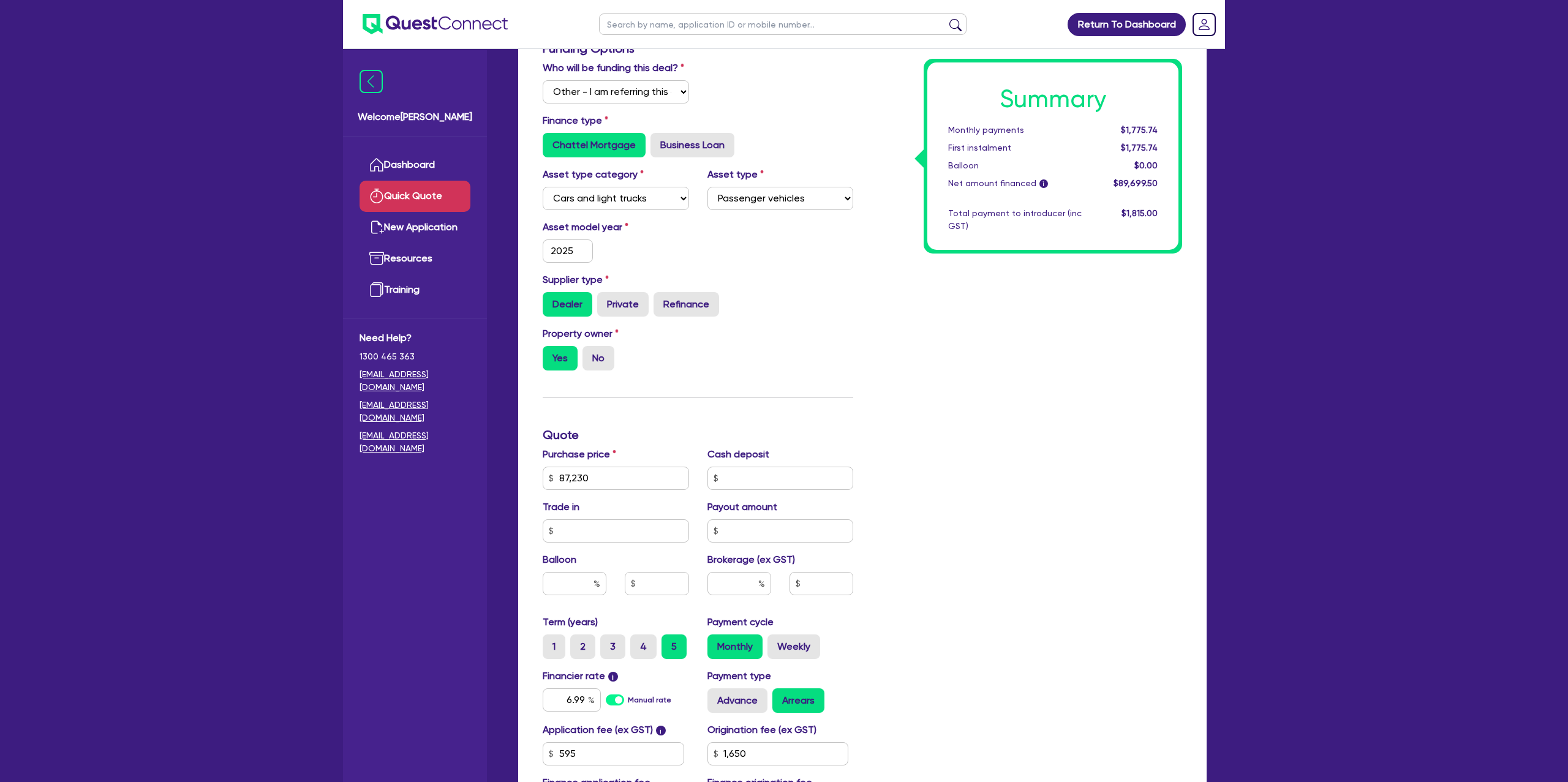
scroll to position [0, 0]
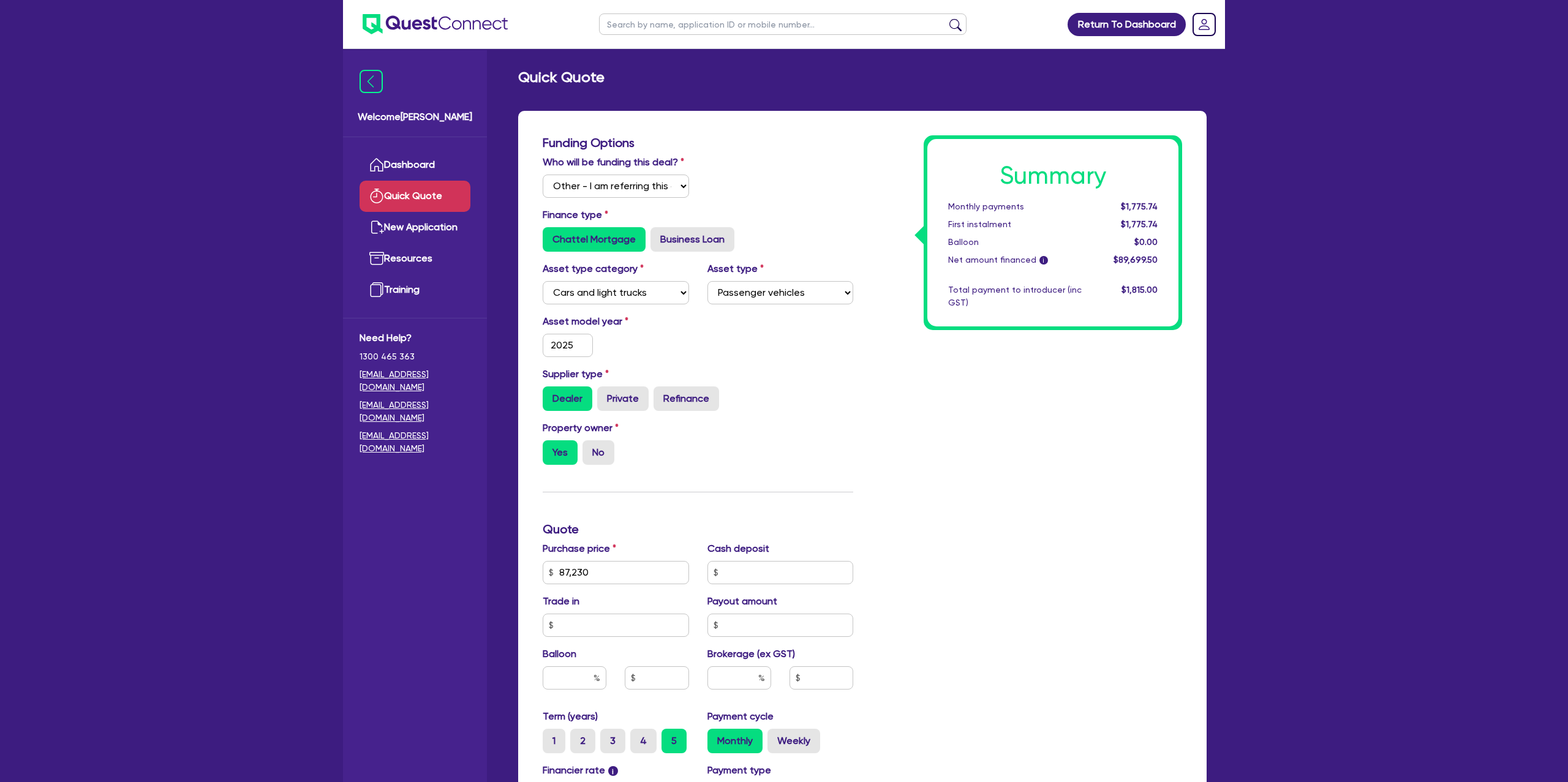
click at [811, 151] on div "Funding Options" at bounding box center [698, 145] width 329 height 20
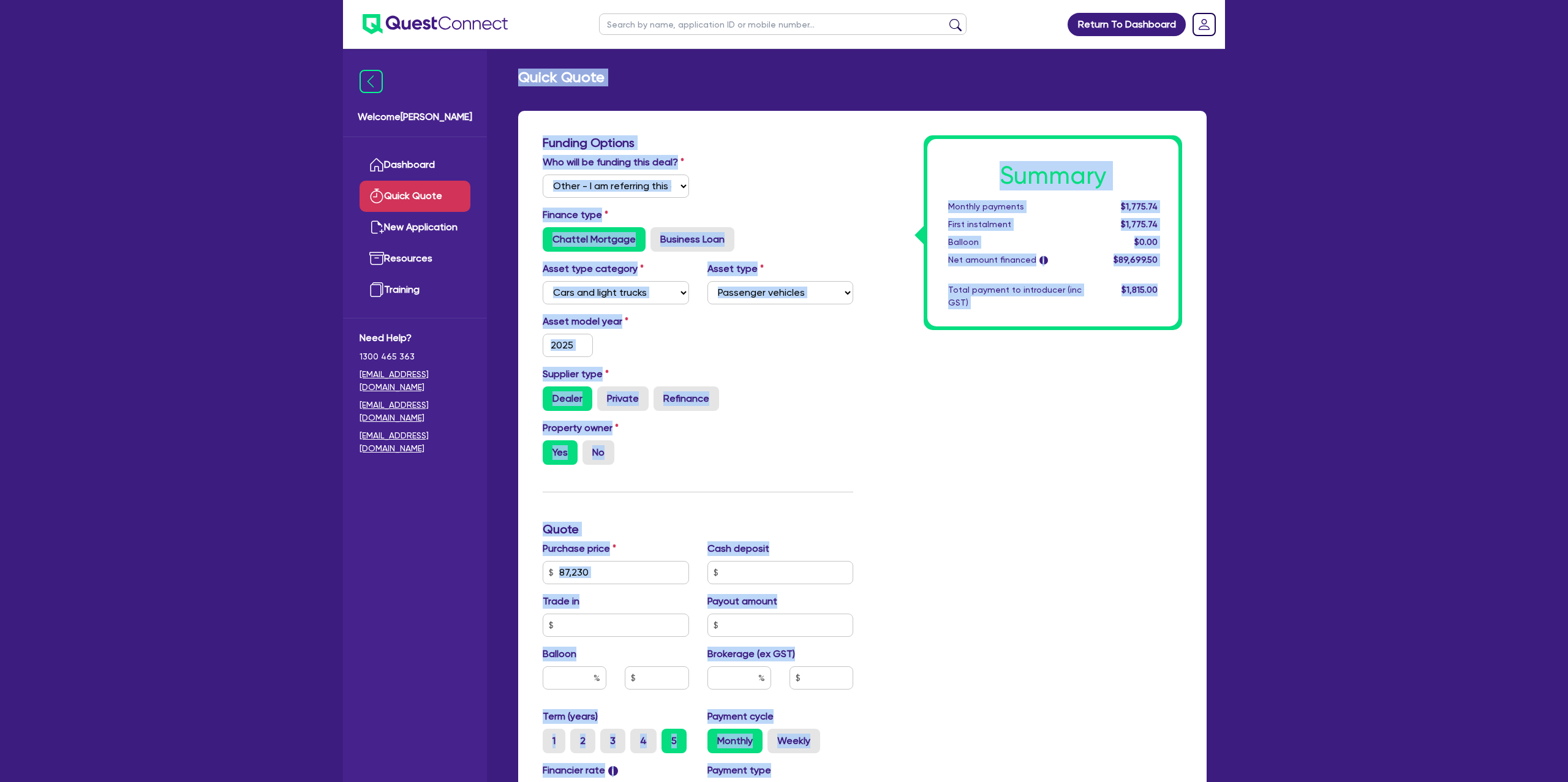
drag, startPoint x: 516, startPoint y: 75, endPoint x: 1234, endPoint y: 450, distance: 810.0
click at [1266, 454] on div "Return To Dashboard Edit Profile Logout Welcome [PERSON_NAME] Quick Quote New A…" at bounding box center [784, 530] width 1568 height 1060
click at [1114, 413] on div "Summary Monthly payments $1,775.74 First instalment $1,775.74 Balloon $0.00 Net…" at bounding box center [1026, 528] width 329 height 788
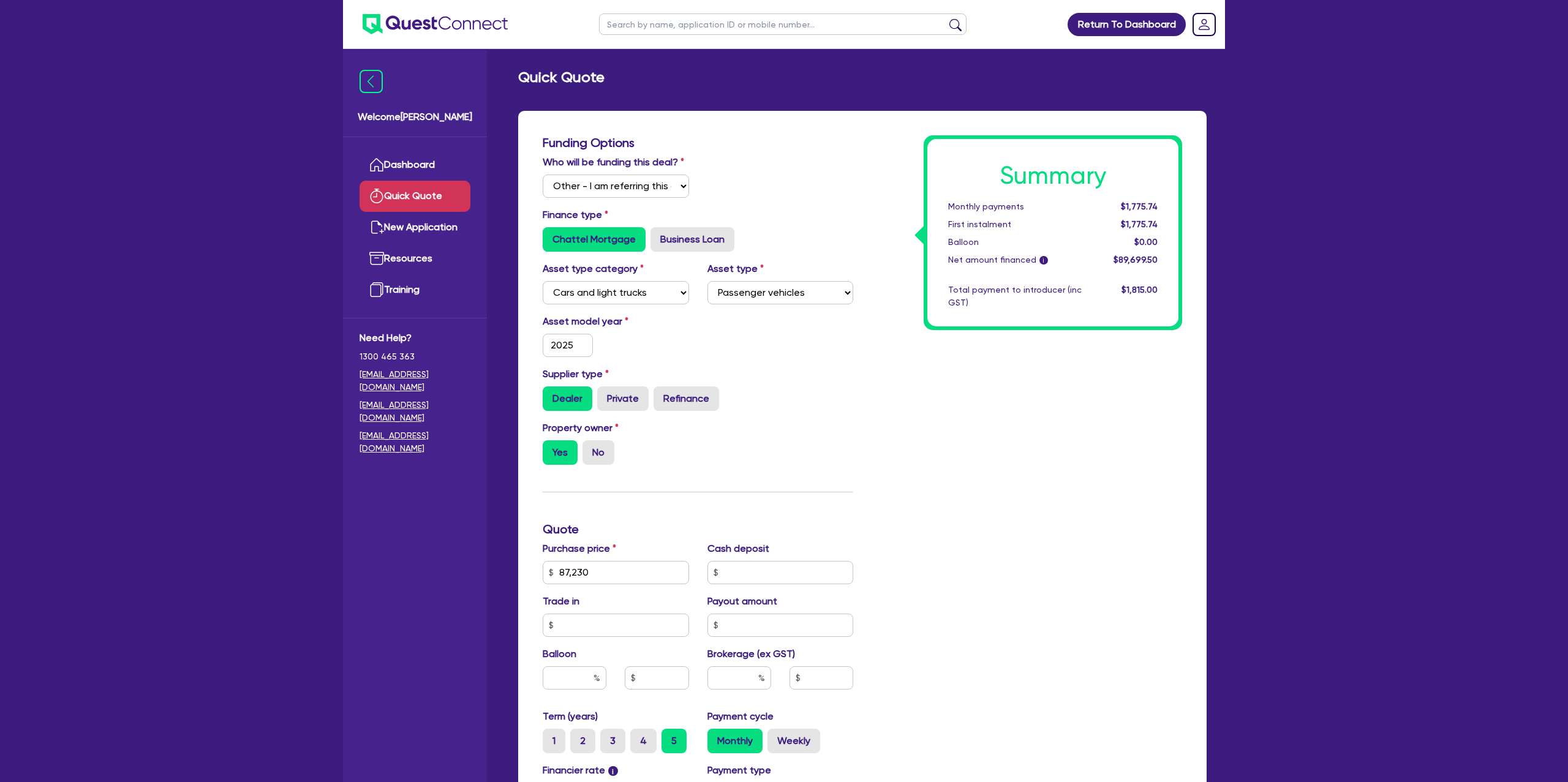
scroll to position [1, 0]
click at [783, 174] on div "Who will be funding this deal? Select I will fund 100% I will co-fund with Ques…" at bounding box center [698, 180] width 329 height 53
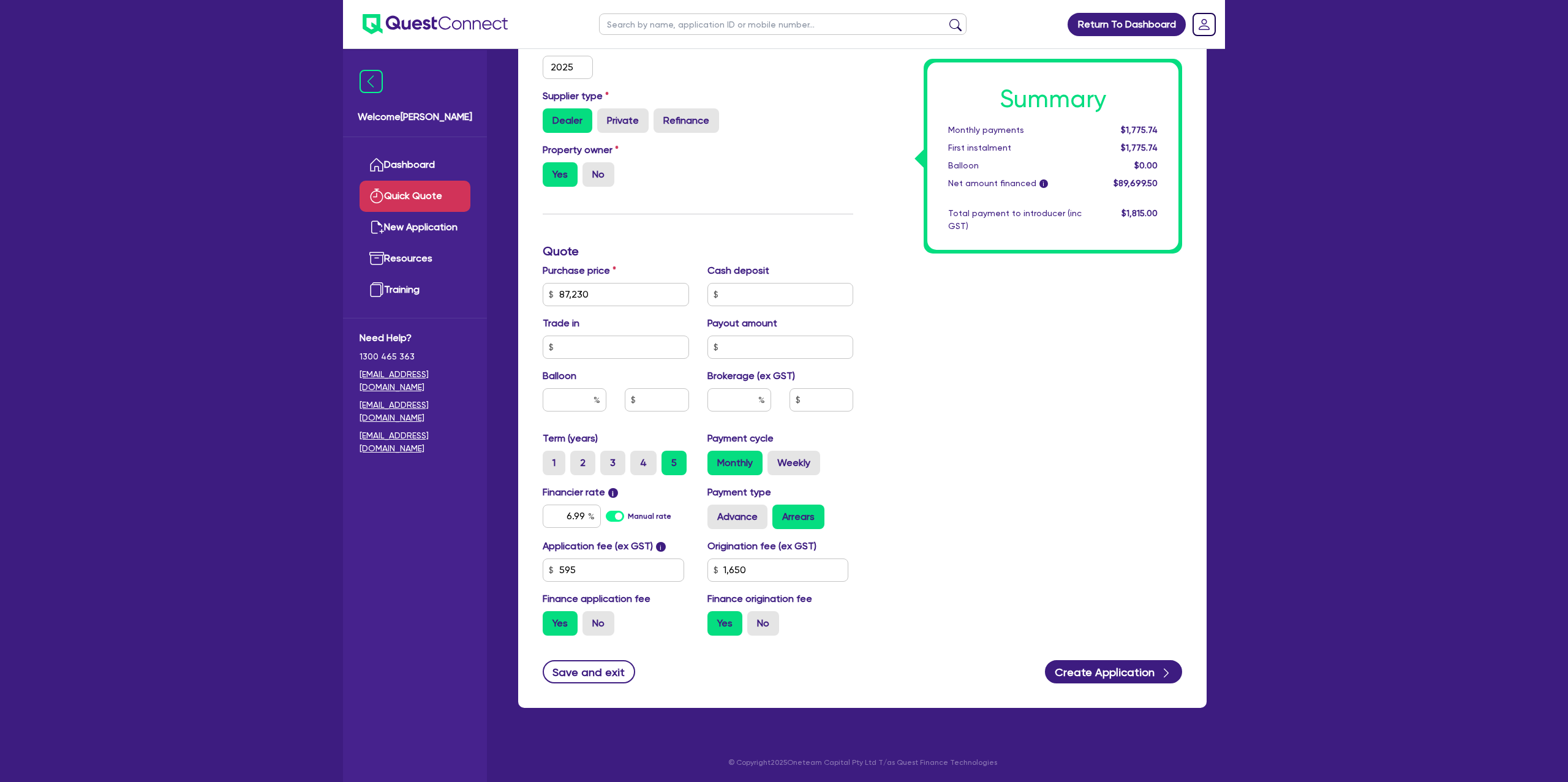
scroll to position [0, 0]
